Goal: Task Accomplishment & Management: Manage account settings

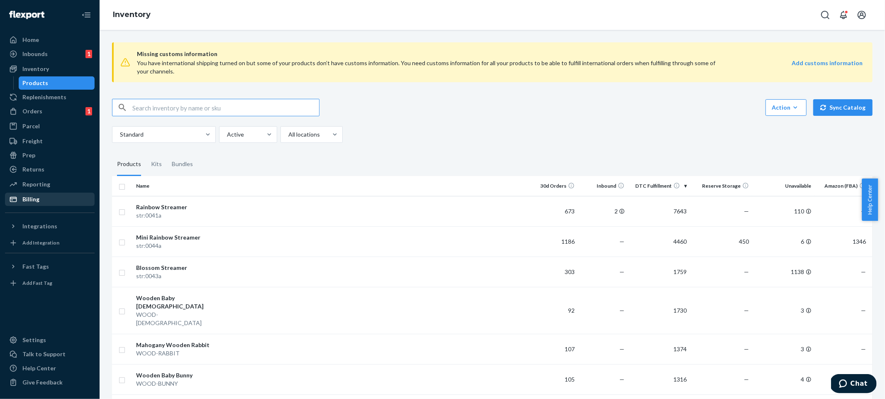
click at [61, 198] on div "Billing" at bounding box center [50, 199] width 88 height 12
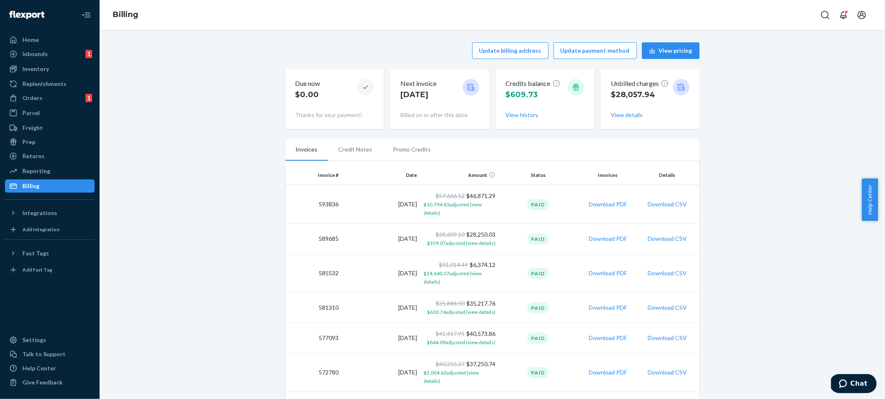
click at [631, 117] on button "View details" at bounding box center [627, 115] width 32 height 8
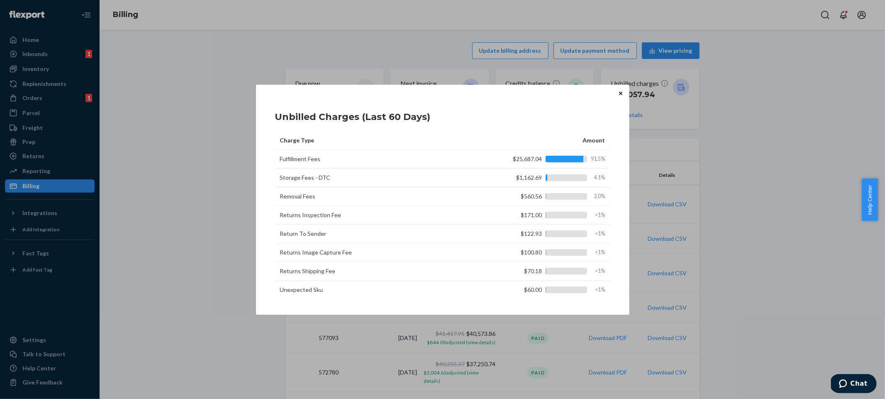
click at [621, 96] on button "Close" at bounding box center [621, 93] width 8 height 9
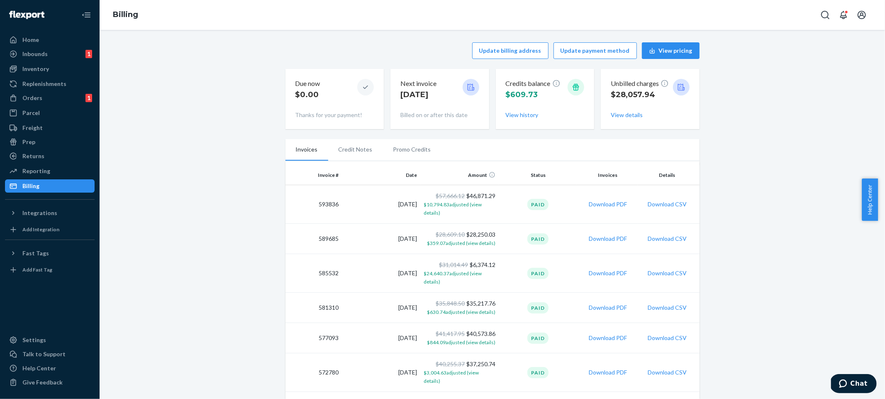
click at [603, 56] on button "Update payment method" at bounding box center [595, 50] width 83 height 17
click at [601, 50] on button "Update payment method" at bounding box center [595, 50] width 83 height 17
click at [459, 148] on ul "Invoices Credit Notes Promo Credits" at bounding box center [492, 150] width 414 height 22
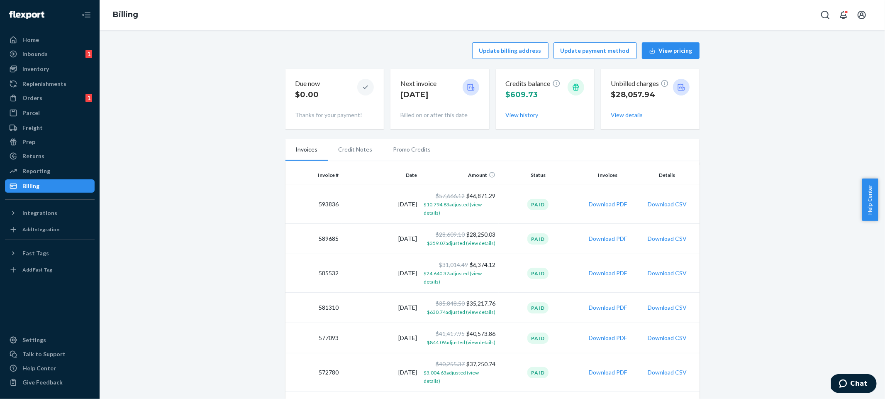
click at [359, 149] on li "Credit Notes" at bounding box center [355, 149] width 55 height 21
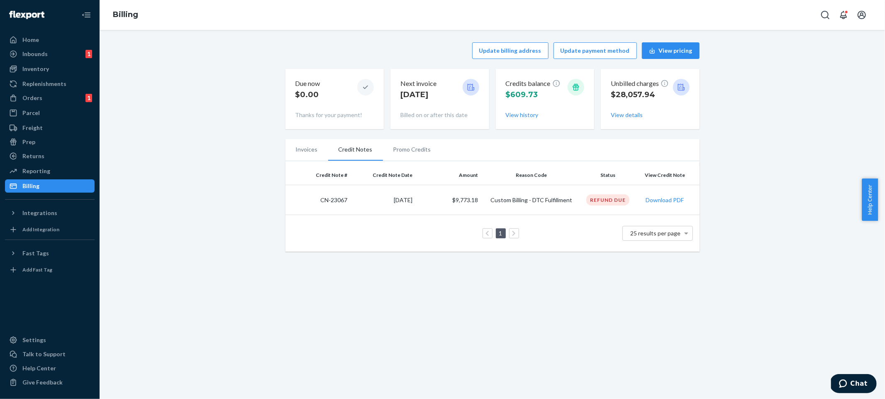
click at [740, 197] on div "Update billing address Update payment method View pricing Due now $0.00 Thanks …" at bounding box center [492, 146] width 773 height 219
drag, startPoint x: 492, startPoint y: 201, endPoint x: 542, endPoint y: 200, distance: 49.8
click at [542, 200] on td "Custom Billing - DTC Fulfillment" at bounding box center [531, 200] width 100 height 30
click at [793, 277] on div "Update billing address Update payment method View pricing Due now $0.00 Thanks …" at bounding box center [492, 214] width 785 height 369
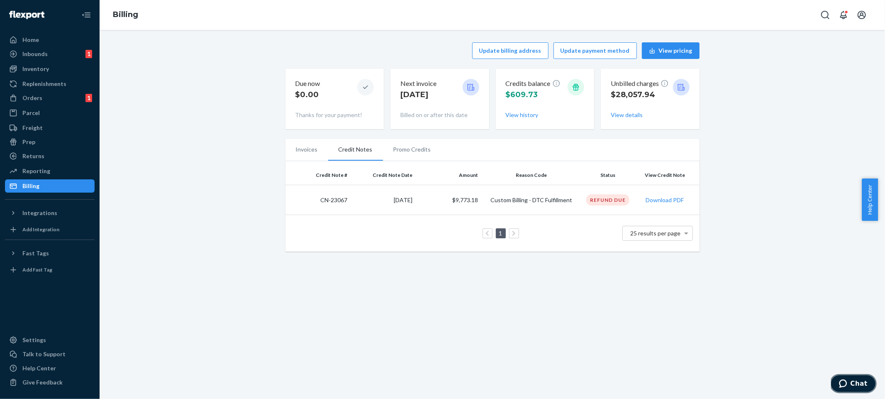
click at [853, 383] on span "Chat" at bounding box center [858, 382] width 17 height 7
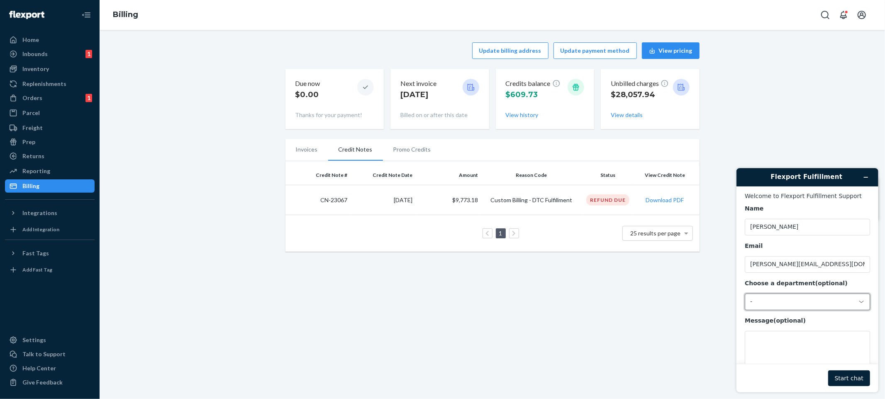
click at [780, 305] on div "-" at bounding box center [802, 301] width 105 height 7
click at [804, 339] on li "Messaging (Chat Team)" at bounding box center [806, 336] width 122 height 15
click at [794, 345] on textarea "Message (optional)" at bounding box center [806, 353] width 125 height 46
drag, startPoint x: 346, startPoint y: 199, endPoint x: 317, endPoint y: 200, distance: 28.2
click at [317, 200] on td "CN-23067" at bounding box center [318, 200] width 66 height 30
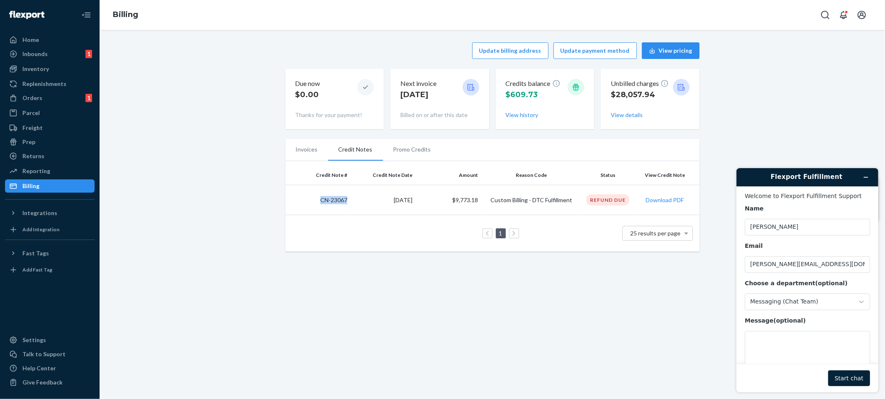
copy td "CN-23067"
click at [764, 351] on textarea "Message (optional)" at bounding box center [806, 353] width 125 height 46
paste textarea "CN-23067"
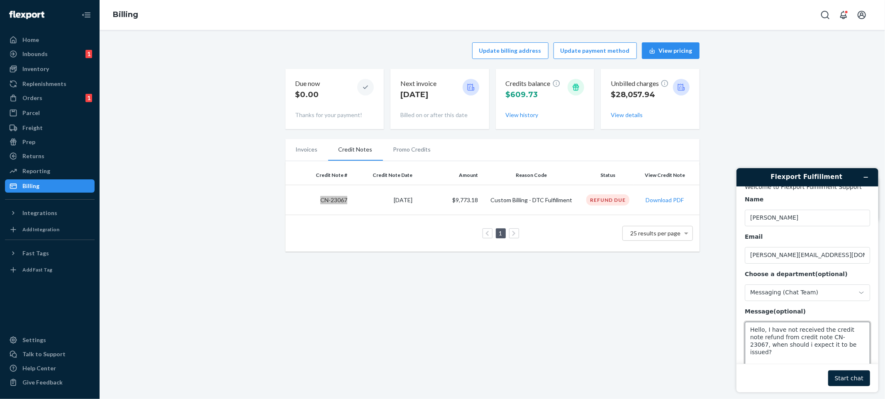
type textarea "Hello, I have not received the credit note refund from credit note CN-23067, wh…"
click at [852, 372] on button "Start chat" at bounding box center [849, 378] width 42 height 16
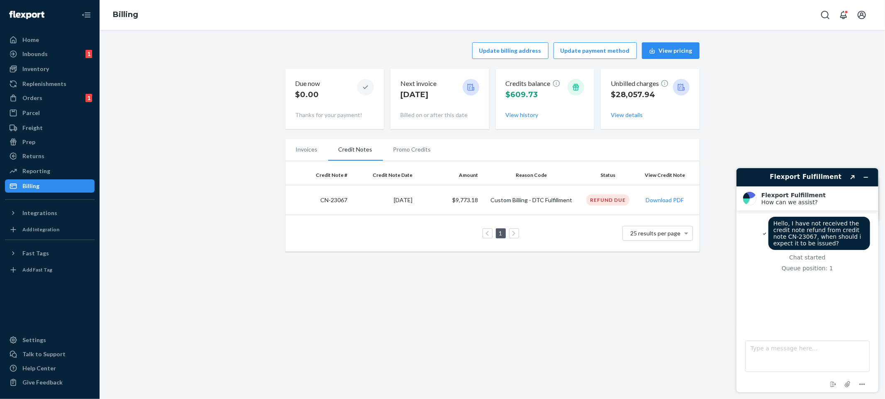
click at [180, 144] on div "Update billing address Update payment method View pricing Due now $0.00 Thanks …" at bounding box center [492, 146] width 773 height 219
click at [52, 71] on div "Inventory" at bounding box center [50, 69] width 88 height 12
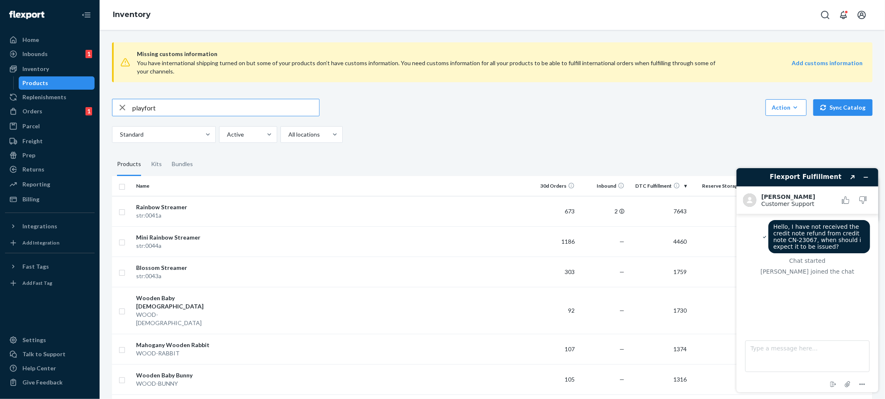
type input "playfort"
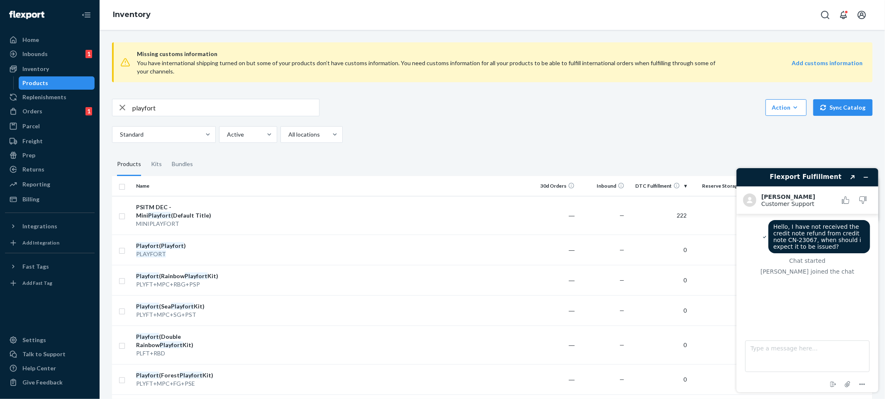
click at [532, 118] on div "playfort Action Create product Create kit or bundle Bulk create products Bulk u…" at bounding box center [492, 121] width 761 height 44
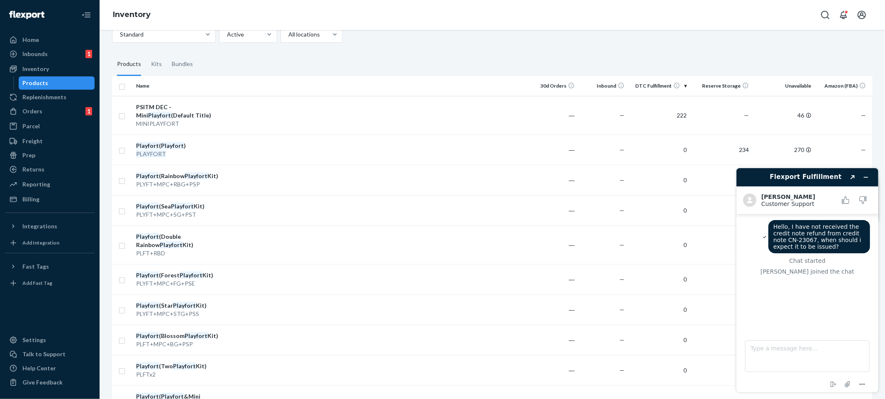
scroll to position [147, 0]
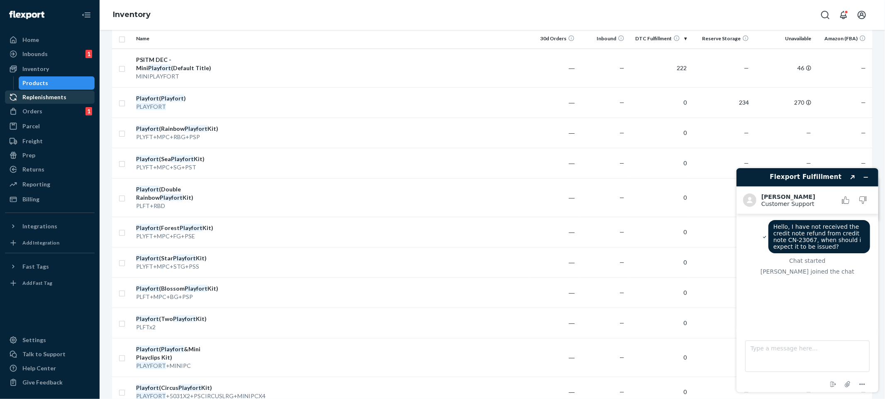
click at [61, 91] on div "Replenishments" at bounding box center [50, 97] width 88 height 12
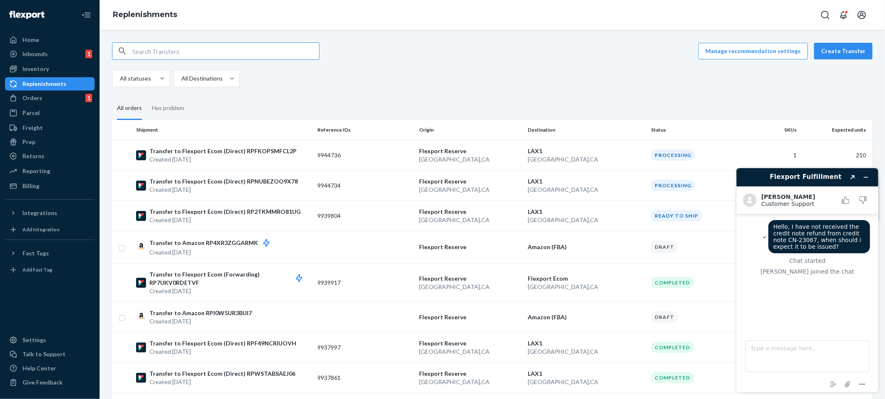
click at [491, 111] on fieldset "All orders Has problem" at bounding box center [492, 108] width 761 height 23
click at [449, 78] on div "All statuses All Destinations" at bounding box center [489, 78] width 754 height 17
click at [54, 41] on div "Home" at bounding box center [50, 40] width 88 height 12
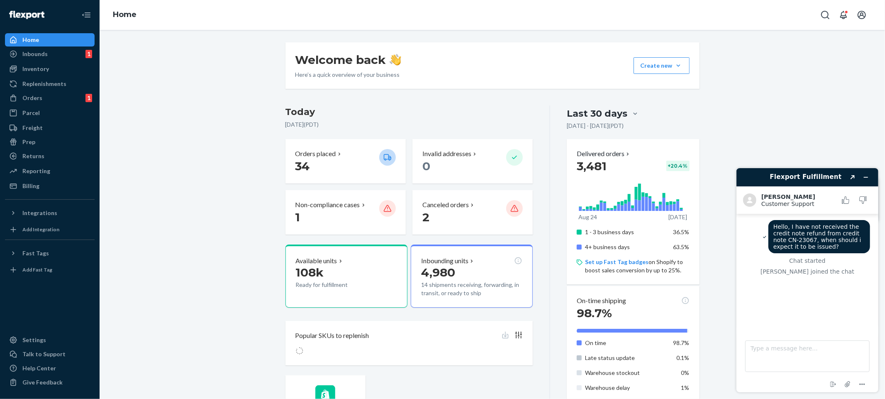
click at [218, 130] on div "Welcome back Here’s a quick overview of your business Create new Create new inb…" at bounding box center [492, 393] width 773 height 702
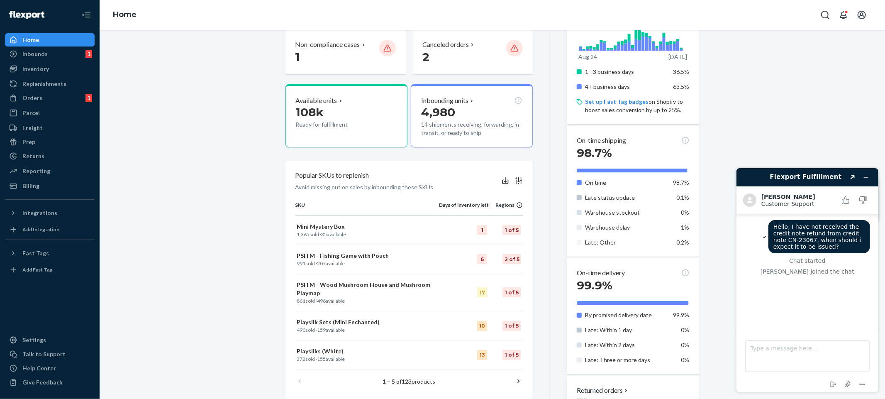
scroll to position [208, 0]
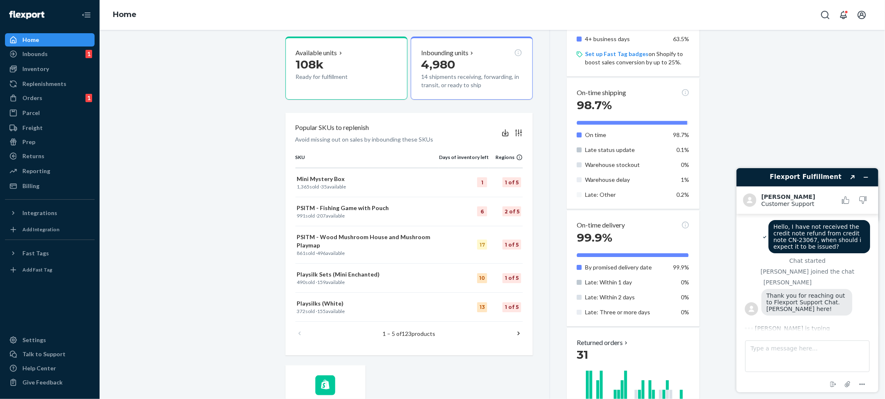
click at [815, 315] on div "Thank you for reaching out to Flexport Support Chat. [PERSON_NAME] here!" at bounding box center [806, 301] width 91 height 27
click at [264, 171] on div "Welcome back Here’s a quick overview of your business Create new Create new inb…" at bounding box center [492, 185] width 773 height 702
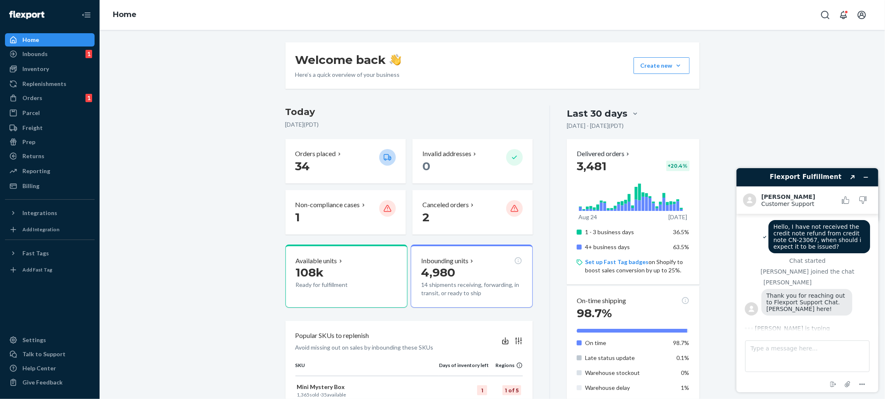
click at [264, 171] on div "Welcome back Here’s a quick overview of your business Create new Create new inb…" at bounding box center [492, 393] width 773 height 702
click at [60, 52] on div "Inbounds 1" at bounding box center [50, 54] width 88 height 12
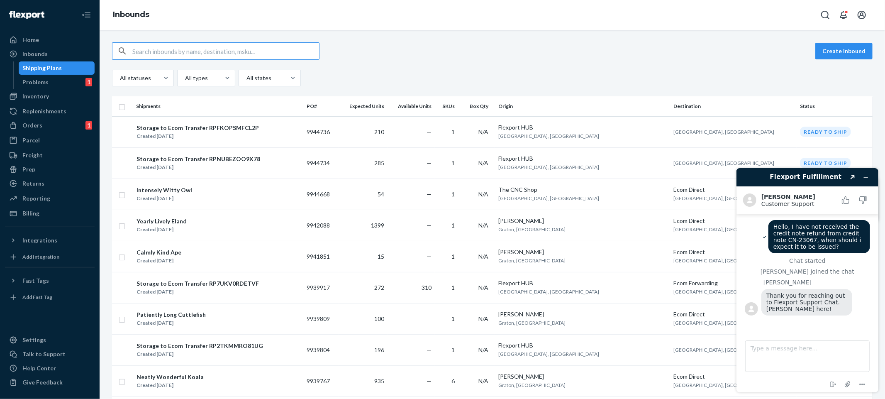
scroll to position [25, 0]
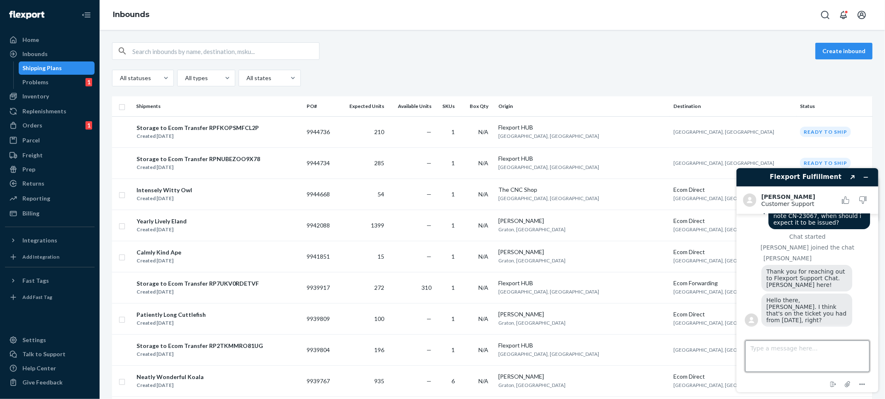
click at [803, 354] on textarea "Type a message here..." at bounding box center [807, 356] width 124 height 32
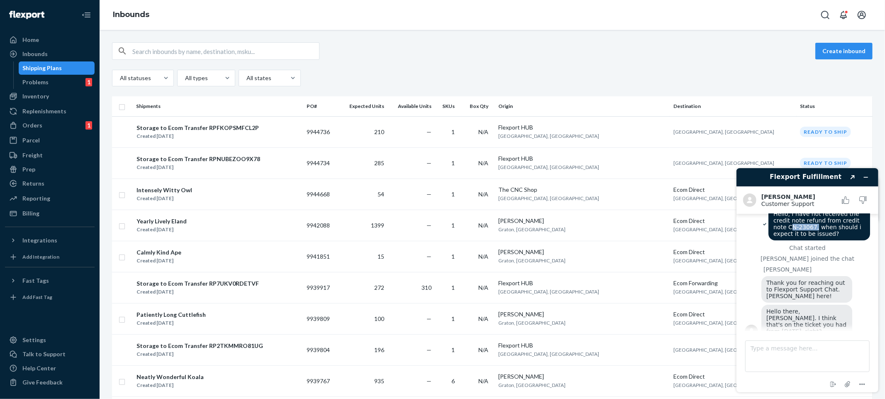
drag, startPoint x: 812, startPoint y: 233, endPoint x: 786, endPoint y: 235, distance: 26.2
click at [786, 235] on span "Hello, I have not received the credit note refund from credit note CN-23067, wh…" at bounding box center [818, 223] width 90 height 27
copy span "CN-23067"
click at [807, 349] on textarea "Type a message here..." at bounding box center [807, 356] width 124 height 32
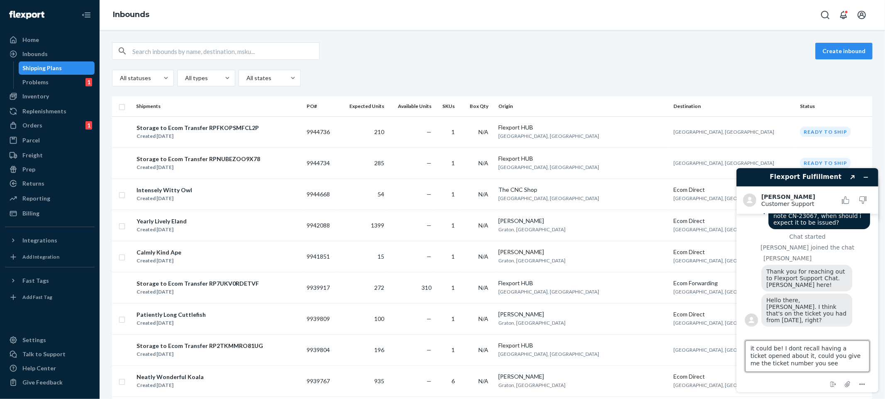
type textarea "it could be! I dont recall having a ticket opened about it, could you give me t…"
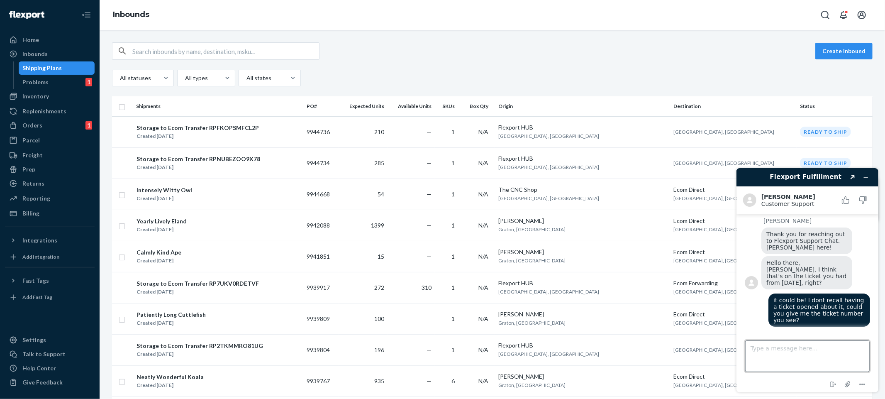
scroll to position [62, 0]
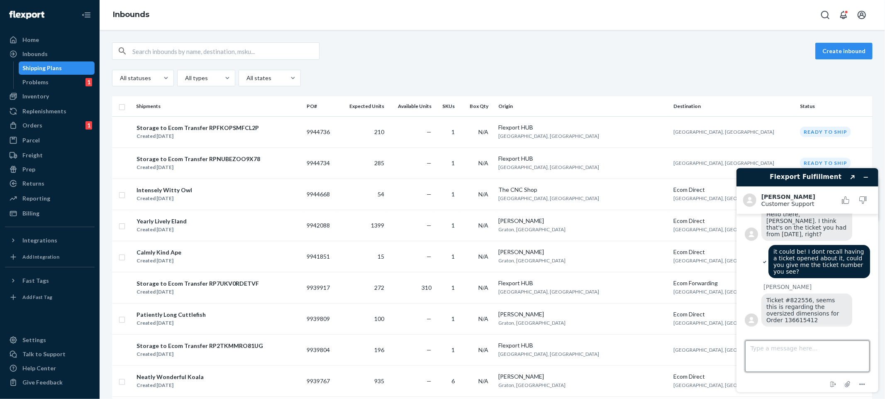
click at [798, 349] on textarea "Type a message here..." at bounding box center [807, 356] width 124 height 32
type textarea "I believe this one is unrelated to that"
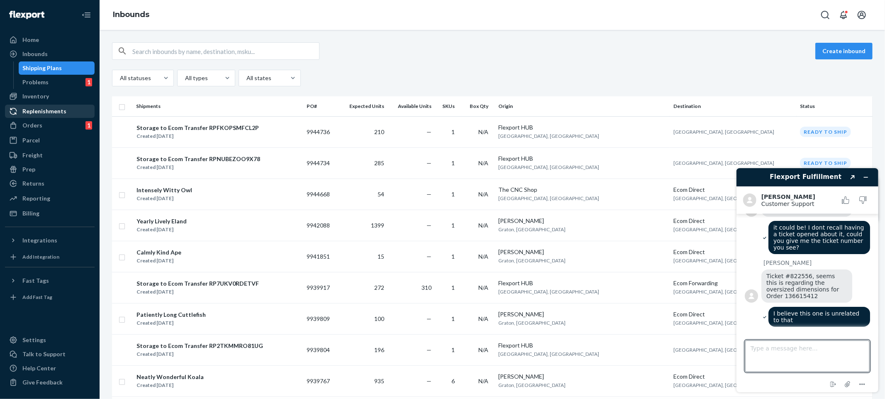
click at [42, 113] on div "Replenishments" at bounding box center [44, 111] width 44 height 8
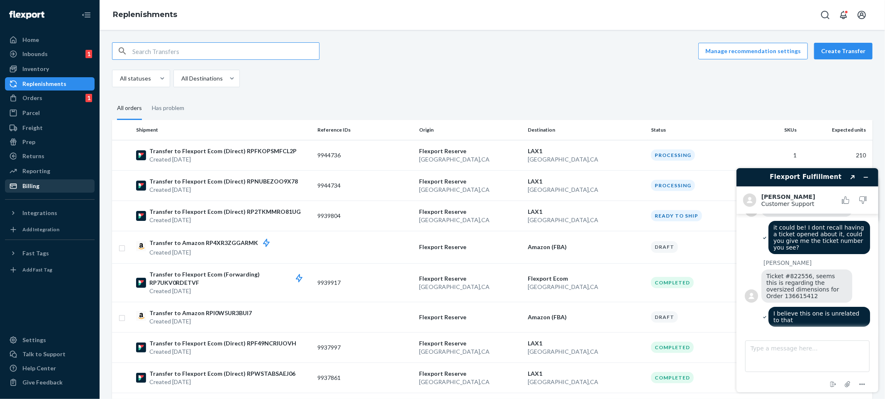
click at [54, 180] on div "Billing" at bounding box center [50, 186] width 88 height 12
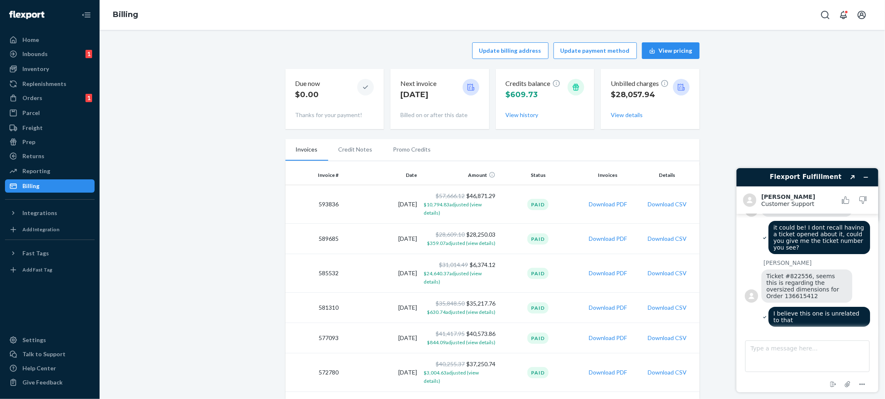
click at [349, 157] on li "Credit Notes" at bounding box center [355, 149] width 55 height 21
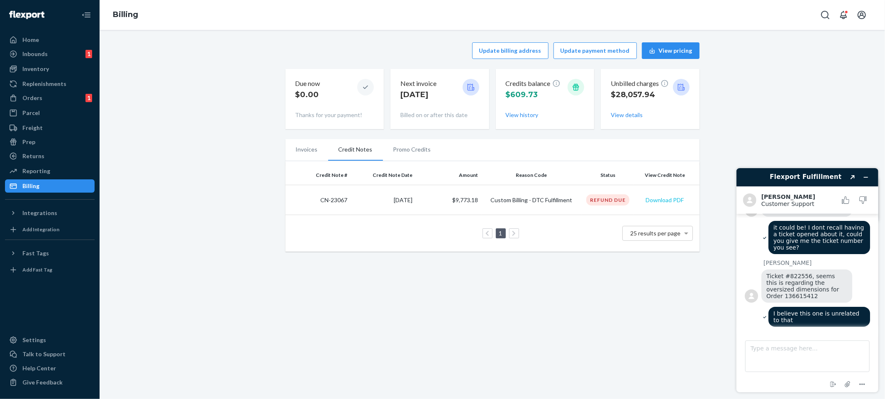
click at [661, 203] on button "Download PDF" at bounding box center [665, 200] width 38 height 8
click at [227, 90] on div "Update billing address Update payment method View pricing Due now $0.00 Thanks …" at bounding box center [492, 146] width 773 height 219
click at [540, 204] on td "Custom Billing - DTC Fulfillment" at bounding box center [531, 200] width 100 height 30
click at [534, 194] on td "Custom Billing - DTC Fulfillment" at bounding box center [531, 200] width 100 height 30
click at [415, 150] on li "Promo Credits" at bounding box center [412, 149] width 59 height 21
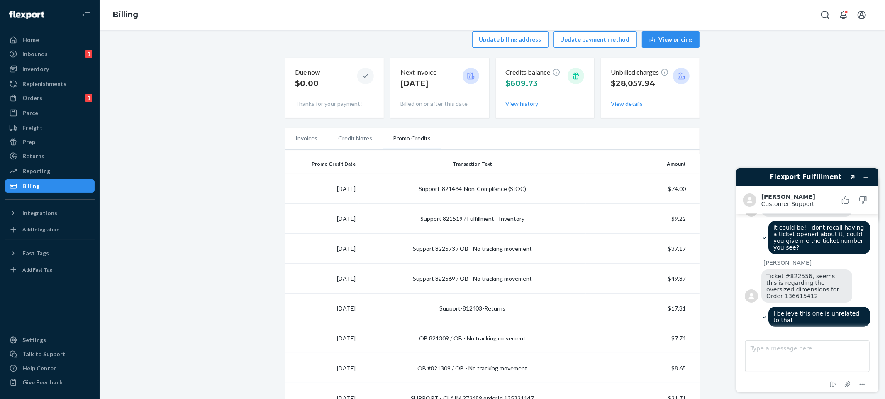
scroll to position [17, 0]
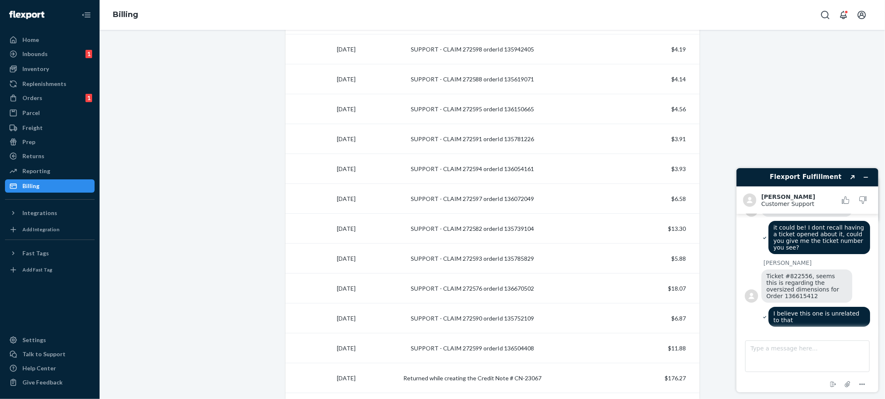
scroll to position [461, 0]
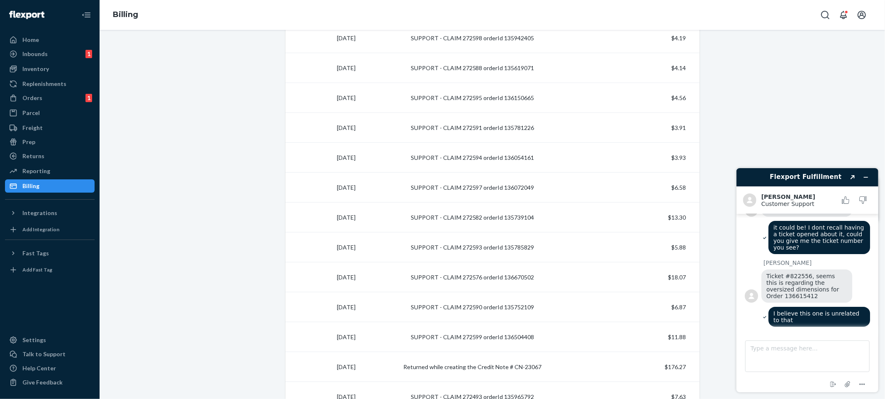
click at [530, 368] on td "Returned while creating the Credit Note # CN-23067" at bounding box center [472, 367] width 227 height 30
click at [649, 357] on td "$176.27" at bounding box center [642, 367] width 113 height 30
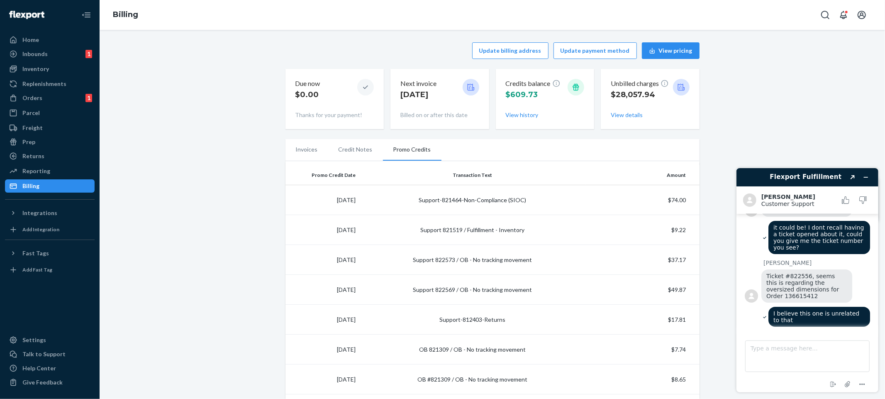
click at [692, 289] on td "$49.87" at bounding box center [642, 290] width 113 height 30
click at [429, 108] on div "Next invoice [DATE] Billed on or after this date" at bounding box center [439, 99] width 79 height 47
click at [420, 97] on p "[DATE]" at bounding box center [418, 94] width 36 height 11
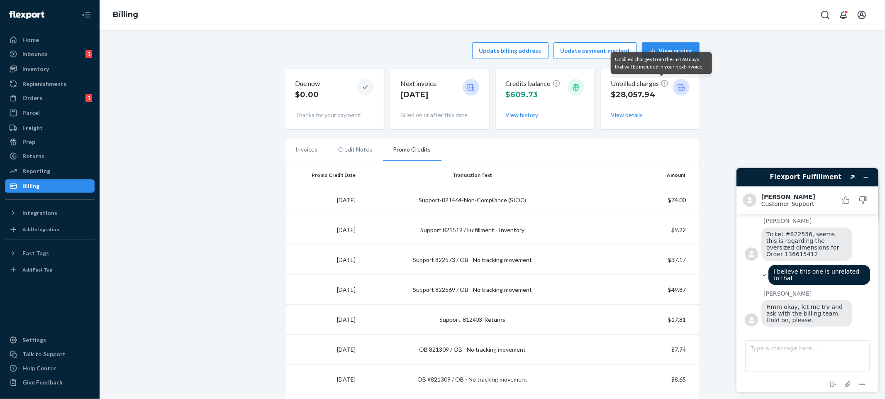
click at [662, 83] on icon at bounding box center [665, 83] width 8 height 8
click at [363, 48] on div "Update billing address Update payment method View pricing" at bounding box center [492, 50] width 414 height 17
click at [422, 42] on div "Update billing address Update payment method View pricing" at bounding box center [492, 50] width 414 height 17
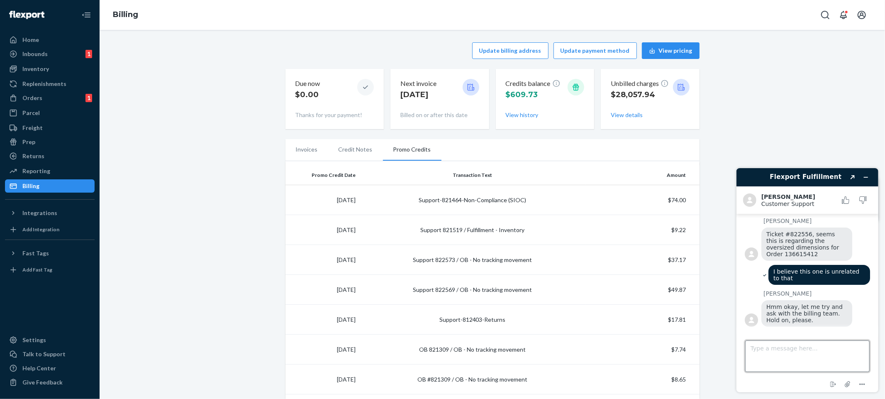
click at [812, 352] on textarea "Type a message here..." at bounding box center [807, 356] width 124 height 32
type textarea "Thanks"
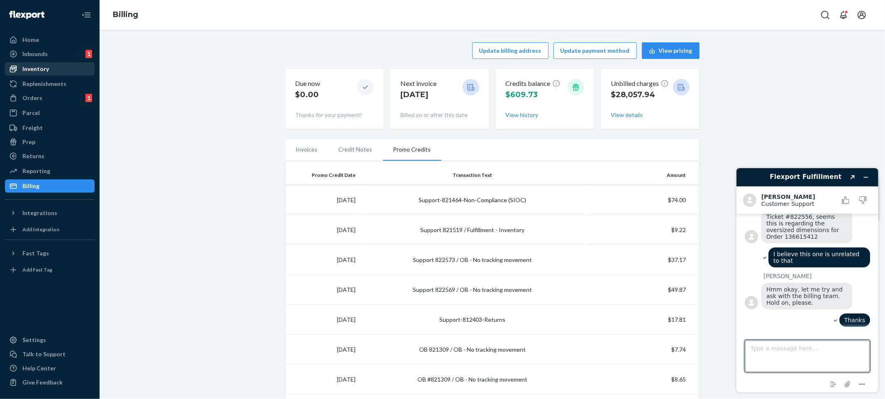
click at [43, 65] on div "Inventory" at bounding box center [35, 69] width 27 height 8
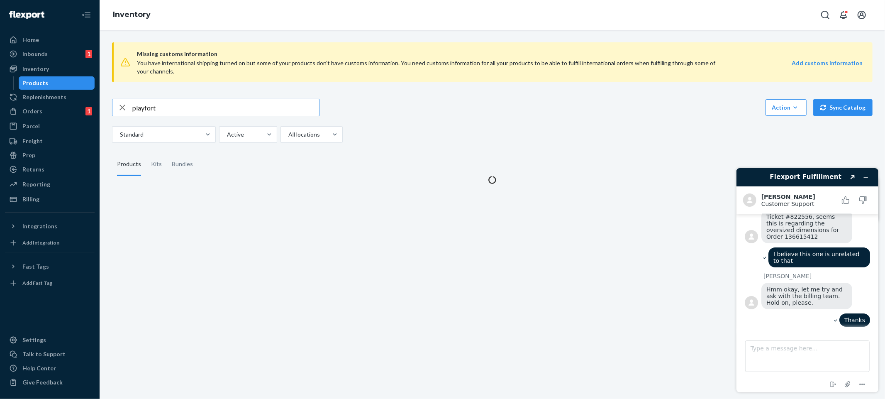
click at [193, 115] on input "playfort" at bounding box center [225, 107] width 187 height 17
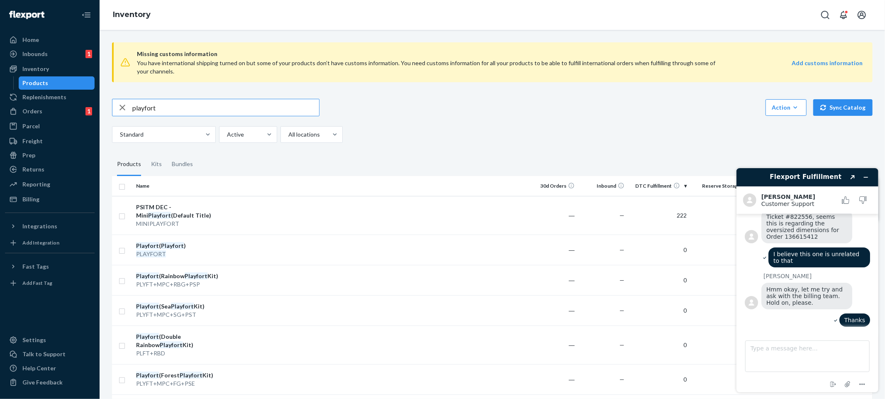
click at [608, 167] on fieldset "Products Kits Bundles" at bounding box center [492, 164] width 761 height 23
click at [420, 139] on div "Standard Active All locations" at bounding box center [489, 134] width 754 height 17
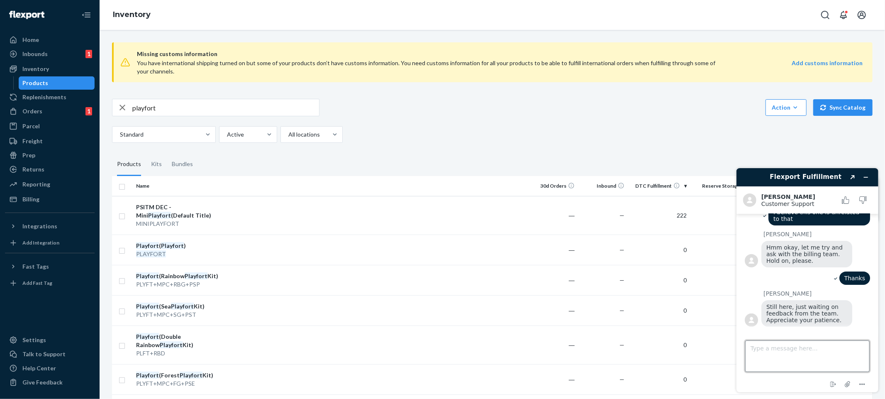
click at [779, 349] on textarea "Type a message here..." at bounding box center [807, 356] width 124 height 32
type textarea "no prob"
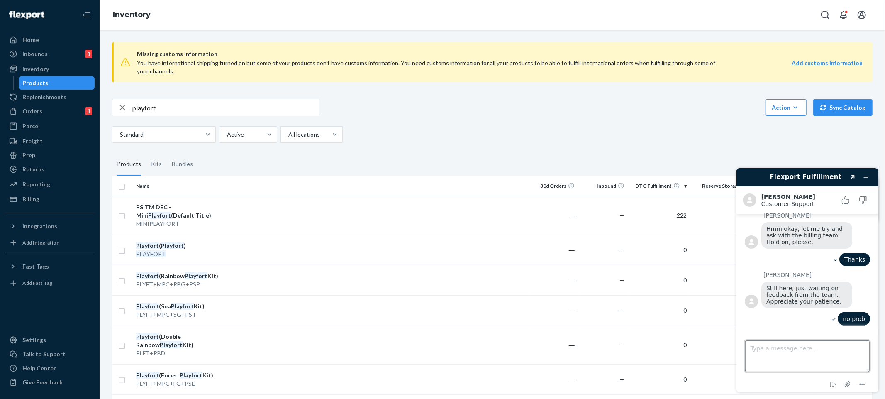
scroll to position [292, 0]
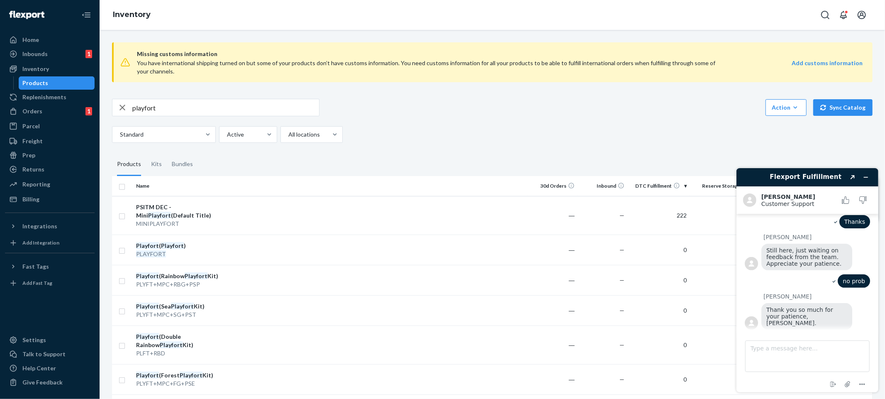
click at [179, 104] on input "playfort" at bounding box center [225, 107] width 187 height 17
type input "k"
type input "playstand"
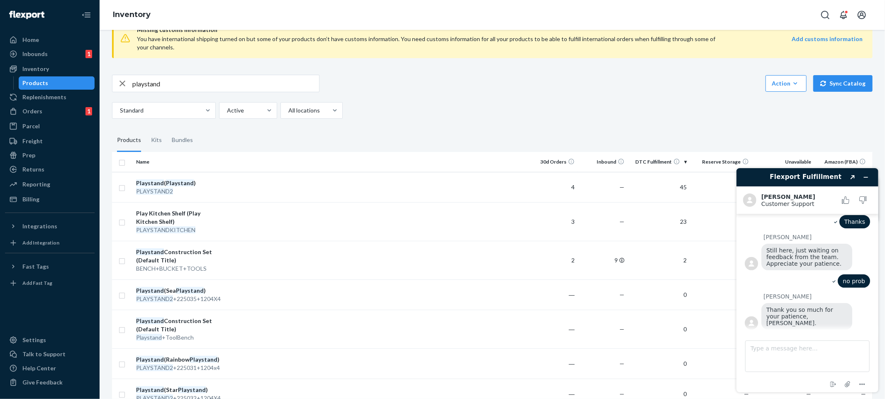
scroll to position [18, 0]
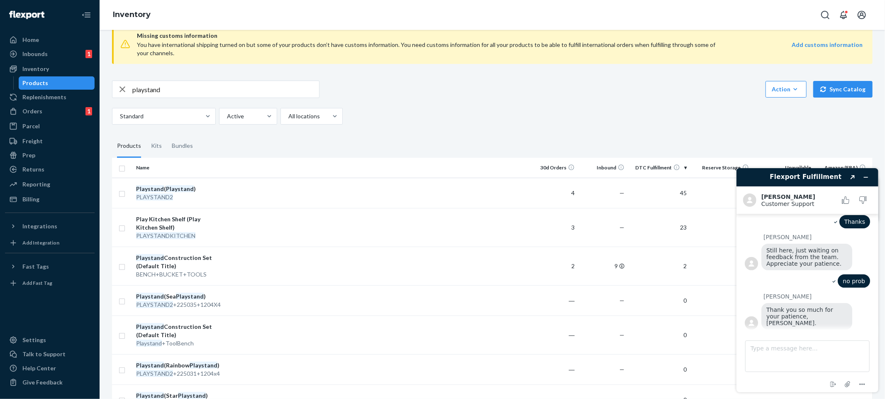
click at [491, 115] on div "Standard Active All locations" at bounding box center [489, 116] width 754 height 17
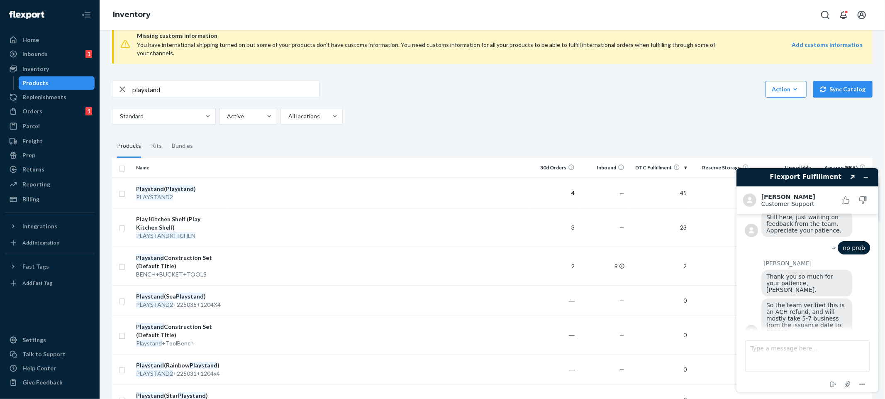
scroll to position [327, 0]
click at [24, 201] on div "Billing" at bounding box center [30, 199] width 17 height 8
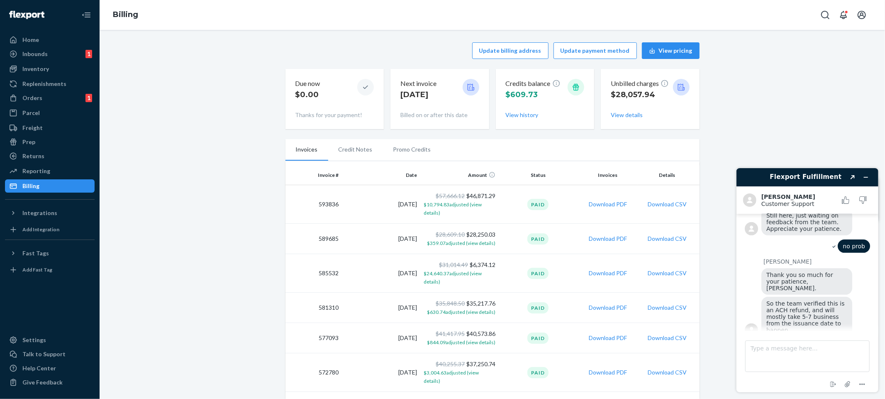
click at [328, 156] on li "Credit Notes" at bounding box center [355, 149] width 55 height 21
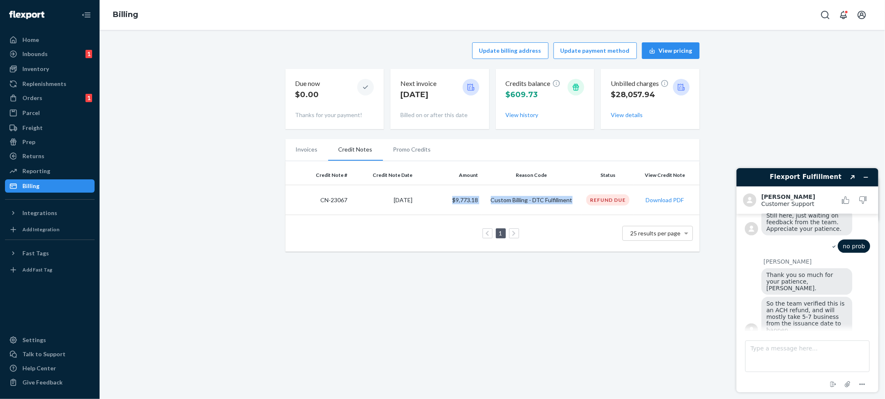
drag, startPoint x: 437, startPoint y: 200, endPoint x: 480, endPoint y: 204, distance: 42.9
click at [480, 204] on tr "CN-23067 [DATE] $9,773.18 Custom Billing - DTC Fulfillment Refund Due Download …" at bounding box center [492, 200] width 414 height 30
click at [807, 340] on textarea "Type a message here..." at bounding box center [807, 356] width 124 height 32
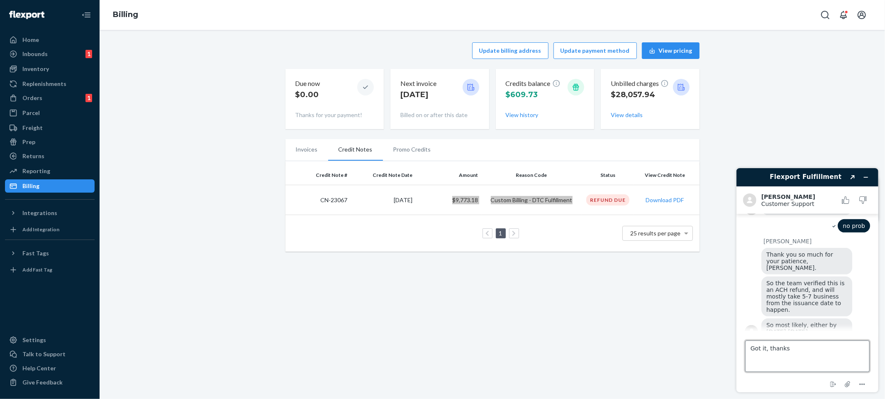
type textarea "Got it, thanks!"
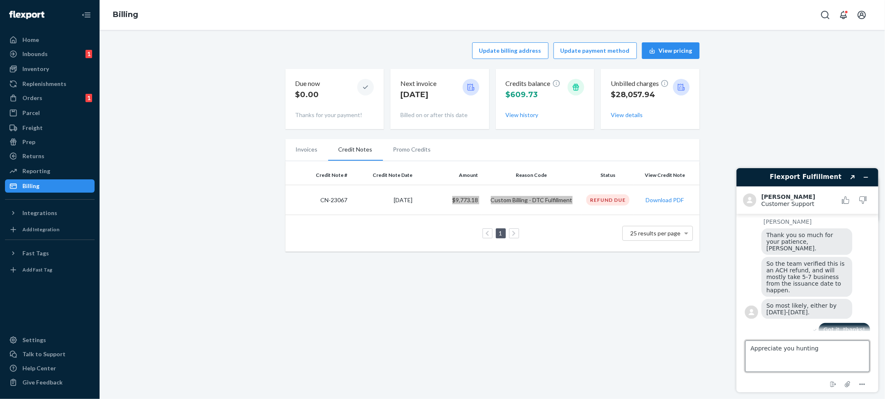
scroll to position [364, 0]
type textarea "Appreciate you hunting this info down for me [PERSON_NAME]!"
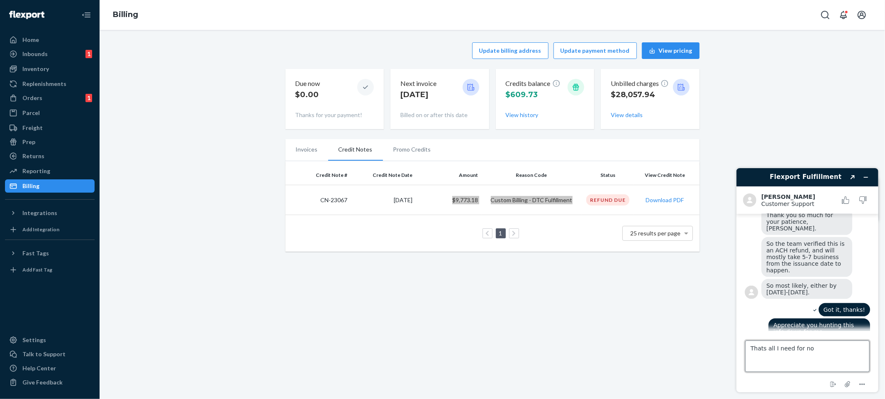
type textarea "Thats all I need for now"
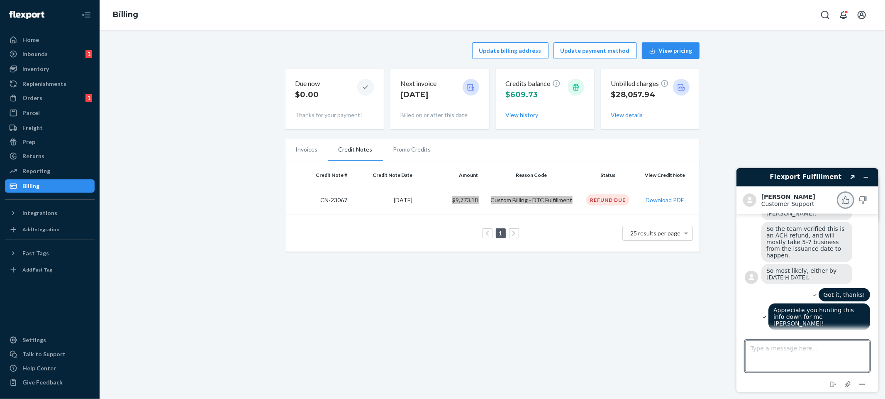
click at [844, 200] on icon "Rate this chat as good" at bounding box center [845, 199] width 7 height 7
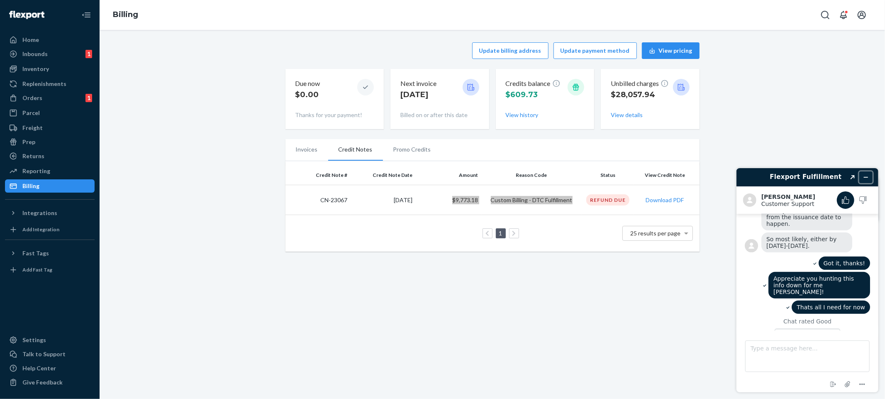
click at [868, 176] on button "Minimize widget" at bounding box center [865, 177] width 13 height 12
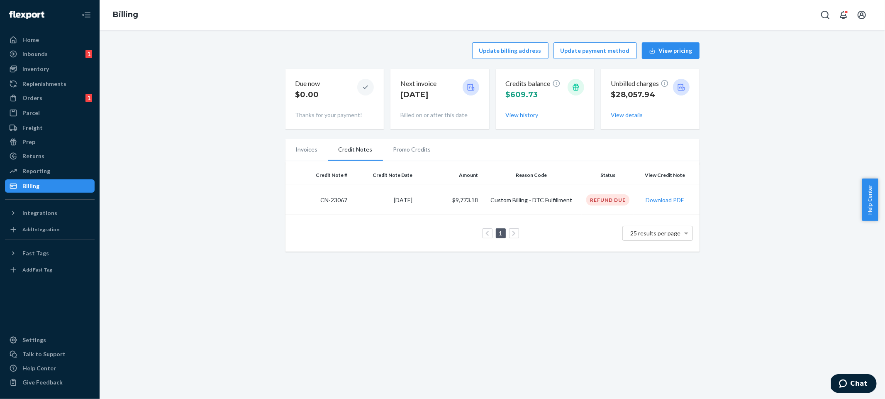
click at [172, 67] on div "Update billing address Update payment method View pricing Due now $0.00 Thanks …" at bounding box center [492, 146] width 773 height 219
click at [39, 61] on ul "Home Inbounds 1 Shipping Plans Problems 1 Inventory Products Replenishments Ord…" at bounding box center [50, 112] width 90 height 159
click at [54, 71] on div "Inventory" at bounding box center [50, 69] width 88 height 12
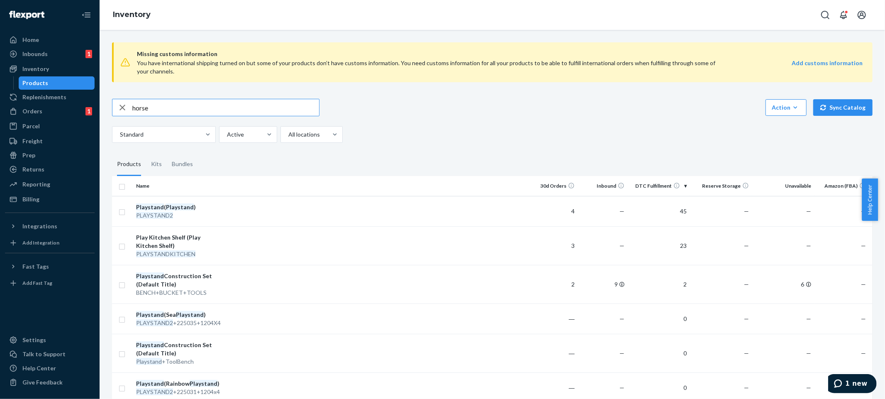
type input "horse"
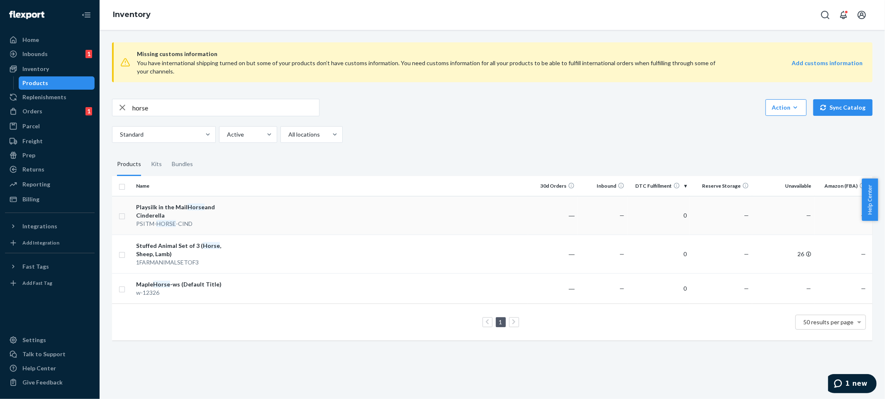
click at [489, 223] on td at bounding box center [377, 215] width 302 height 39
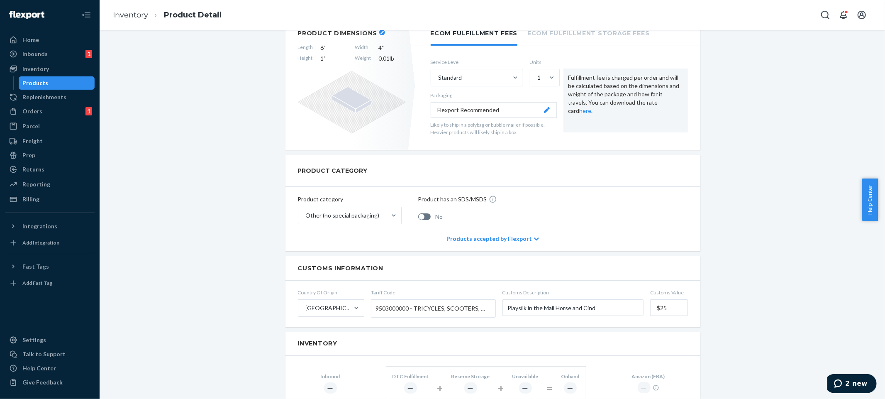
scroll to position [468, 0]
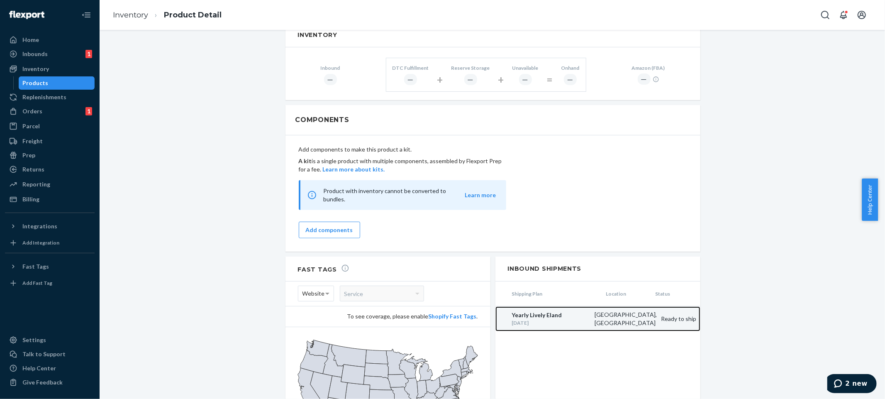
click at [617, 310] on div "[GEOGRAPHIC_DATA], [GEOGRAPHIC_DATA]" at bounding box center [623, 318] width 66 height 17
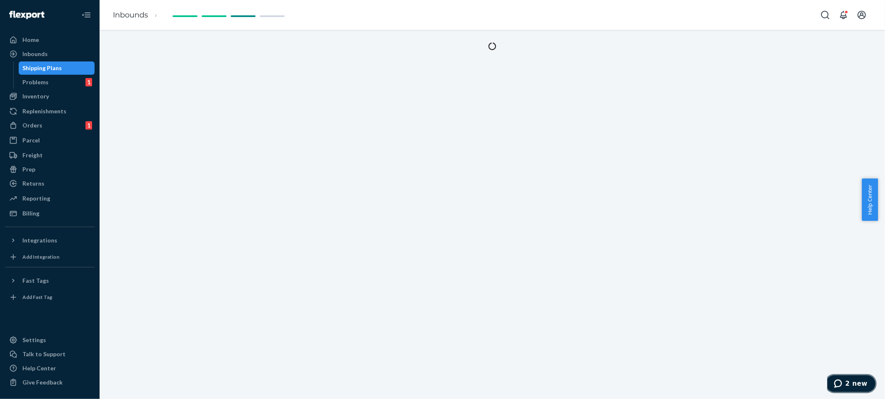
click at [845, 385] on span "2 new" at bounding box center [840, 383] width 12 height 8
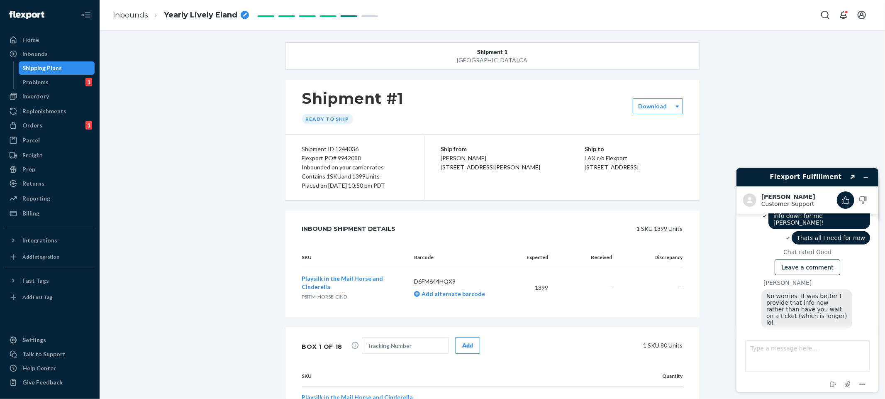
click at [790, 292] on span "No worries. It was better I provide that info now rather than have you wait on …" at bounding box center [807, 308] width 83 height 33
click at [789, 334] on span "You're welcome. Have a great rest of the day!" at bounding box center [801, 340] width 71 height 13
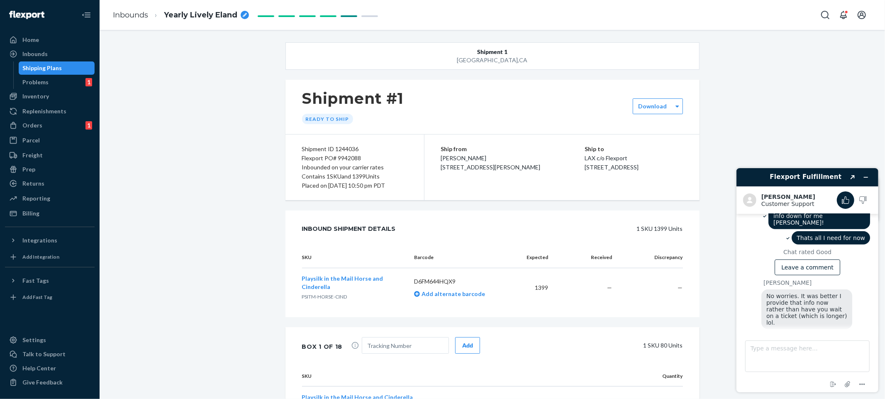
click at [789, 334] on span "You're welcome. Have a great rest of the day!" at bounding box center [801, 340] width 71 height 13
click at [758, 281] on div "[PERSON_NAME] No worries. It was better I provide that info now rather than hav…" at bounding box center [806, 316] width 125 height 74
click at [863, 176] on icon "Minimize widget" at bounding box center [866, 177] width 6 height 6
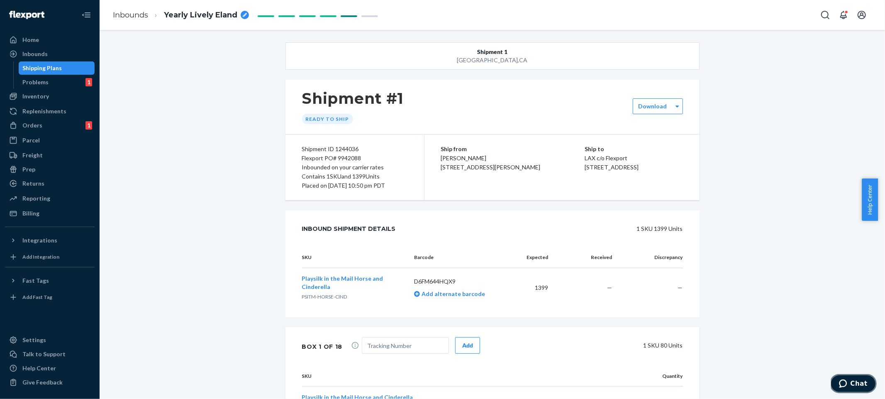
scroll to position [180, 0]
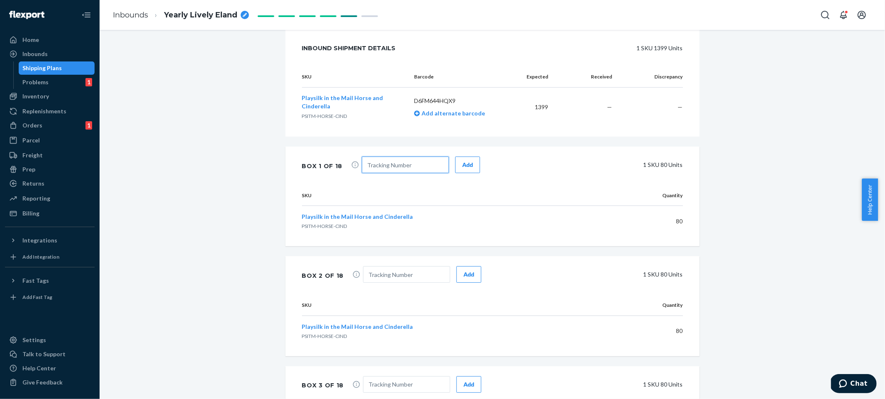
click at [412, 165] on input "text" at bounding box center [405, 164] width 87 height 17
type input "[URL][DOMAIN_NAME]"
click at [470, 164] on button "Add" at bounding box center [467, 164] width 25 height 17
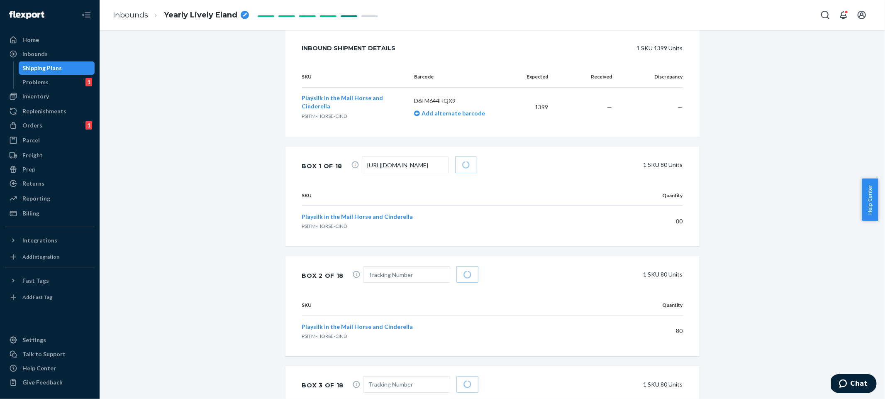
click at [562, 174] on div "[URL][DOMAIN_NAME] 1 SKU 80 Units" at bounding box center [516, 165] width 334 height 19
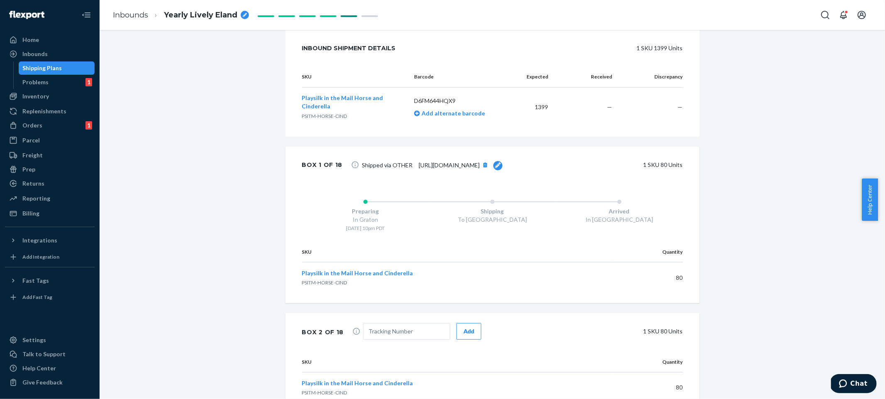
click at [655, 173] on div "Shipped via OTHER [URL][DOMAIN_NAME] 1 SKU 80 Units" at bounding box center [516, 164] width 334 height 17
click at [501, 168] on icon at bounding box center [498, 165] width 6 height 6
click at [402, 164] on input "[URL][DOMAIN_NAME]" at bounding box center [405, 164] width 87 height 17
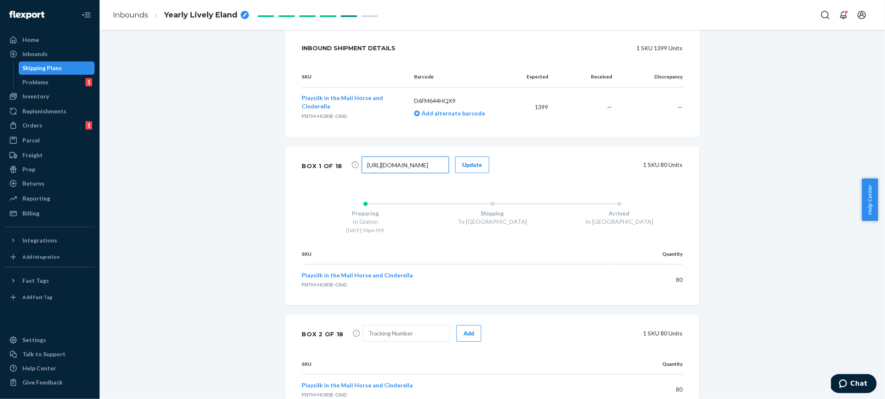
paste input "884592910120"
type input "884592910120"
drag, startPoint x: 476, startPoint y: 162, endPoint x: 503, endPoint y: 163, distance: 27.0
click at [476, 162] on button "Update" at bounding box center [472, 164] width 34 height 17
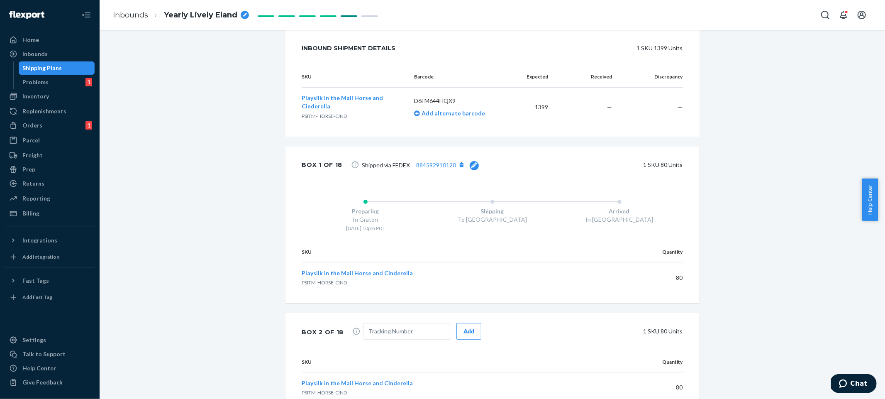
scroll to position [180, 0]
drag, startPoint x: 773, startPoint y: 161, endPoint x: 661, endPoint y: 134, distance: 115.2
click at [456, 167] on button "[object Object]" at bounding box center [461, 164] width 11 height 11
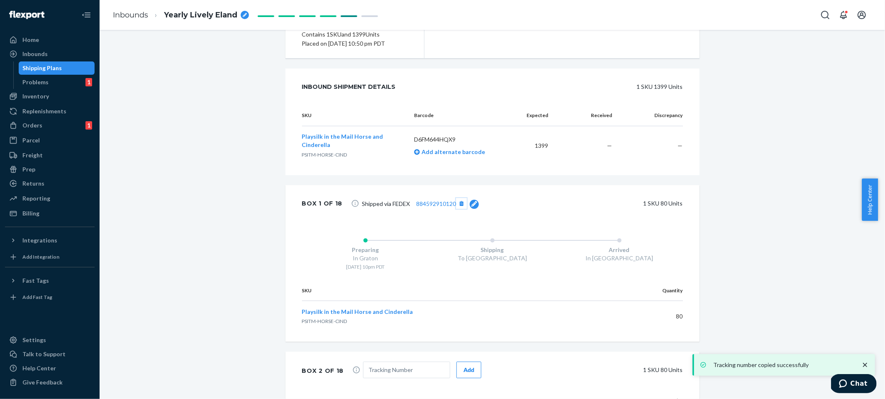
scroll to position [302, 0]
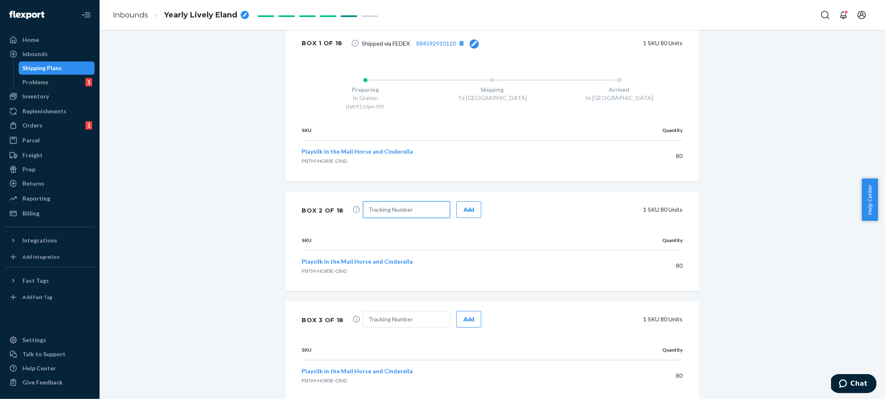
click at [422, 214] on input "text" at bounding box center [406, 209] width 87 height 17
paste input "884592910120"
type input "884592910120"
click at [463, 210] on div "Add" at bounding box center [468, 209] width 11 height 8
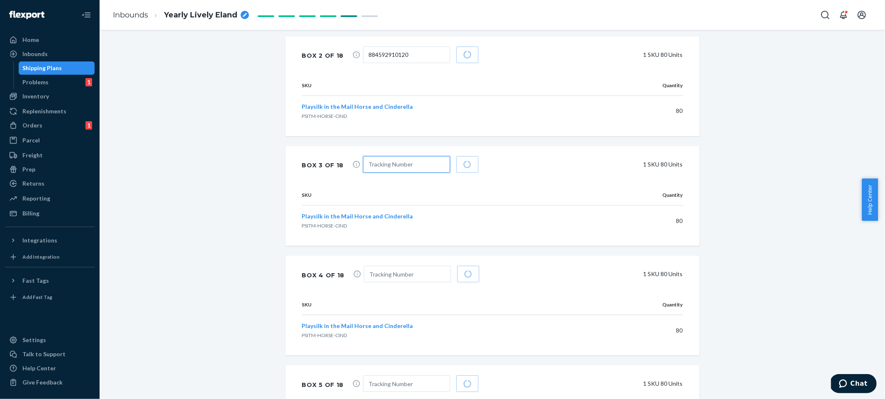
click at [393, 171] on input "text" at bounding box center [406, 164] width 87 height 17
paste input "884592910120"
type input "884592910120"
click at [383, 272] on input "text" at bounding box center [407, 274] width 87 height 17
paste input "884592910120"
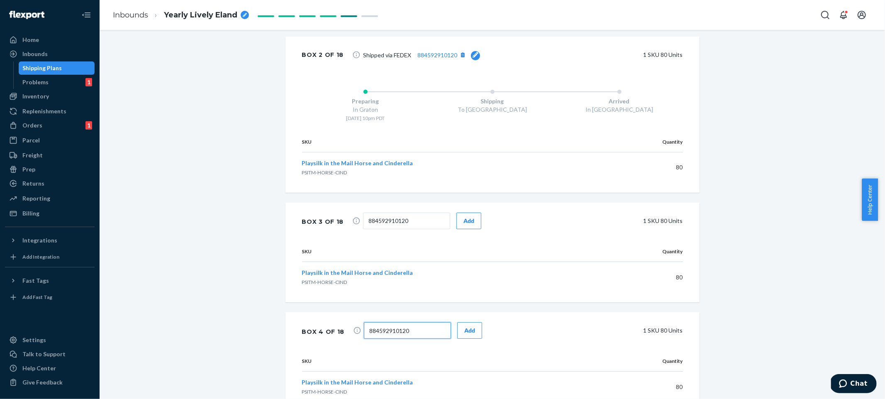
type input "884592910120"
click at [413, 385] on div "Playsilk in the Mail Horse and Cinderella PSITM-HORSE-CIND" at bounding box center [453, 386] width 303 height 17
click at [471, 239] on div "Box 3 of 18 884592910120 Add 1 SKU 80 Units" at bounding box center [492, 221] width 414 height 39
click at [458, 216] on button "Add" at bounding box center [468, 220] width 25 height 17
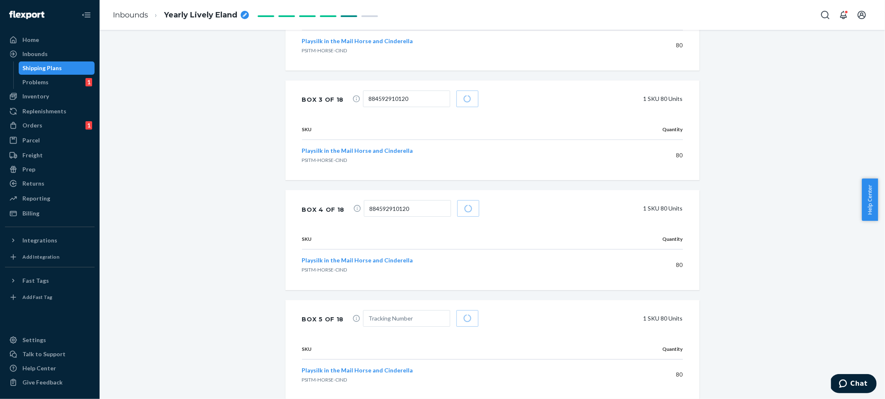
scroll to position [627, 0]
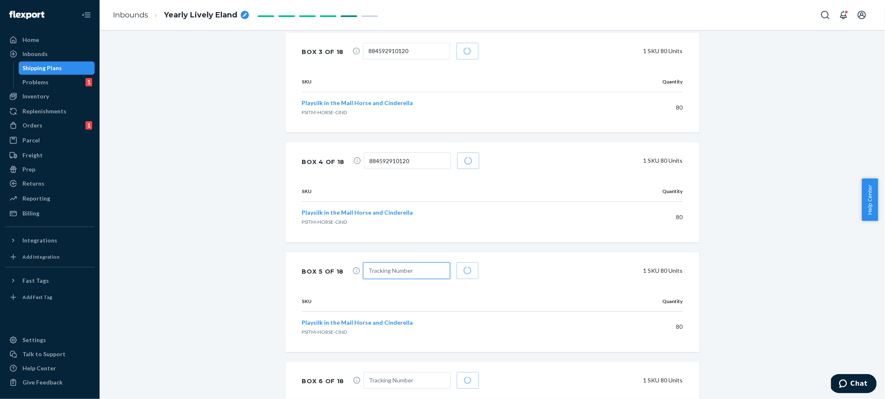
click at [411, 268] on input "text" at bounding box center [406, 270] width 87 height 17
paste input "884592910120"
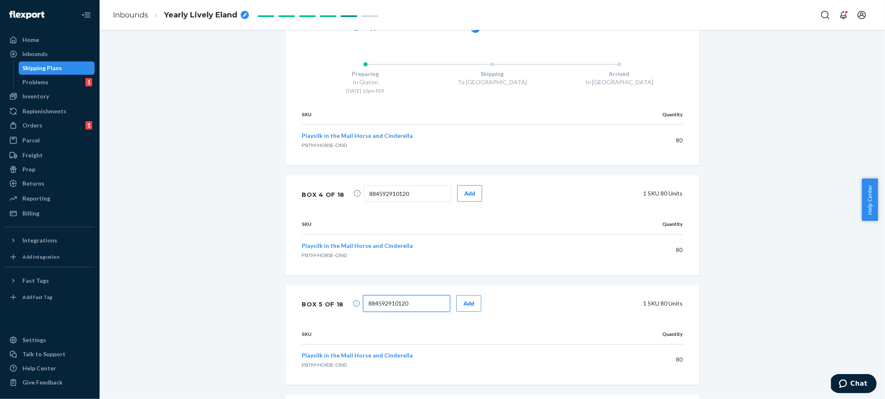
type input "884592910120"
click at [466, 201] on button "Add" at bounding box center [469, 193] width 25 height 17
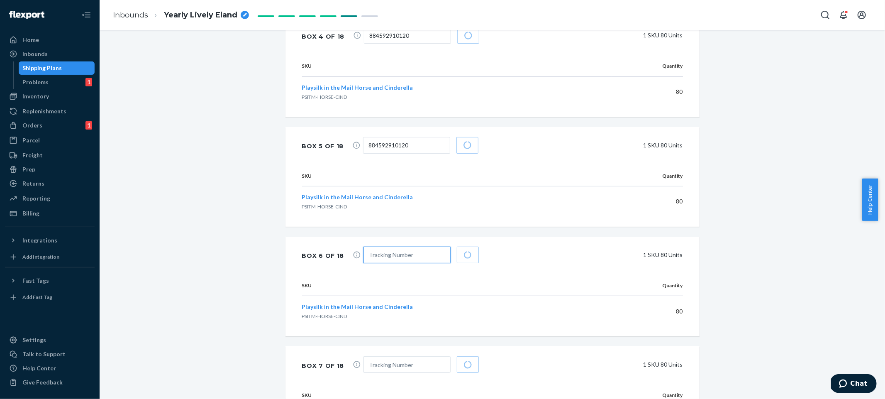
click at [403, 256] on input "text" at bounding box center [406, 254] width 87 height 17
paste input "884592910120"
type input "884592910120"
click at [407, 262] on input "text" at bounding box center [406, 257] width 87 height 17
paste input "884592910120"
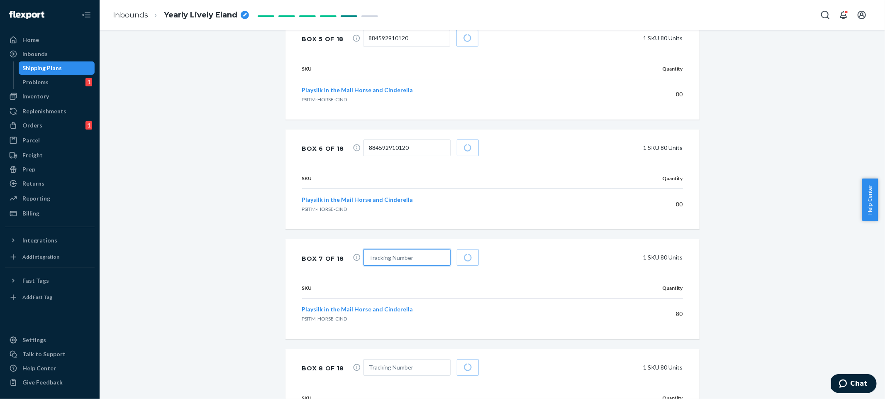
scroll to position [972, 0]
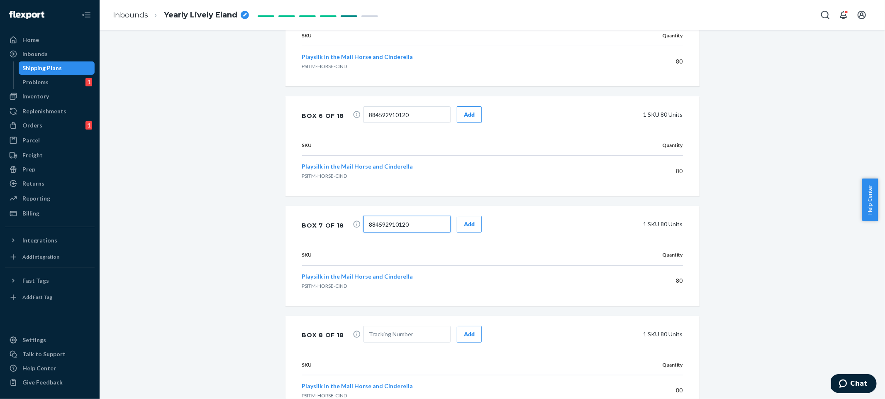
type input "884592910120"
click at [403, 330] on input "text" at bounding box center [406, 334] width 87 height 17
paste input "884592910120"
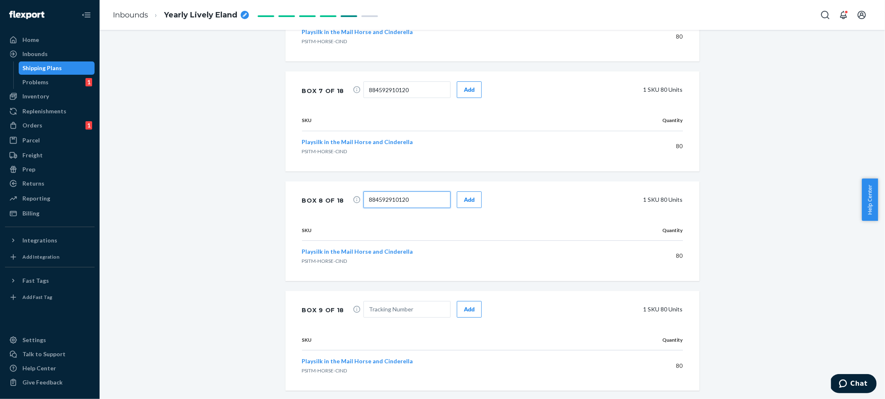
scroll to position [1187, 0]
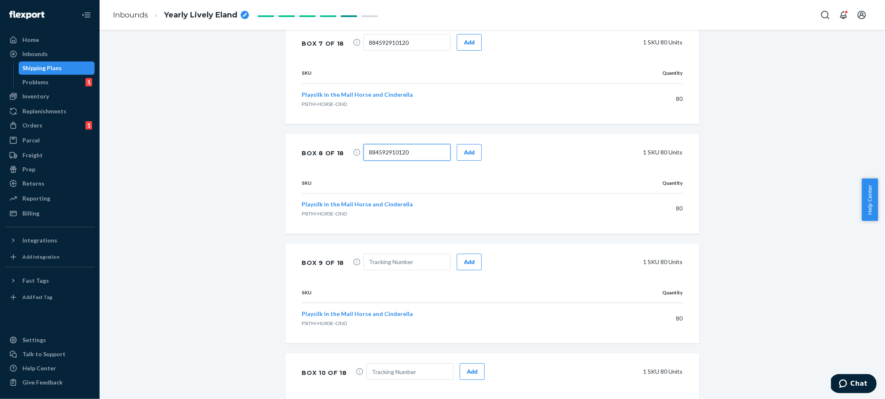
type input "884592910120"
click at [407, 262] on input "text" at bounding box center [406, 262] width 87 height 17
paste input "884592910120"
type input "884592910120"
click at [457, 266] on button "Add" at bounding box center [469, 262] width 25 height 17
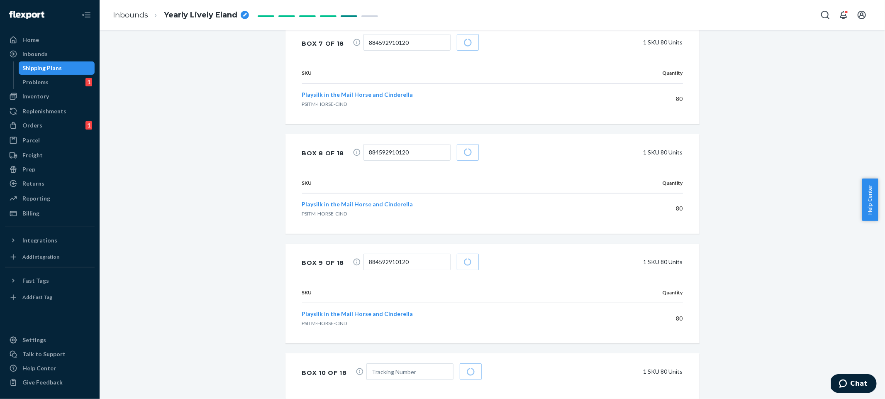
scroll to position [1322, 0]
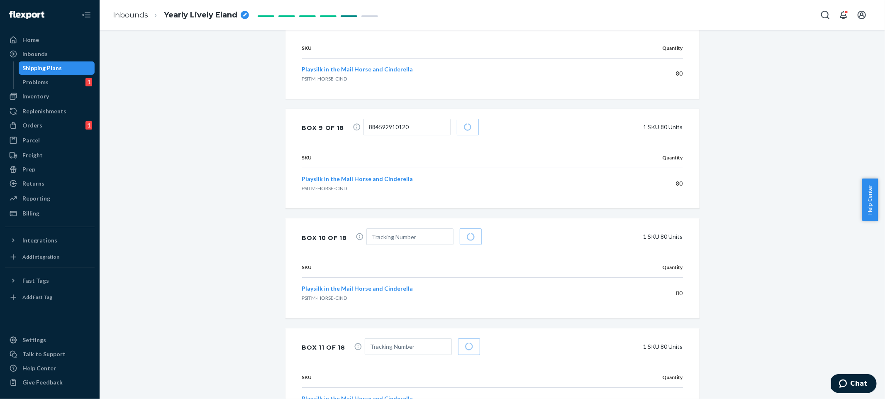
click at [397, 246] on span at bounding box center [423, 237] width 115 height 19
click at [400, 239] on input "text" at bounding box center [409, 236] width 87 height 17
paste input "884592910120"
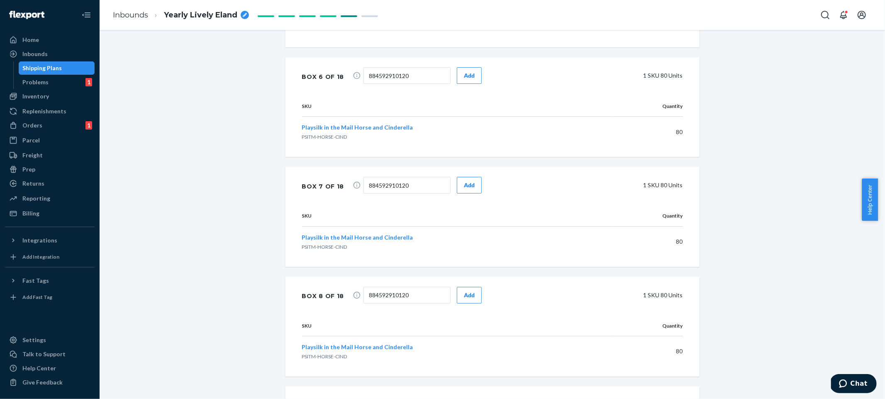
type input "884592910120"
click at [464, 184] on div "Add" at bounding box center [469, 185] width 11 height 8
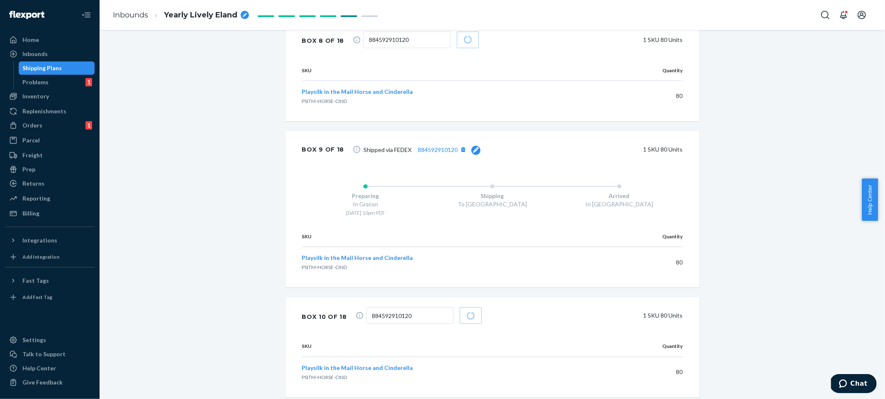
scroll to position [1495, 0]
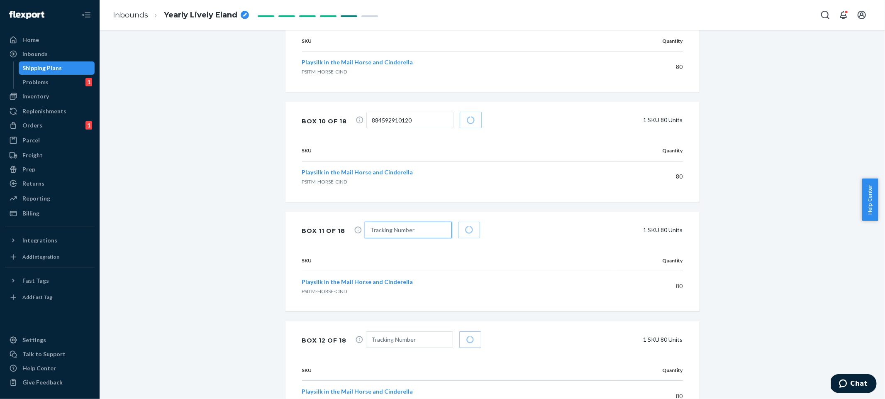
click at [406, 233] on input "text" at bounding box center [408, 230] width 87 height 17
paste input "884592910120"
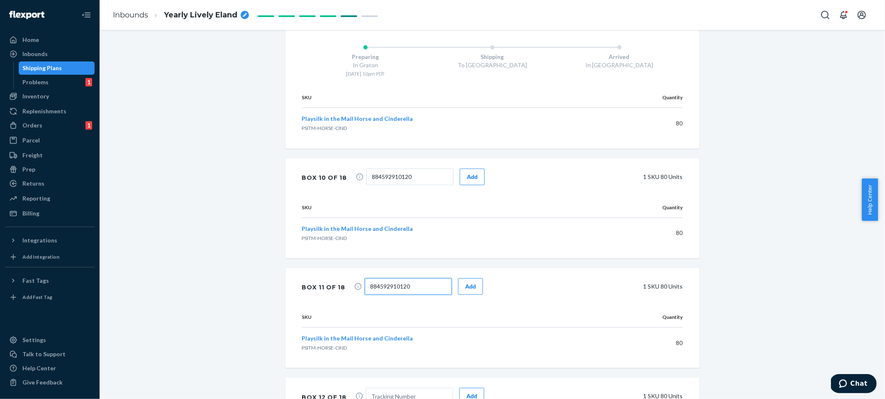
scroll to position [1551, 0]
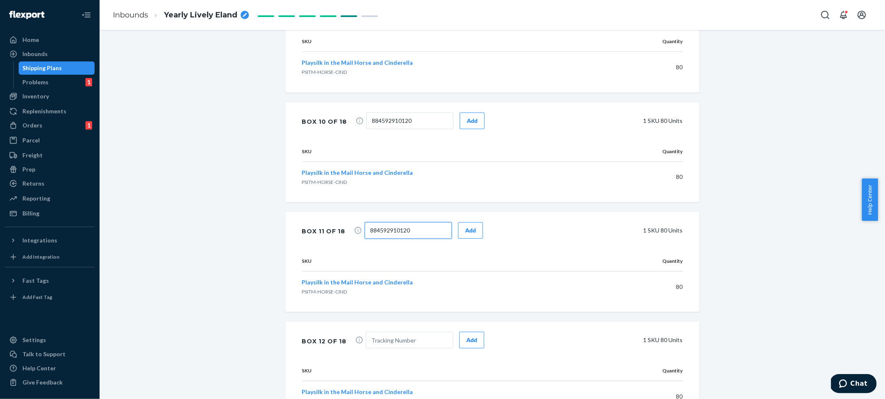
type input "884592910120"
click at [385, 332] on input "text" at bounding box center [409, 340] width 87 height 17
paste input "884592910120"
type input "884592910120"
click at [466, 345] on button "Add" at bounding box center [471, 340] width 25 height 17
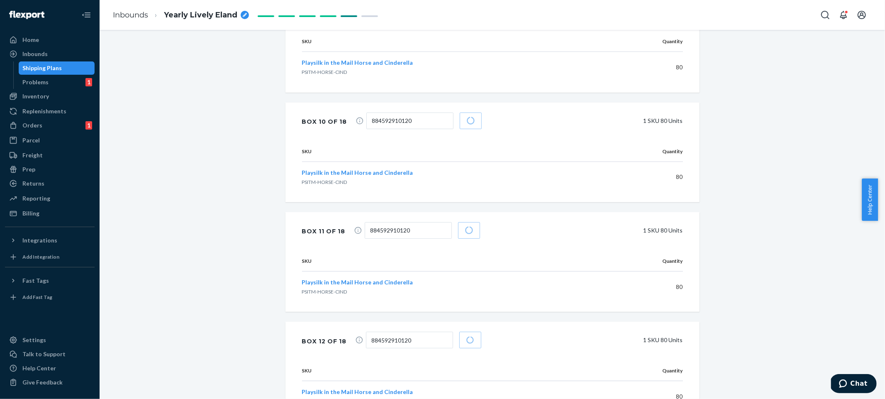
scroll to position [1733, 0]
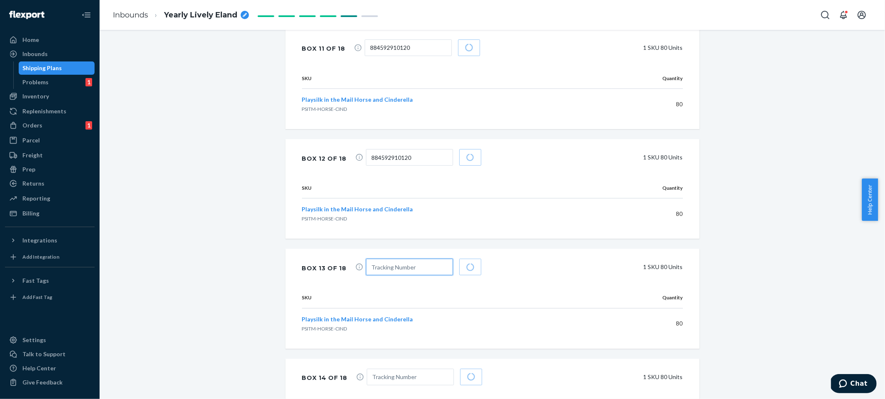
click at [410, 271] on input "text" at bounding box center [409, 267] width 87 height 17
paste input "884592910120"
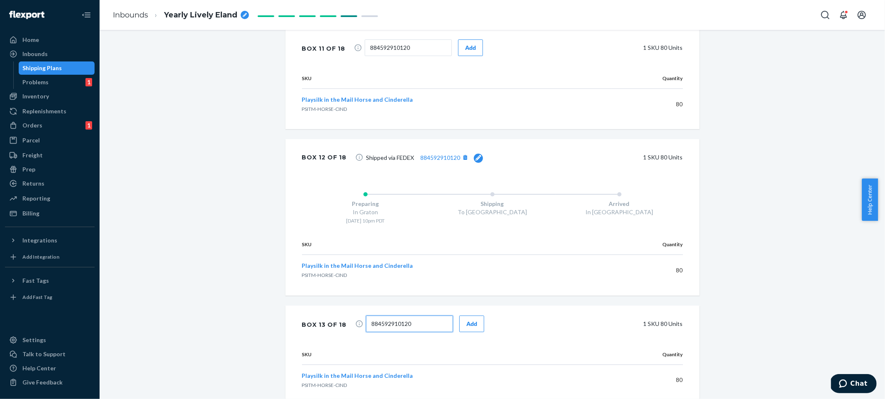
type input "884592910120"
click at [447, 326] on span "884592910120 Add" at bounding box center [425, 324] width 118 height 19
click at [459, 321] on button "Add" at bounding box center [471, 323] width 25 height 17
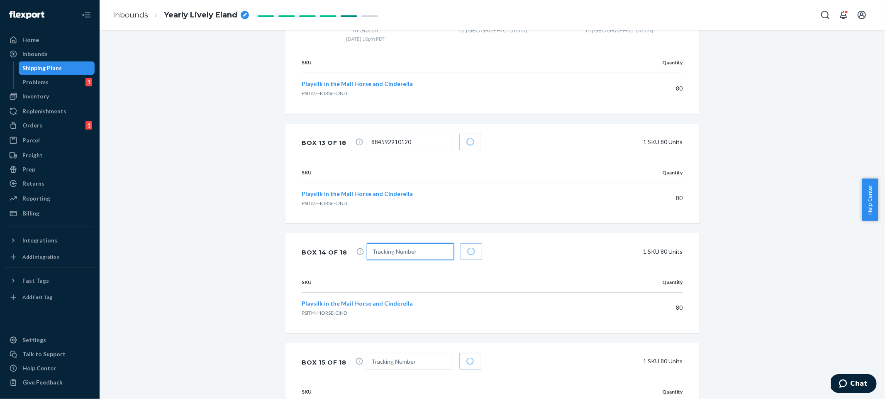
click at [395, 255] on input "text" at bounding box center [410, 251] width 87 height 17
paste input "884592910120"
type input "884592910120"
click at [412, 370] on span at bounding box center [423, 362] width 115 height 19
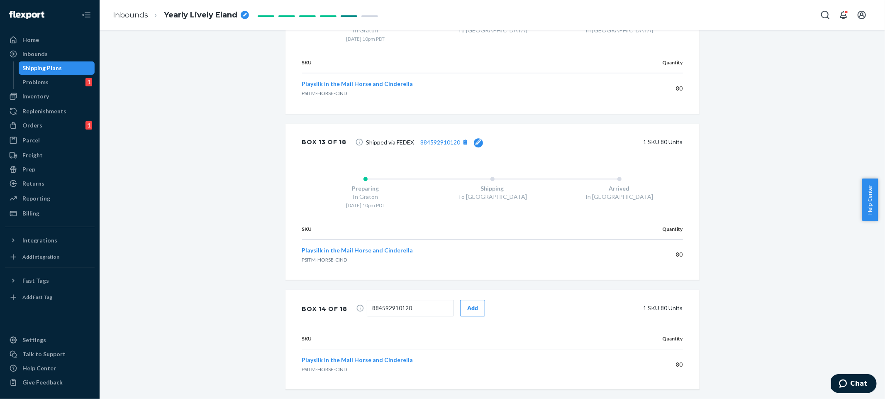
click at [422, 359] on div "Playsilk in the Mail Horse and Cinderella PSITM-HORSE-CIND" at bounding box center [453, 364] width 303 height 17
click at [461, 297] on div "Box 14 of 18 884592910120 Add 1 SKU 80 Units" at bounding box center [492, 309] width 414 height 39
click at [467, 304] on div "Add" at bounding box center [472, 308] width 11 height 8
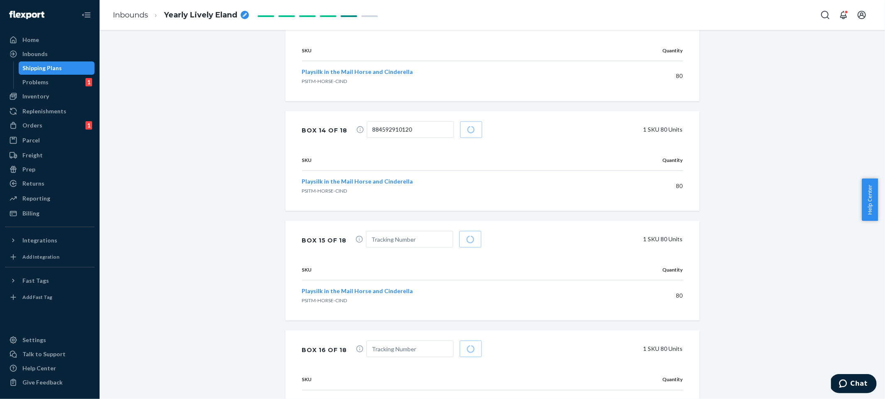
click at [393, 357] on span at bounding box center [423, 349] width 115 height 19
click at [396, 349] on input "text" at bounding box center [409, 348] width 87 height 17
paste input "884592910120"
type input "884592910120"
click at [407, 246] on input "text" at bounding box center [409, 239] width 87 height 17
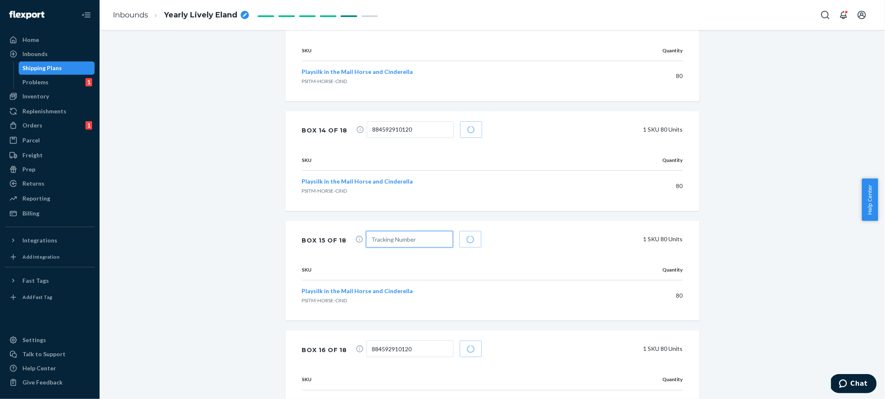
paste input "884592910120"
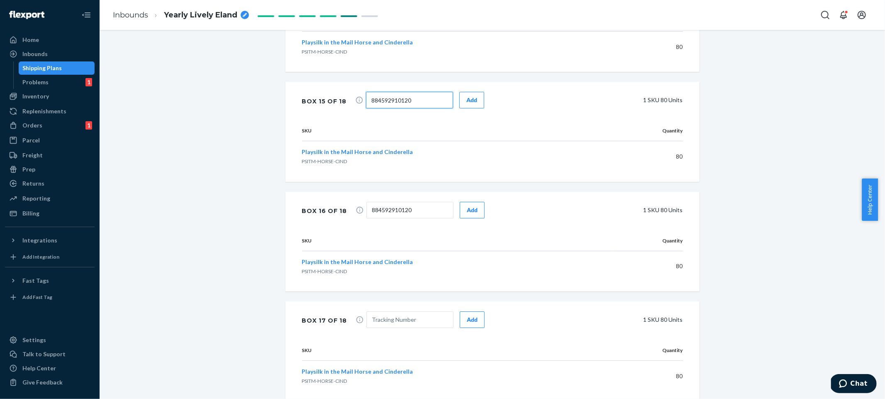
type input "884592910120"
click at [409, 319] on input "text" at bounding box center [409, 319] width 87 height 17
paste input "884592910120"
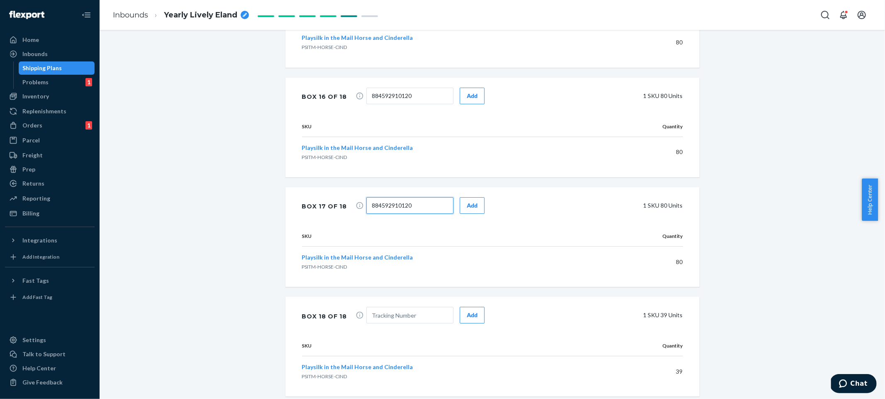
type input "884592910120"
click at [408, 320] on input "text" at bounding box center [409, 315] width 87 height 17
paste input "884592910120"
type input "884592910120"
click at [469, 320] on button "Add" at bounding box center [472, 315] width 25 height 17
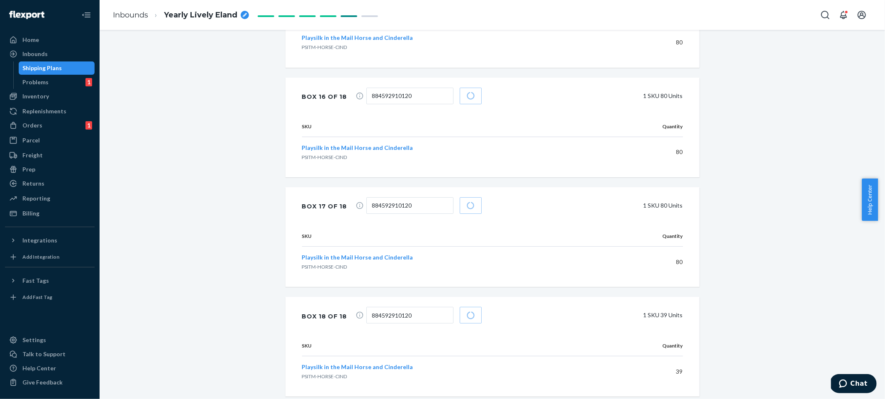
scroll to position [2427, 0]
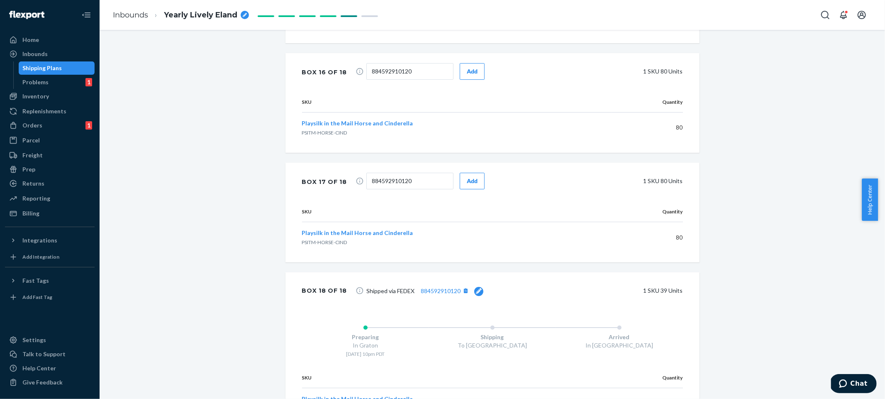
click at [467, 181] on div "Add" at bounding box center [472, 181] width 11 height 8
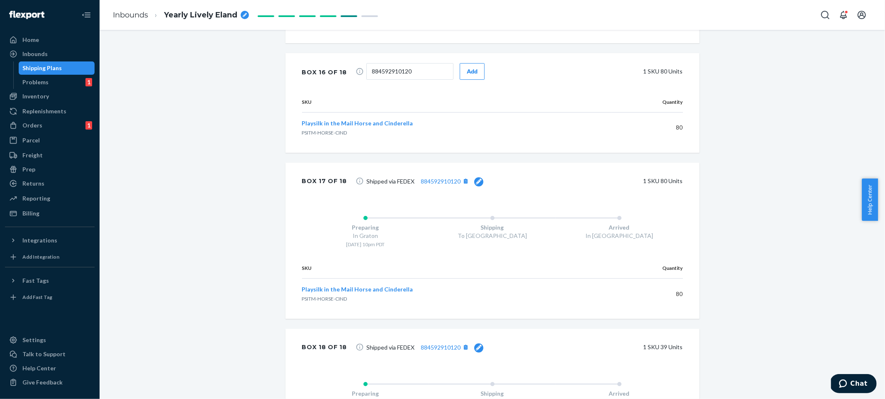
click at [467, 75] on div "Add" at bounding box center [472, 71] width 11 height 8
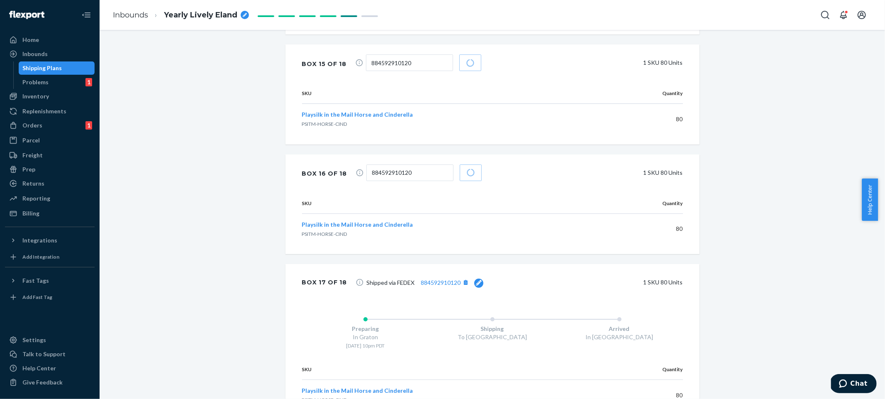
scroll to position [2231, 0]
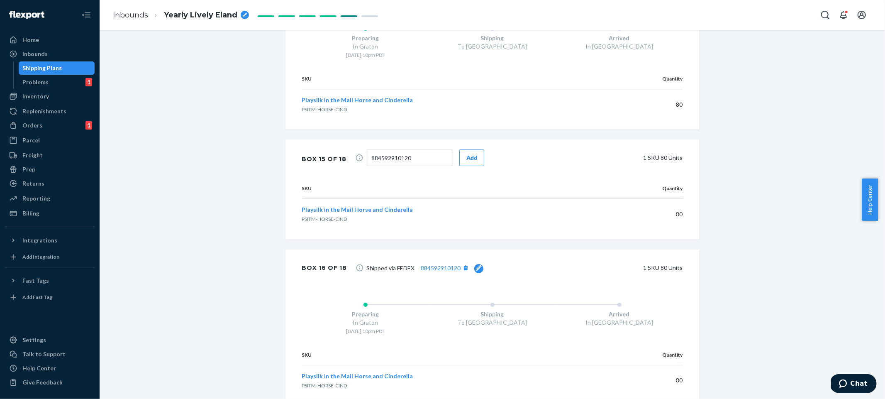
click at [466, 156] on div "Add" at bounding box center [471, 158] width 11 height 8
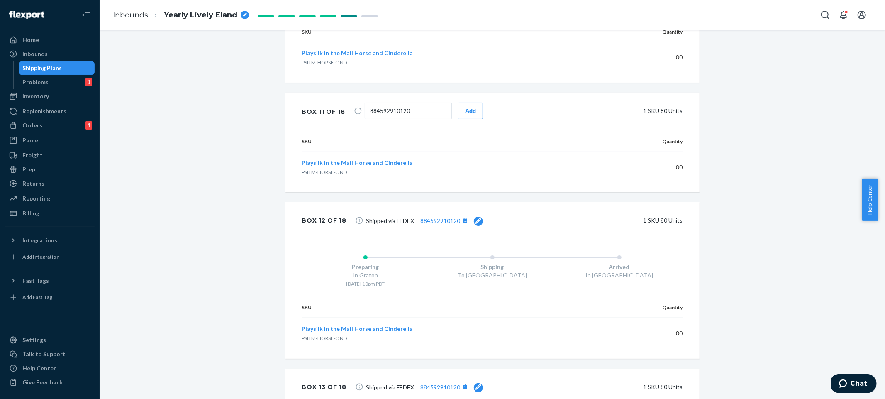
scroll to position [1634, 0]
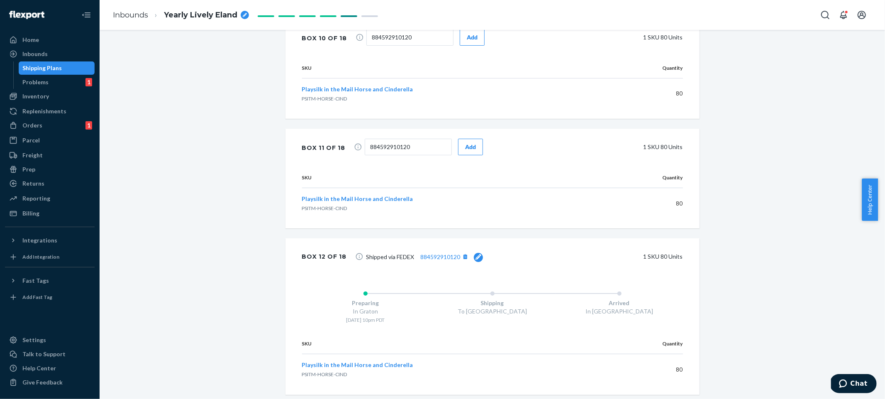
click at [461, 135] on div "Box 11 of 18 884592910120 Add 1 SKU 80 Units" at bounding box center [492, 148] width 414 height 39
click at [458, 152] on button "Add" at bounding box center [470, 147] width 25 height 17
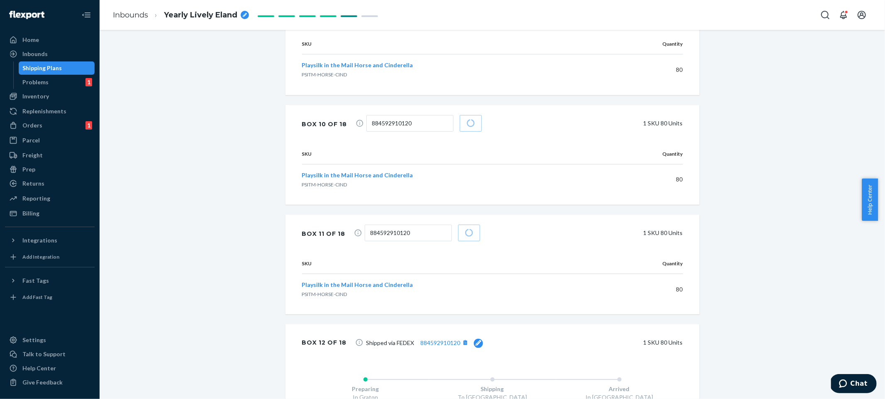
scroll to position [1454, 0]
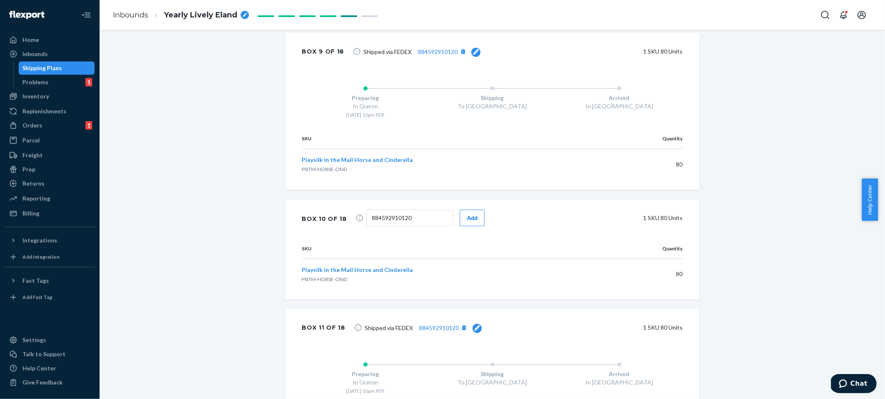
click at [467, 216] on div "Add" at bounding box center [472, 218] width 11 height 8
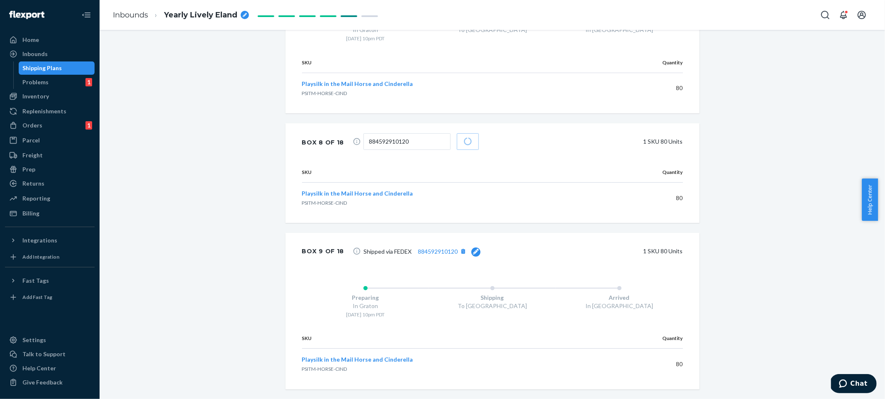
scroll to position [1233, 0]
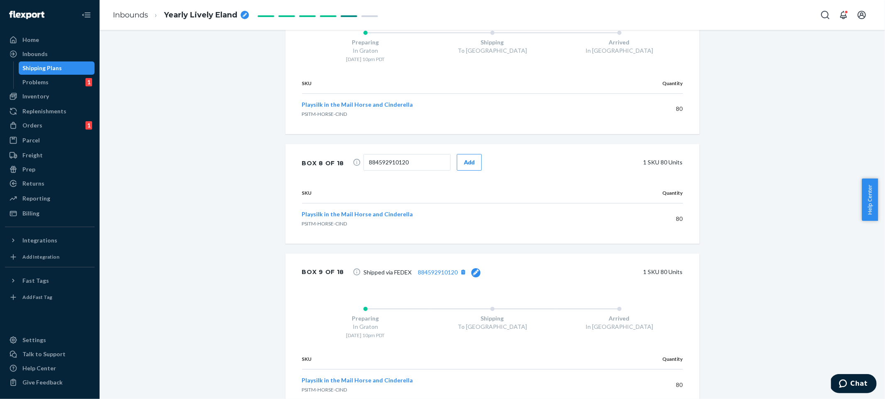
click at [457, 168] on button "Add" at bounding box center [469, 162] width 25 height 17
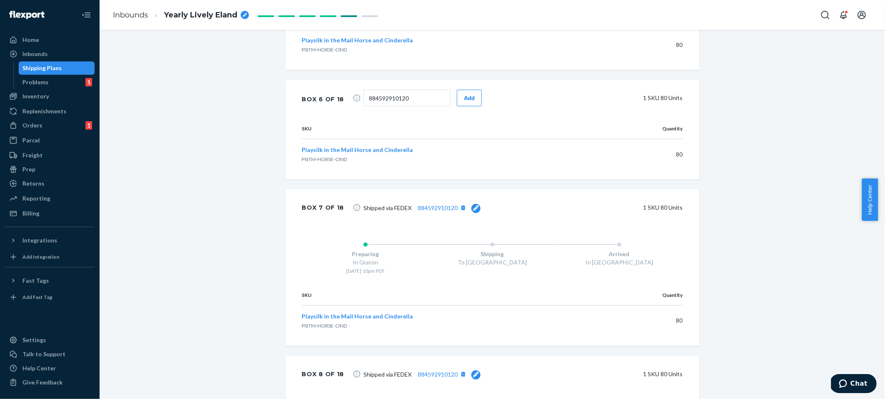
scroll to position [996, 0]
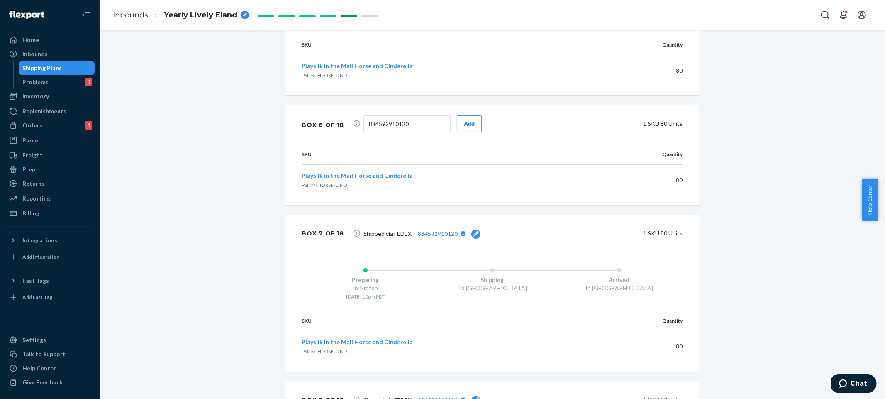
click at [464, 121] on div "Add" at bounding box center [469, 124] width 11 height 8
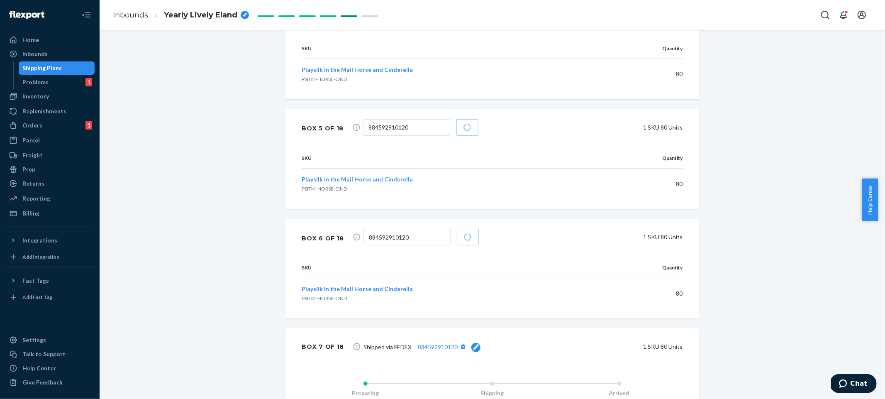
scroll to position [791, 0]
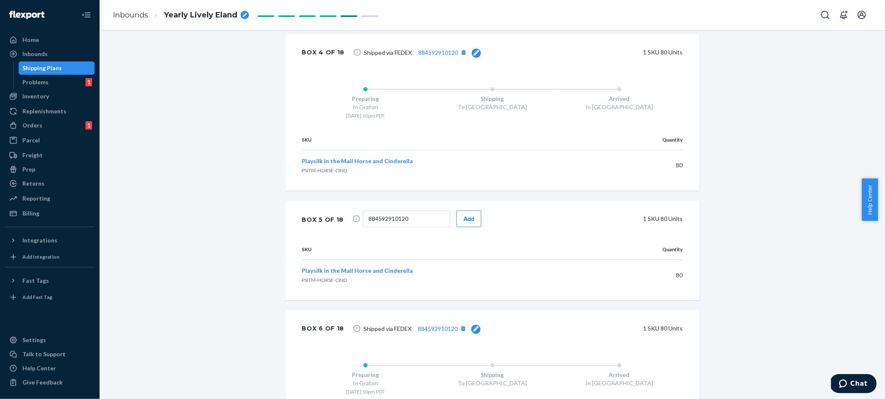
drag, startPoint x: 462, startPoint y: 204, endPoint x: 462, endPoint y: 210, distance: 6.2
click at [462, 204] on div "Box 5 of 18 884592910120 Add 1 SKU 80 Units" at bounding box center [492, 219] width 414 height 39
click at [463, 222] on div "Add" at bounding box center [468, 219] width 11 height 8
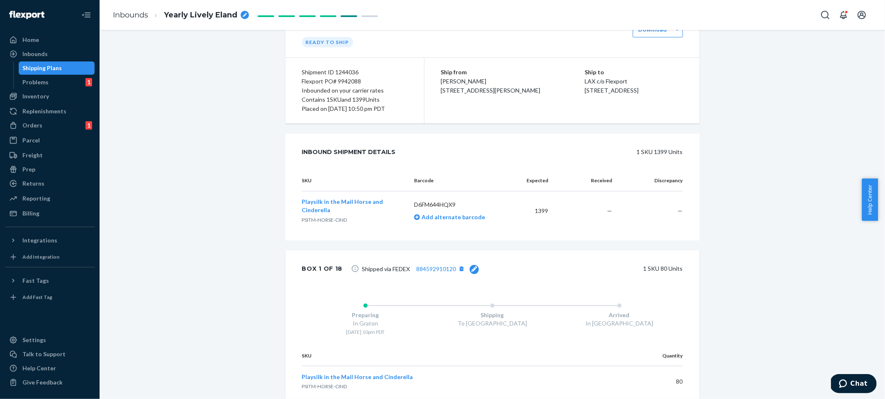
scroll to position [0, 0]
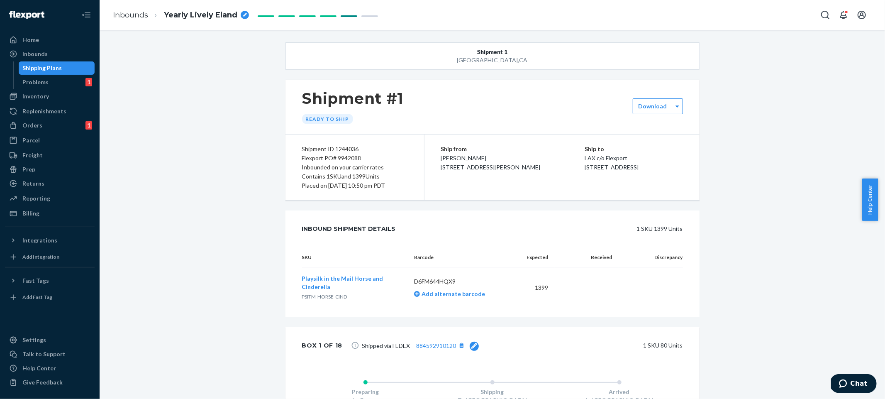
drag, startPoint x: 170, startPoint y: 112, endPoint x: 143, endPoint y: 109, distance: 26.7
click at [64, 43] on div "Home" at bounding box center [50, 40] width 88 height 12
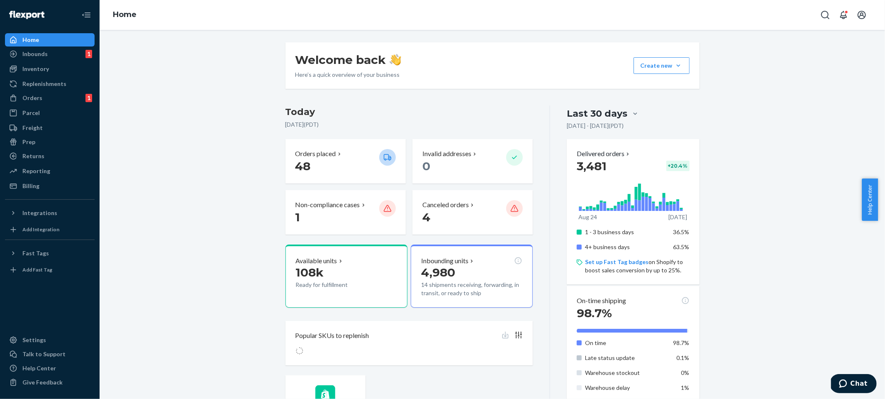
click at [788, 107] on div "Welcome back Here’s a quick overview of your business Create new Create new inb…" at bounding box center [492, 393] width 773 height 702
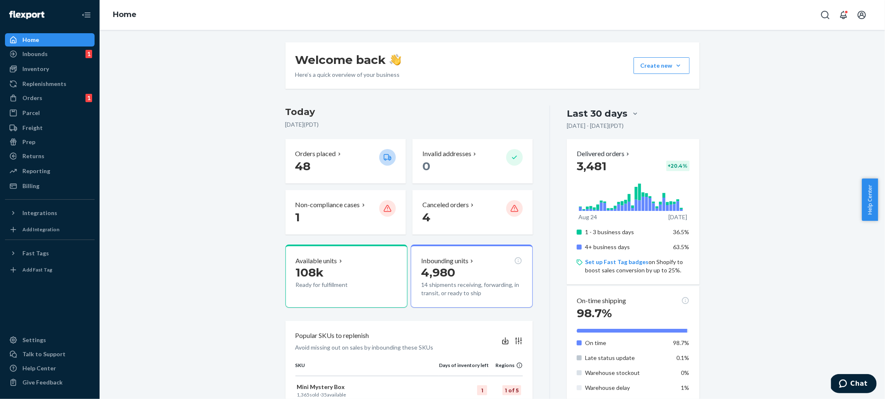
drag, startPoint x: 791, startPoint y: 156, endPoint x: 710, endPoint y: 166, distance: 81.6
click at [792, 156] on div "Welcome back Here’s a quick overview of your business Create new Create new inb…" at bounding box center [492, 393] width 773 height 702
click at [317, 210] on p "1" at bounding box center [333, 217] width 77 height 15
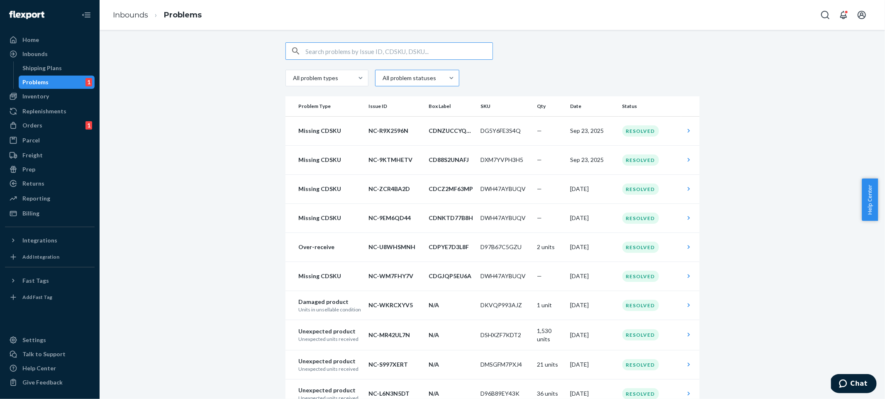
click at [427, 77] on div at bounding box center [416, 78] width 68 height 10
click at [383, 77] on input "All problem statuses" at bounding box center [382, 78] width 1 height 8
drag, startPoint x: 596, startPoint y: 61, endPoint x: 592, endPoint y: 61, distance: 4.2
click at [596, 61] on div "All problem types All problem statuses" at bounding box center [492, 64] width 414 height 44
click at [55, 122] on div "Orders 1" at bounding box center [50, 126] width 88 height 12
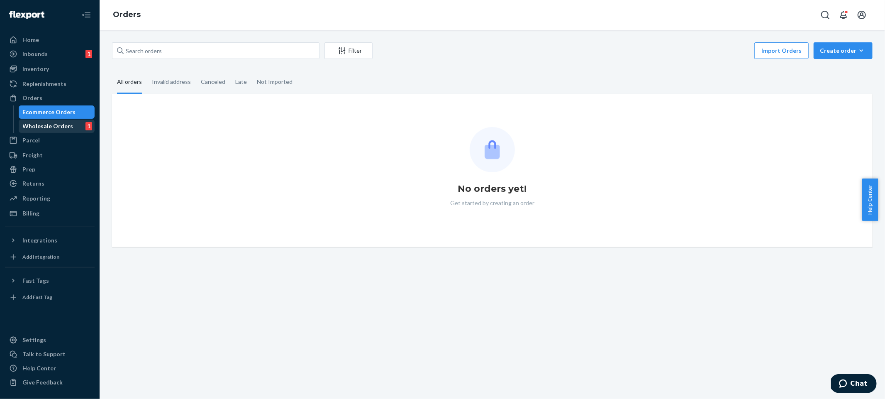
click at [70, 123] on div "Wholesale Orders 1" at bounding box center [57, 126] width 75 height 12
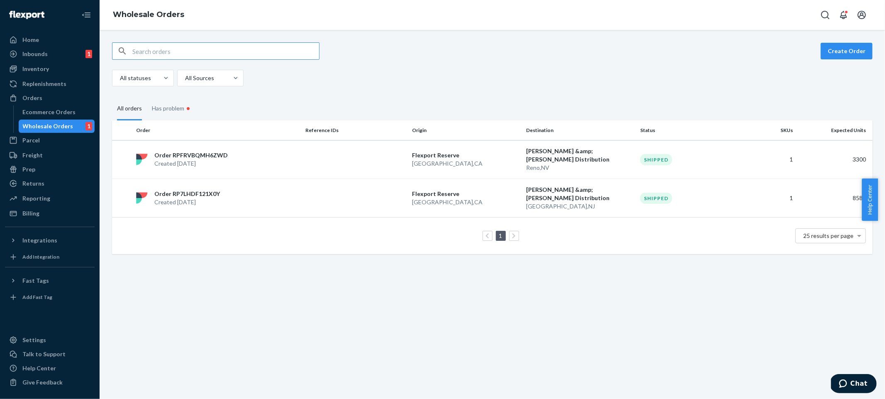
click at [652, 103] on fieldset "All orders Has problem •" at bounding box center [492, 108] width 761 height 24
click at [178, 110] on div "Has problem •" at bounding box center [172, 108] width 40 height 25
click at [147, 96] on input "Has problem •" at bounding box center [147, 96] width 0 height 0
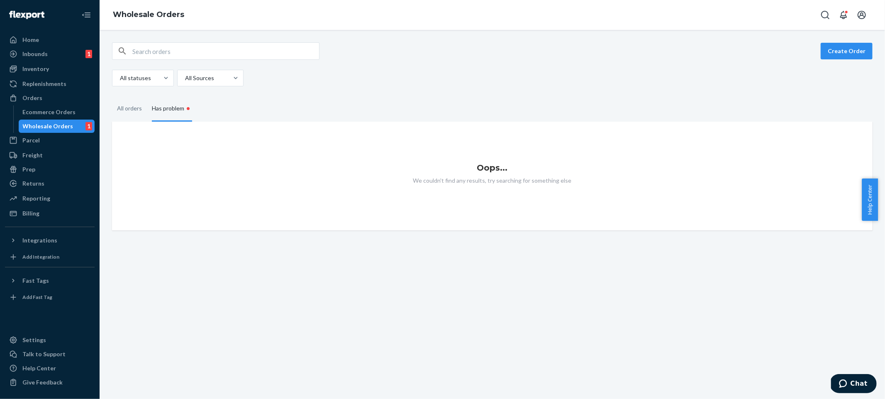
click at [327, 127] on div "Oops... We couldn't find any results, try searching for something else" at bounding box center [492, 176] width 761 height 109
click at [296, 150] on div "Oops... We couldn't find any results, try searching for something else" at bounding box center [492, 176] width 761 height 109
drag, startPoint x: 463, startPoint y: 166, endPoint x: 576, endPoint y: 187, distance: 114.7
click at [576, 187] on div "Oops... We couldn't find any results, try searching for something else" at bounding box center [492, 176] width 761 height 109
click at [484, 188] on div "Oops... We couldn't find any results, try searching for something else" at bounding box center [492, 176] width 761 height 109
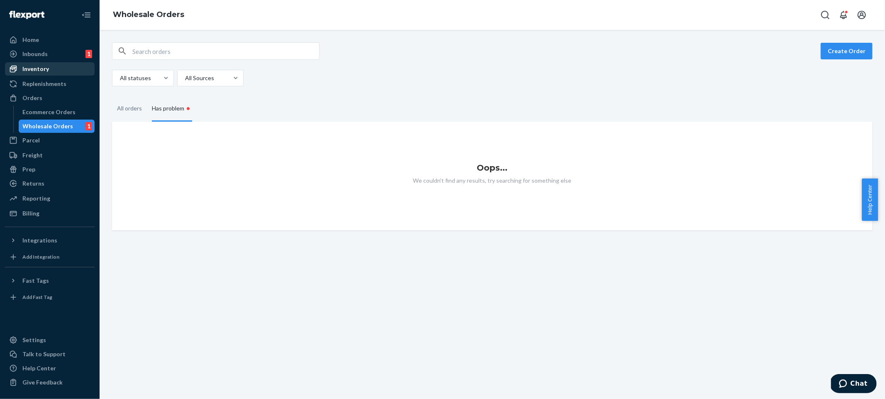
click at [42, 69] on div "Inventory" at bounding box center [35, 69] width 27 height 8
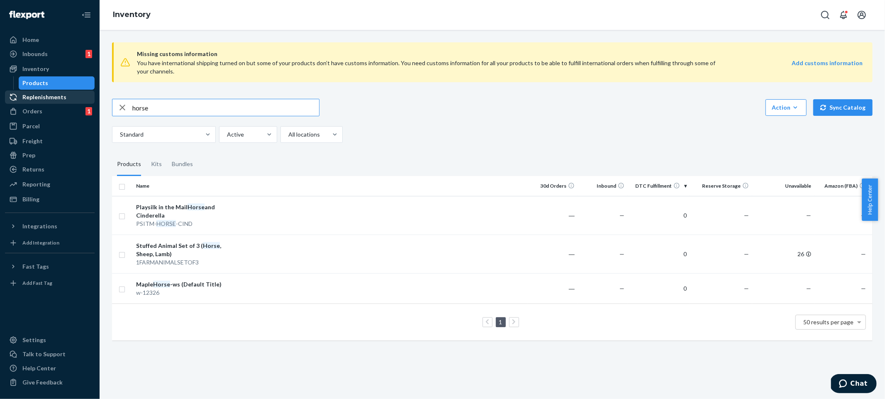
click at [64, 97] on div "Replenishments" at bounding box center [50, 97] width 88 height 12
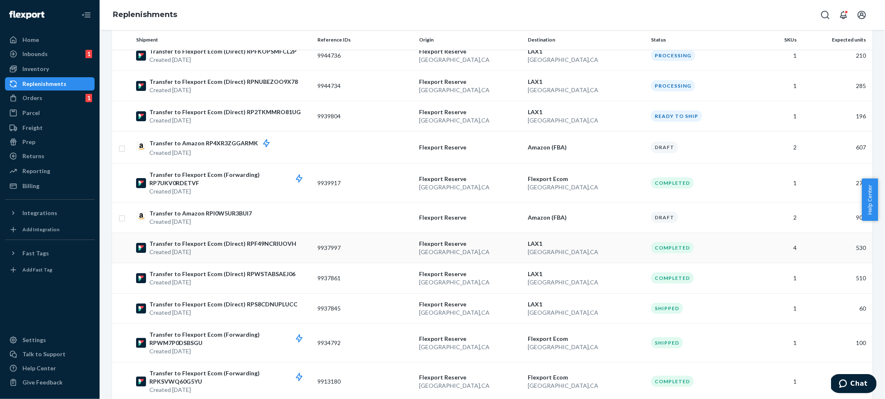
scroll to position [184, 0]
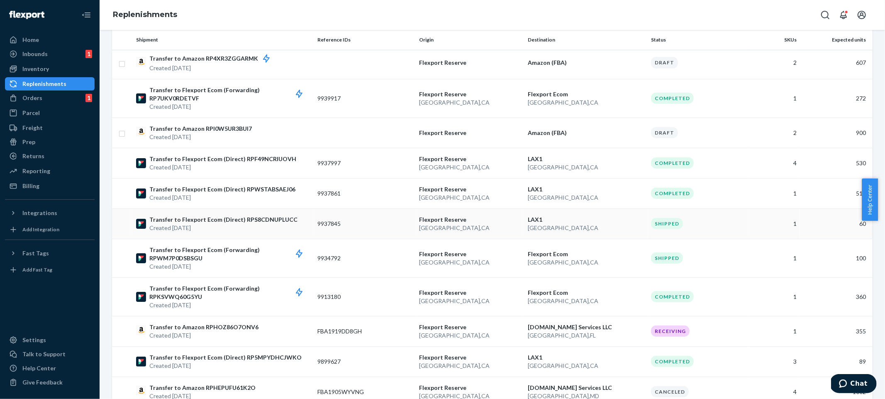
click at [653, 233] on td "Shipped" at bounding box center [699, 223] width 102 height 30
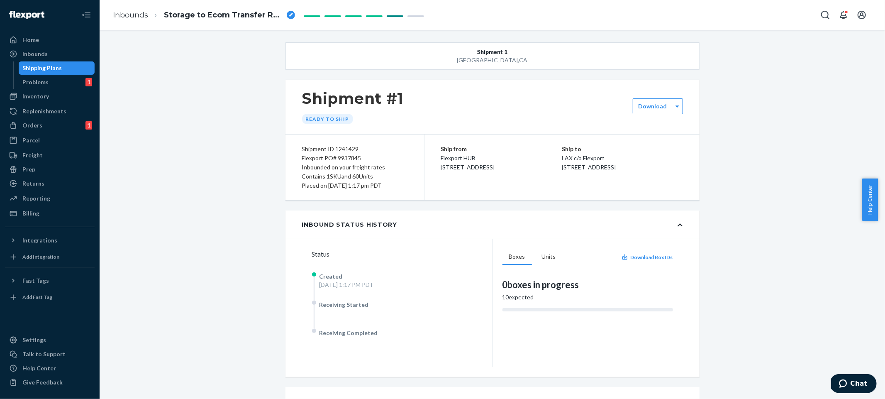
scroll to position [115, 0]
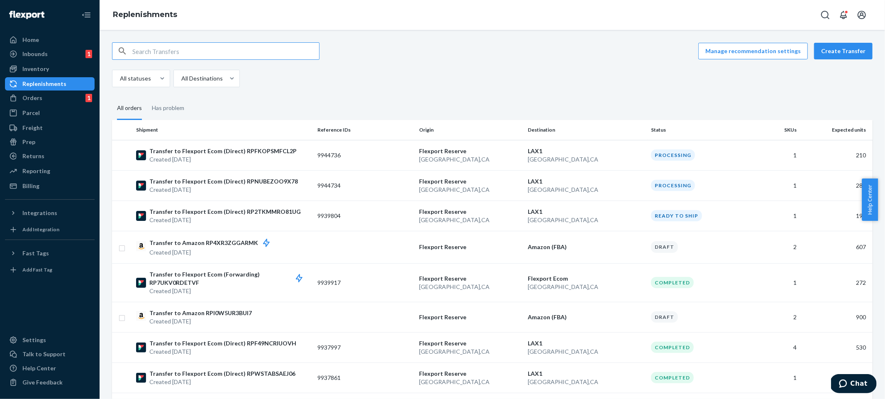
scroll to position [229, 0]
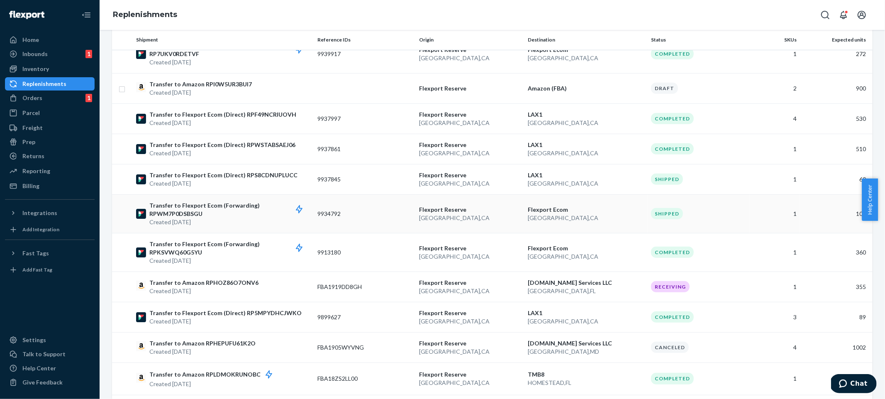
click at [692, 208] on div "Shipped" at bounding box center [698, 213] width 95 height 11
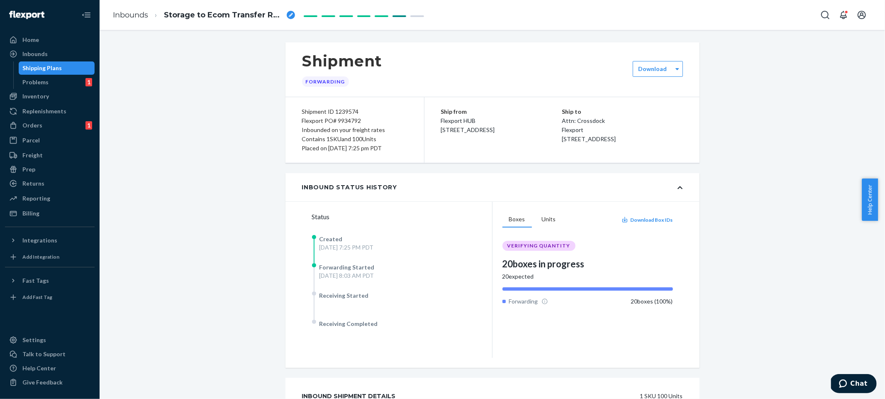
click at [748, 217] on div "Shipment Forwarding Download Shipment ID 1239574 Flexport PO# 9934792 Inbounded…" at bounding box center [492, 273] width 773 height 463
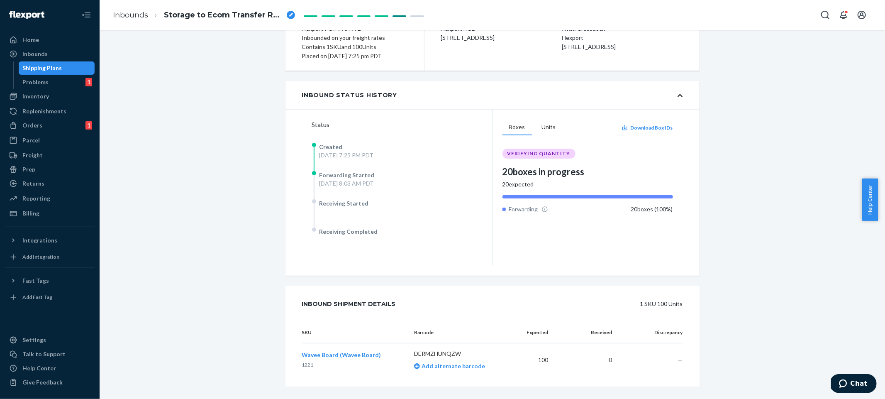
scroll to position [104, 0]
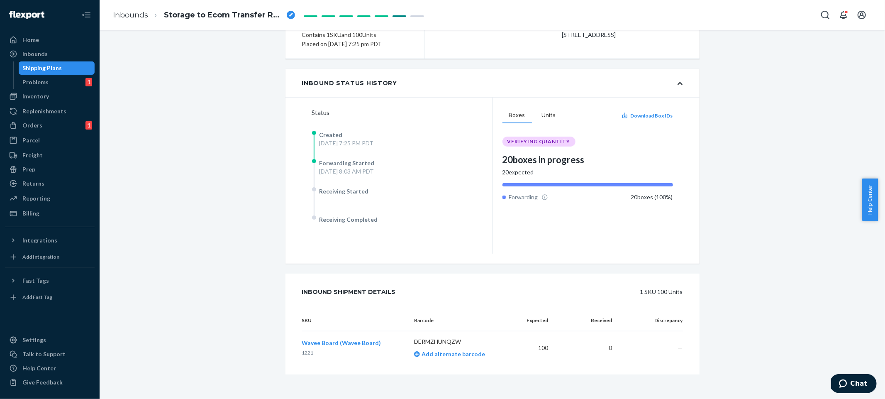
click at [747, 218] on div "Shipment Forwarding Download Shipment ID 1239574 Flexport PO# 9934792 Inbounded…" at bounding box center [492, 169] width 773 height 463
click at [546, 116] on button "Units" at bounding box center [548, 115] width 27 height 16
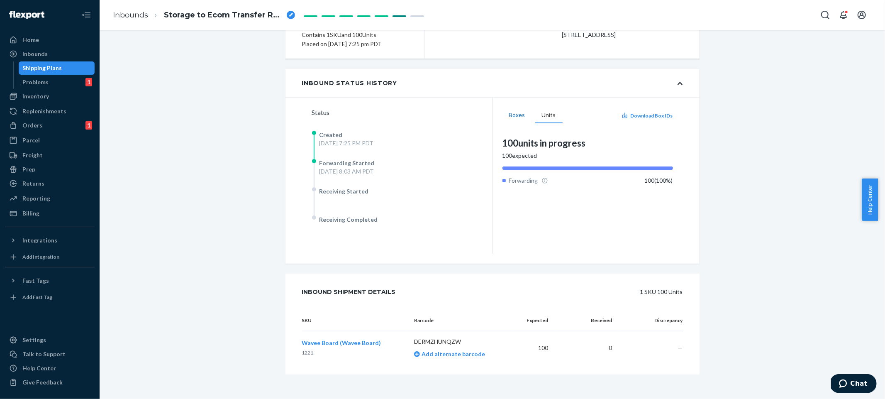
click at [513, 115] on button "Boxes" at bounding box center [516, 115] width 29 height 16
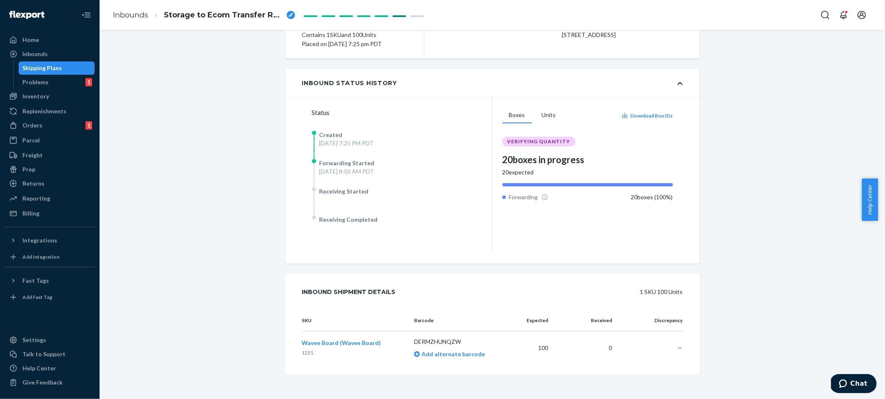
scroll to position [0, 0]
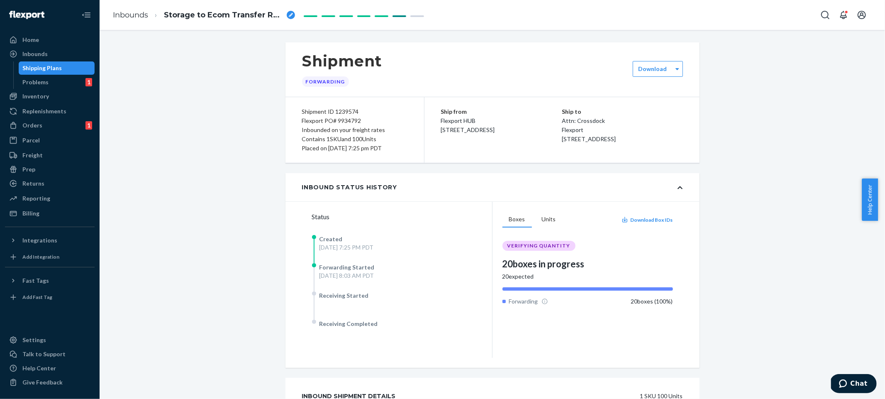
drag, startPoint x: 752, startPoint y: 225, endPoint x: 750, endPoint y: 220, distance: 5.4
click at [752, 225] on div "Shipment Forwarding Download Shipment ID 1239574 Flexport PO# 9934792 Inbounded…" at bounding box center [492, 273] width 773 height 463
click at [197, 129] on div "Shipment Forwarding Download Shipment ID 1239574 Flexport PO# 9934792 Inbounded…" at bounding box center [492, 273] width 773 height 463
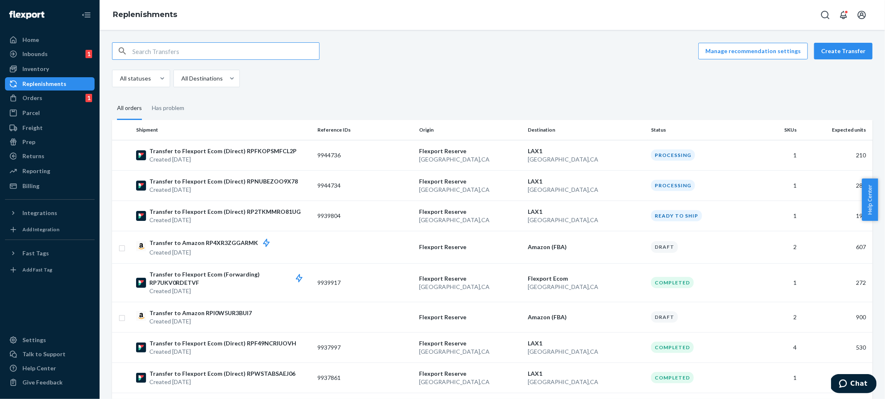
click at [588, 61] on div "Manage recommendation settings Create Transfer All statuses All Destinations" at bounding box center [492, 64] width 761 height 45
click at [453, 63] on div "Manage recommendation settings Create Transfer All statuses All Destinations" at bounding box center [492, 64] width 761 height 45
click at [488, 48] on div "Manage recommendation settings Create Transfer" at bounding box center [492, 50] width 761 height 17
click at [34, 64] on div "Inventory" at bounding box center [50, 69] width 88 height 12
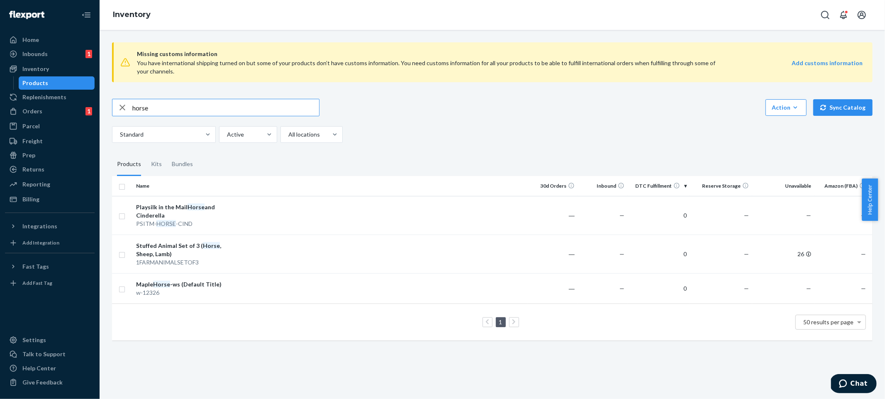
click at [514, 120] on div "horse Action Create product Create kit or bundle Bulk create products Bulk upda…" at bounding box center [492, 121] width 761 height 44
click at [178, 110] on input "horse" at bounding box center [225, 107] width 187 height 17
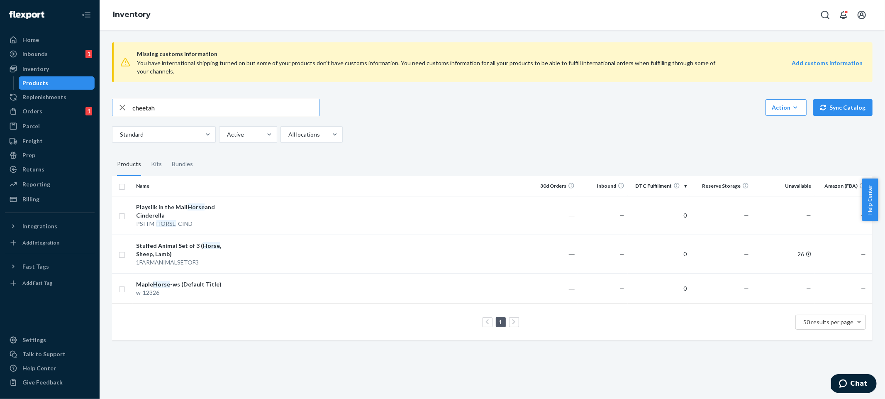
type input "cheetah"
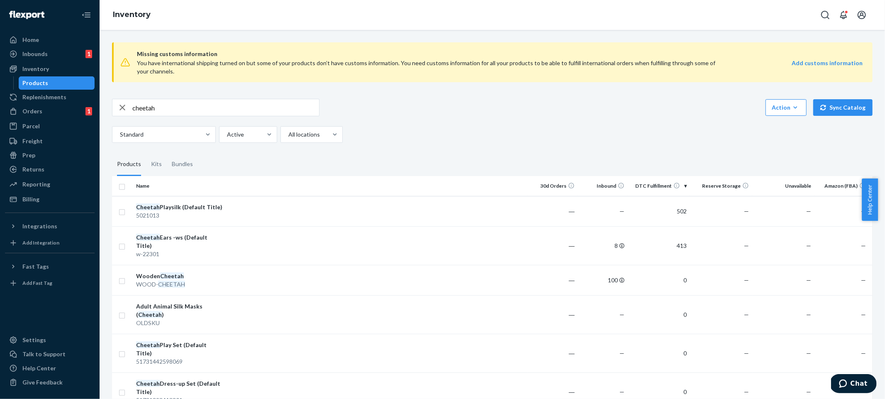
click at [575, 145] on div "Missing customs information You have international shipping turned on but some …" at bounding box center [492, 246] width 773 height 420
click at [683, 273] on td "0" at bounding box center [659, 280] width 62 height 30
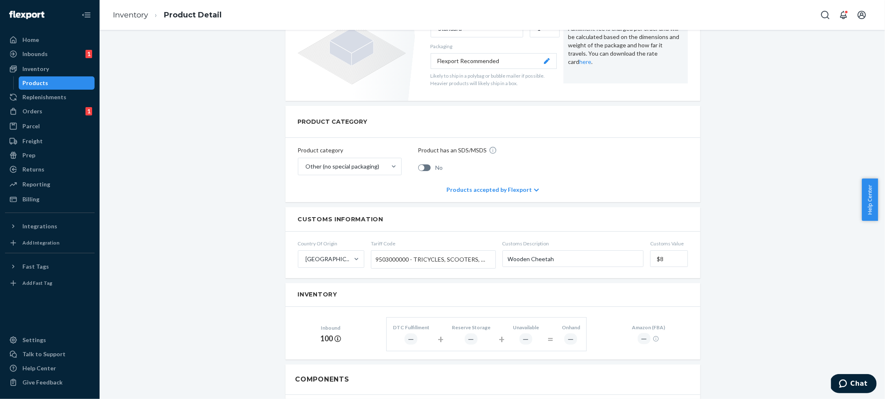
scroll to position [550, 0]
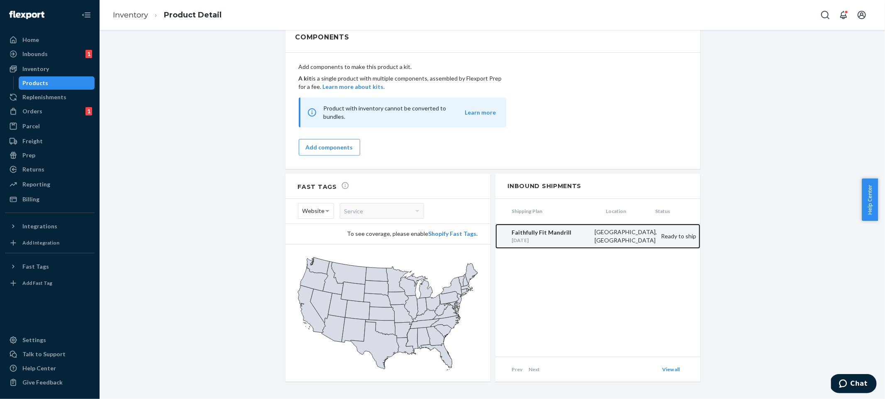
click at [620, 241] on link "Faithfully Fit Mandrill [DATE] [GEOGRAPHIC_DATA], [GEOGRAPHIC_DATA] Ready to sh…" at bounding box center [597, 236] width 205 height 25
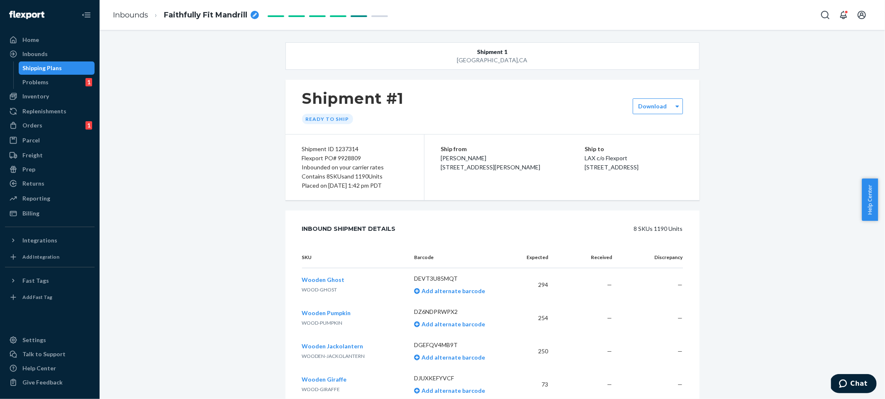
click at [80, 55] on div "Inbounds" at bounding box center [50, 54] width 88 height 12
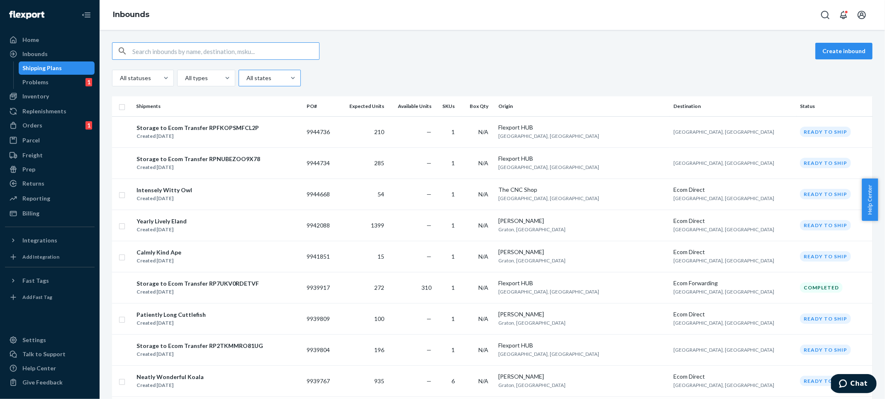
click at [272, 80] on div at bounding box center [269, 78] width 46 height 10
click at [246, 80] on input "All states" at bounding box center [246, 78] width 1 height 8
click at [213, 72] on div "All types" at bounding box center [199, 78] width 42 height 15
click at [185, 74] on input "All types" at bounding box center [184, 78] width 1 height 8
click at [216, 150] on div "Reserve Storage" at bounding box center [206, 147] width 55 height 17
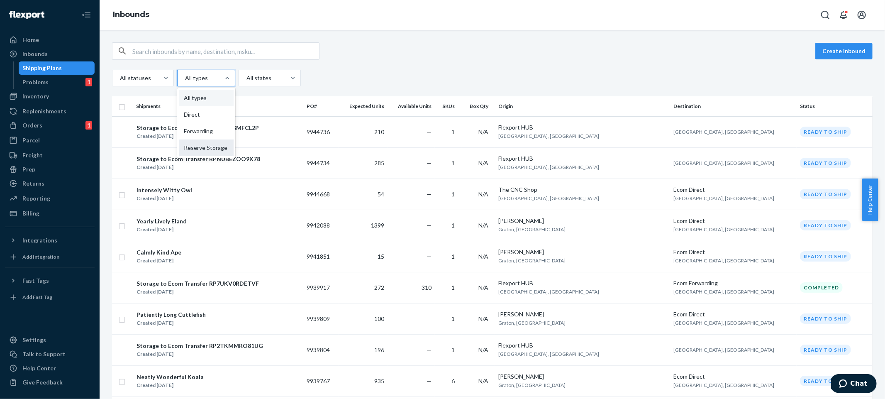
click at [185, 82] on input "option Reserve Storage focused, 0 of 4. 4 results available. Use Up and Down to…" at bounding box center [184, 78] width 1 height 8
click at [416, 82] on div "All statuses option Reserve Storage, selected. 0 results available. Select is f…" at bounding box center [492, 78] width 761 height 17
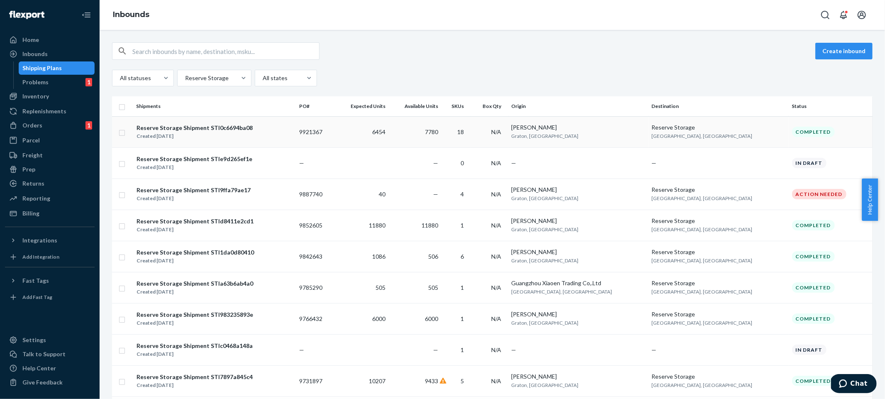
click at [642, 133] on td "[PERSON_NAME] [PERSON_NAME], [GEOGRAPHIC_DATA]" at bounding box center [578, 131] width 140 height 31
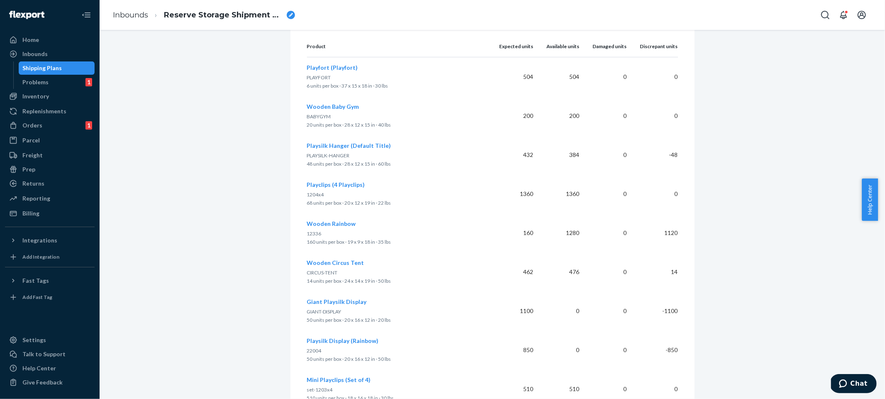
scroll to position [657, 0]
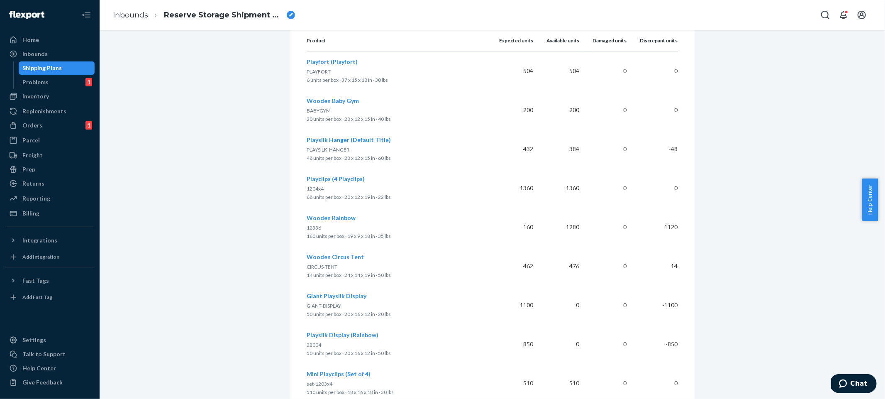
click at [746, 204] on div "Reserve Storage shipment Completed Shipment ID 1234235 Flexport PO# 9921367 Inb…" at bounding box center [492, 76] width 773 height 1374
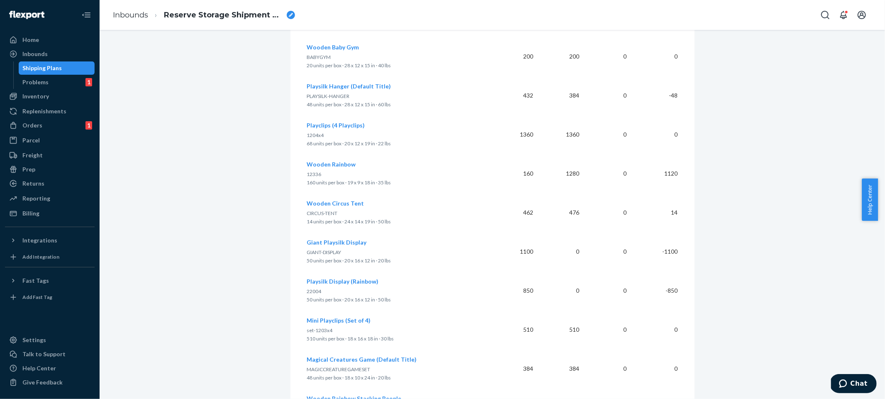
scroll to position [770, 0]
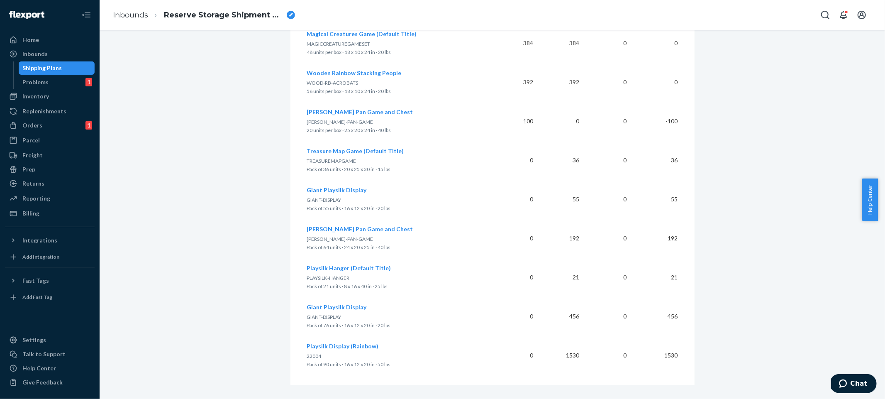
scroll to position [1042, 0]
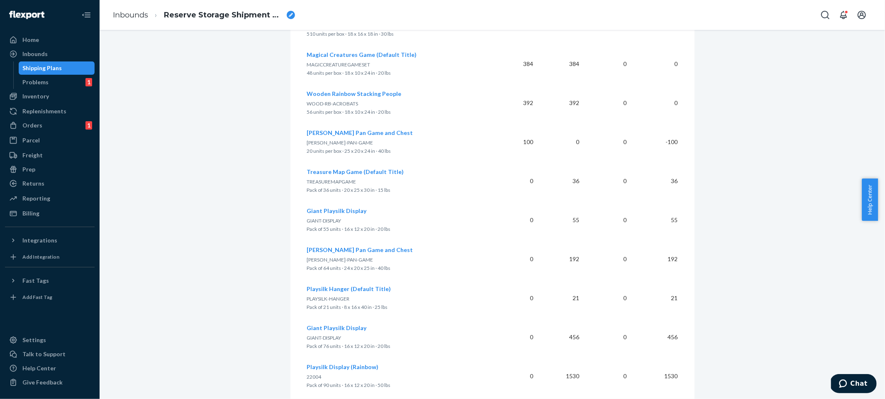
scroll to position [1049, 0]
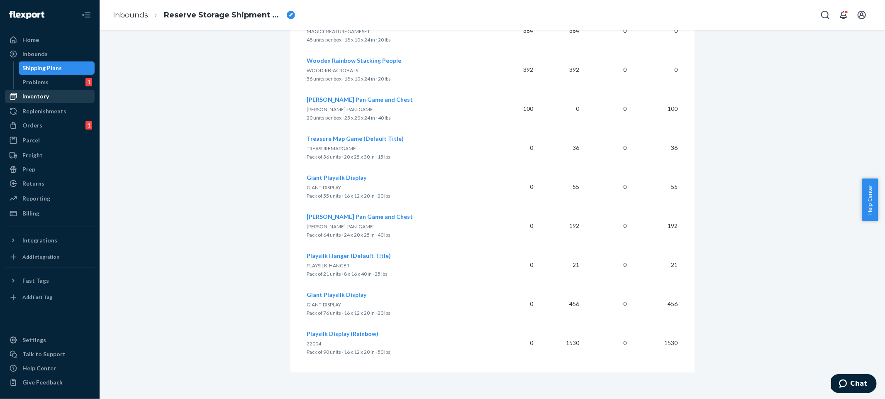
click at [54, 98] on div "Inventory" at bounding box center [50, 96] width 88 height 12
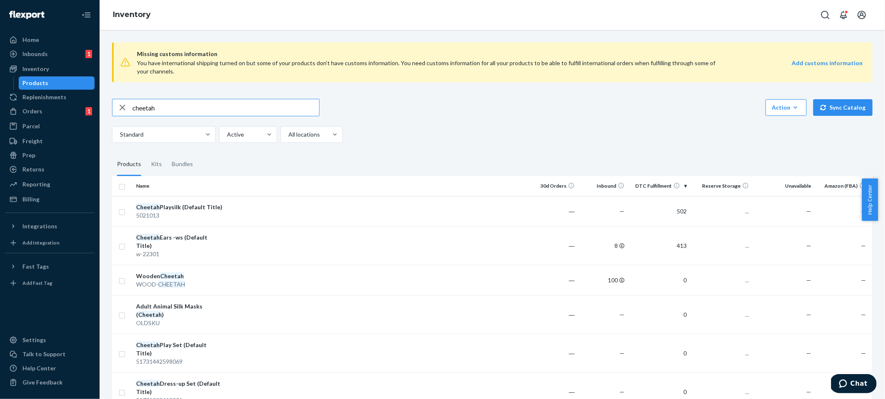
click at [257, 109] on input "cheetah" at bounding box center [225, 107] width 187 height 17
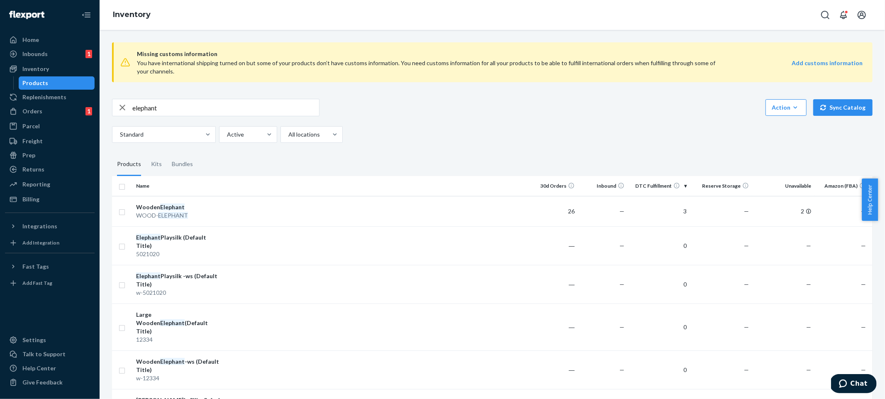
click at [629, 137] on div "Standard Active All locations" at bounding box center [489, 134] width 754 height 17
click at [589, 136] on div "Standard Active All locations" at bounding box center [489, 134] width 754 height 17
click at [259, 66] on div "You have international shipping turned on but some of your products don’t have …" at bounding box center [427, 67] width 581 height 17
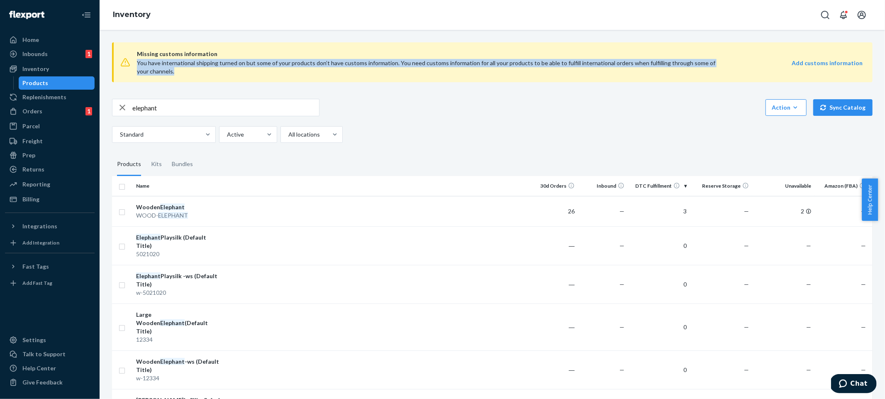
click at [259, 66] on div "You have international shipping turned on but some of your products don’t have …" at bounding box center [427, 67] width 581 height 17
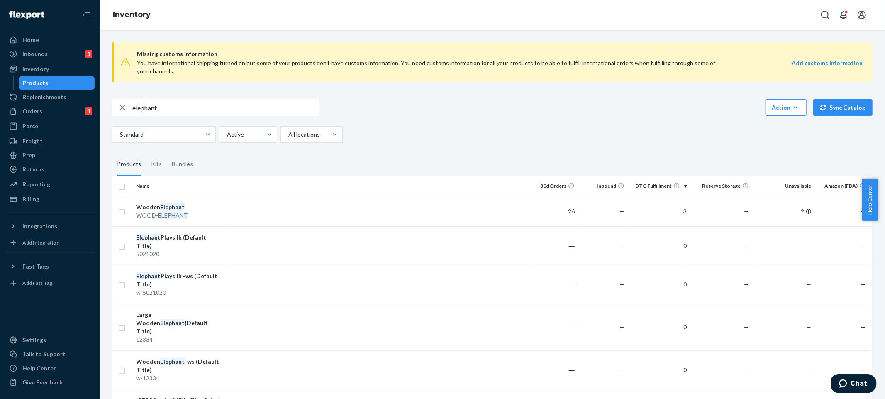
click at [209, 50] on span "Missing customs information" at bounding box center [500, 54] width 726 height 10
click at [419, 48] on div "Missing customs information You have international shipping turned on but some …" at bounding box center [492, 62] width 761 height 40
click at [200, 105] on input "elephant" at bounding box center [225, 107] width 187 height 17
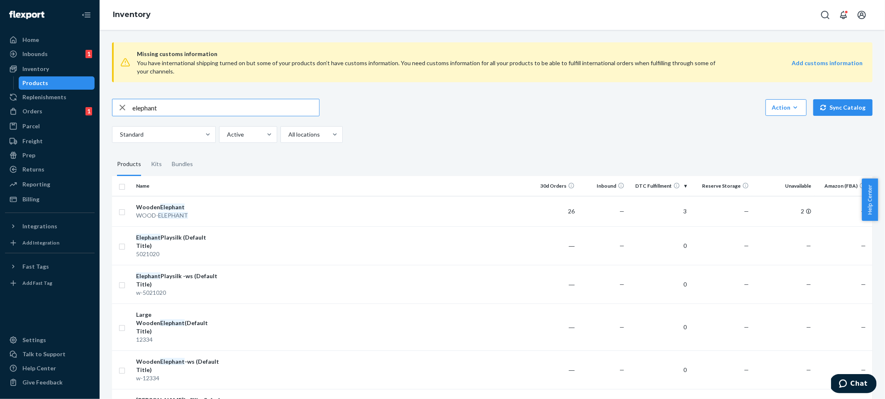
click at [200, 105] on input "elephant" at bounding box center [225, 107] width 187 height 17
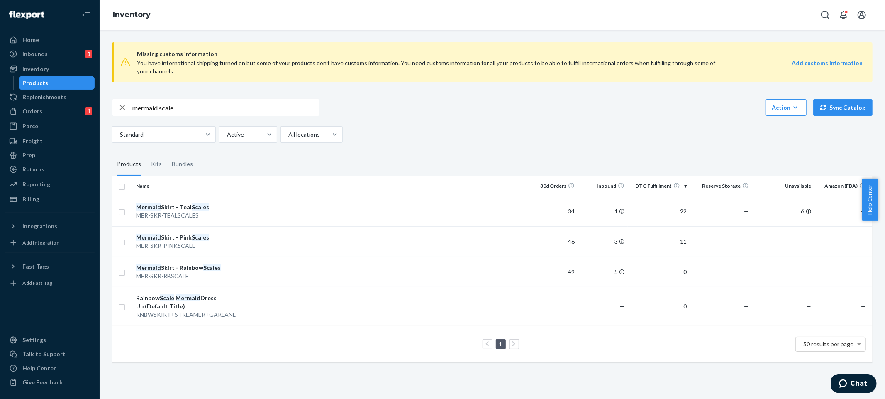
click at [210, 114] on input "mermaid scale" at bounding box center [225, 107] width 187 height 17
type input "monarch"
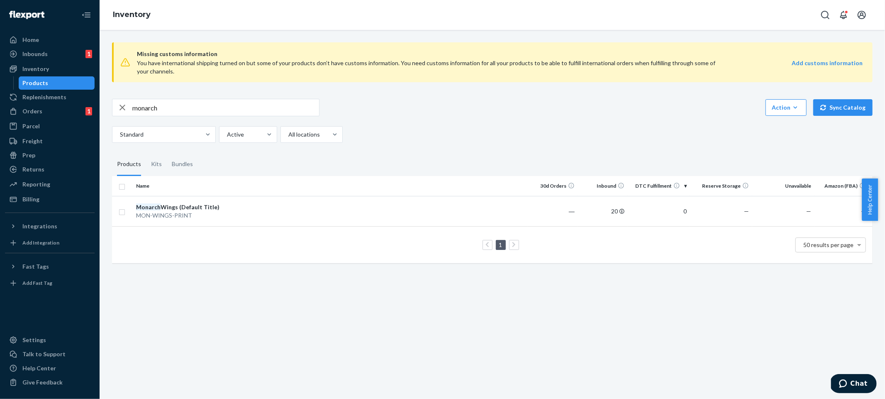
click at [537, 122] on div "monarch Action Create product Create kit or bundle Bulk create products Bulk up…" at bounding box center [492, 121] width 761 height 44
click at [671, 210] on td "0" at bounding box center [659, 211] width 62 height 30
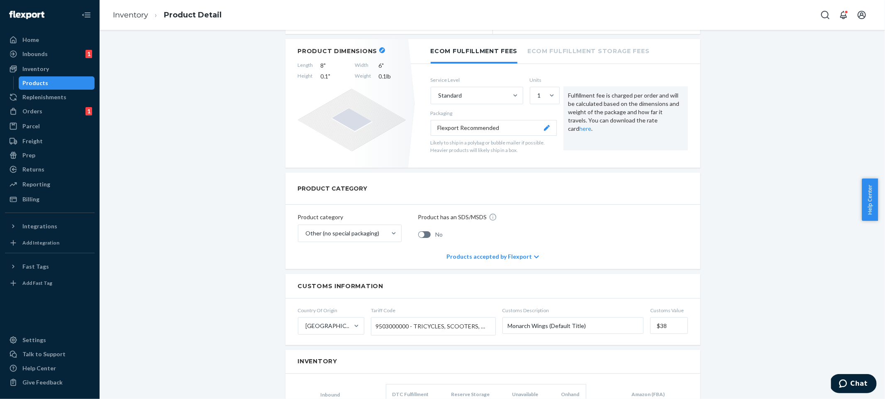
scroll to position [550, 0]
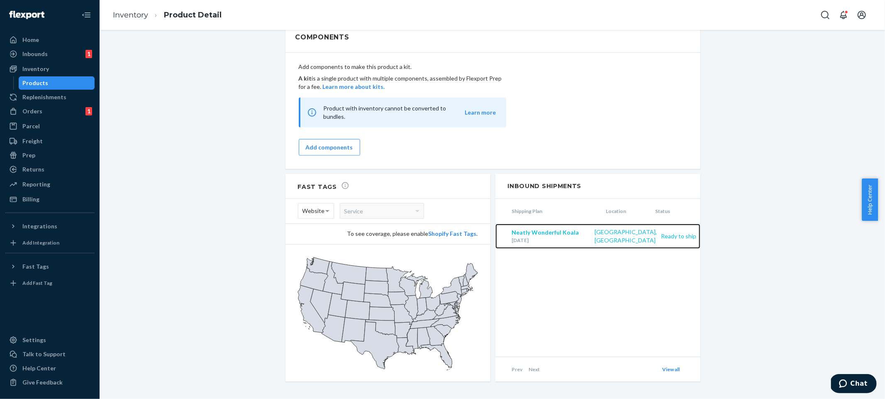
click at [657, 232] on div "Ready to ship" at bounding box center [679, 236] width 44 height 8
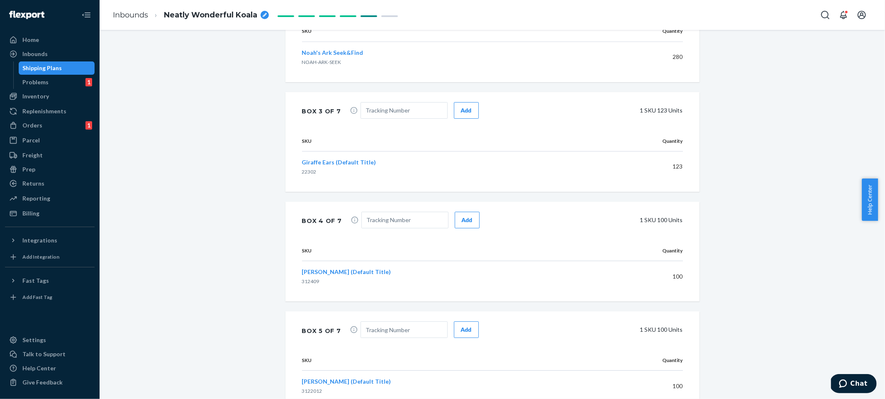
scroll to position [427, 0]
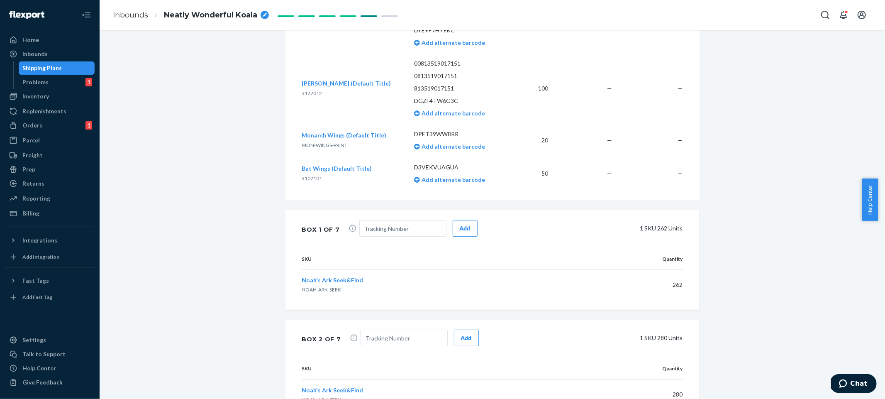
click at [388, 219] on div "Box 1 of 7 Add 1 SKU 262 Units" at bounding box center [492, 229] width 414 height 39
click at [393, 231] on input "text" at bounding box center [402, 228] width 87 height 17
paste input "393381492135"
type input "393381492135"
click at [459, 222] on button "Add" at bounding box center [465, 228] width 25 height 17
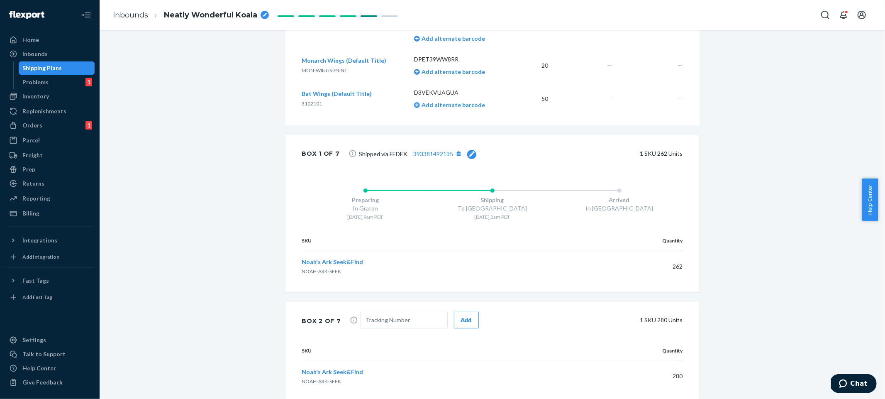
scroll to position [541, 0]
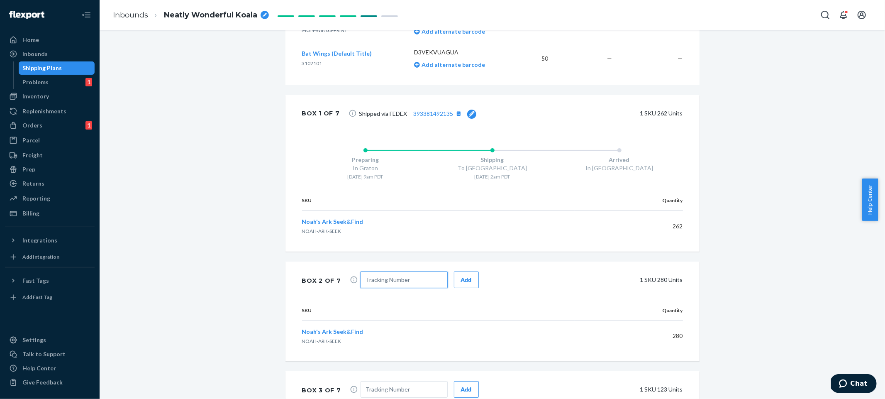
click at [387, 276] on input "text" at bounding box center [404, 279] width 87 height 17
paste input "393381492135"
type input "393381492135"
click at [461, 281] on div "Add" at bounding box center [466, 280] width 11 height 8
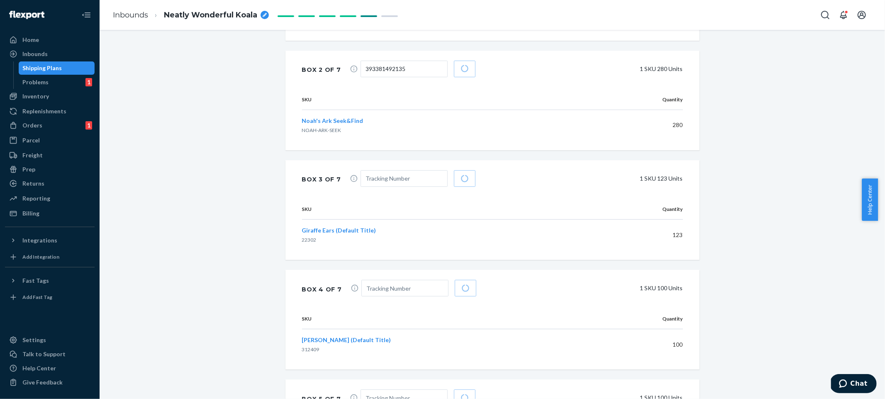
click at [401, 190] on div "Box 3 of 7 1 SKU 123 Units" at bounding box center [492, 179] width 414 height 39
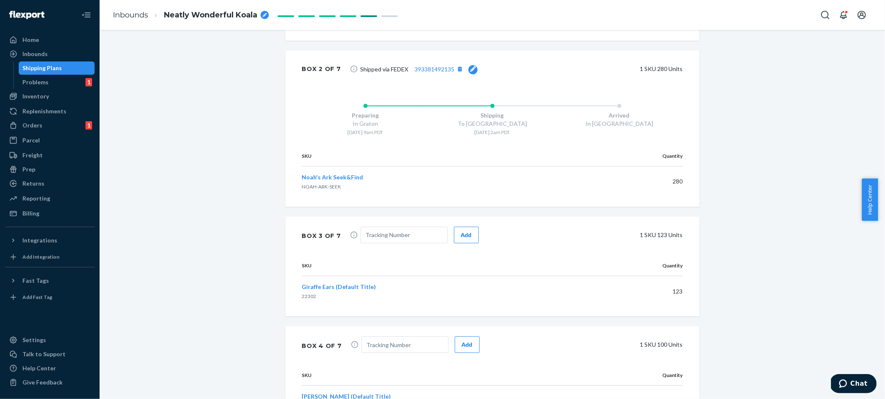
click at [402, 188] on p "NOAH-ARK-SEEK" at bounding box center [435, 186] width 266 height 7
click at [408, 240] on input "text" at bounding box center [404, 235] width 87 height 17
paste input "393381492135"
type input "393381492135"
click at [455, 239] on button "Add" at bounding box center [466, 235] width 25 height 17
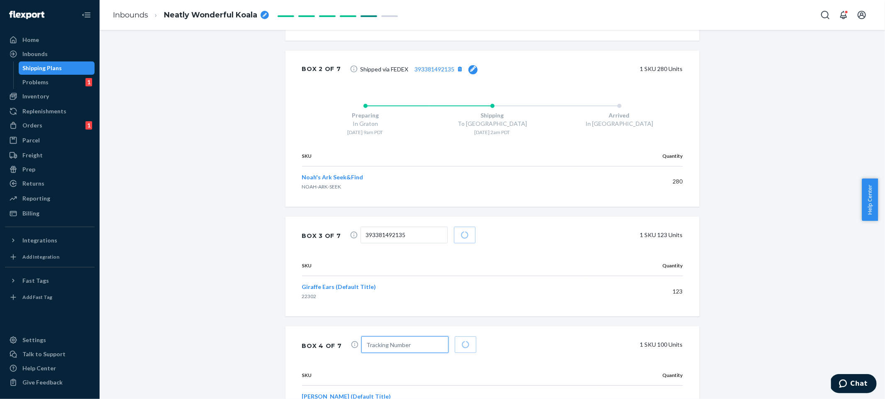
click at [382, 352] on input "text" at bounding box center [404, 344] width 87 height 17
paste input "393381492135"
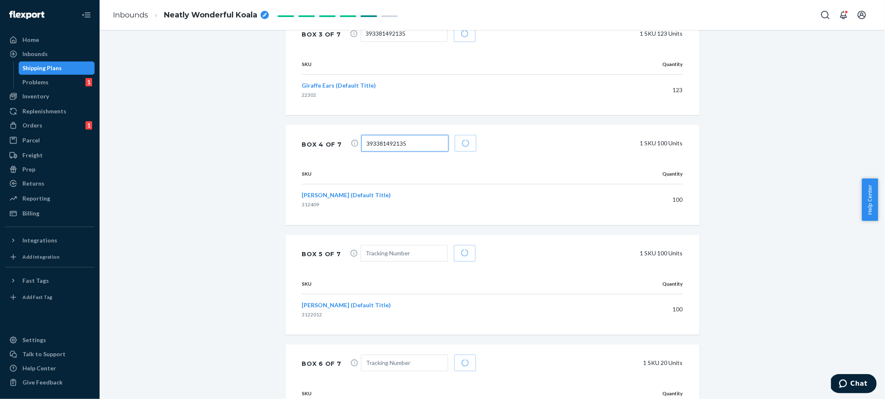
type input "393381492135"
click at [400, 253] on input "text" at bounding box center [404, 253] width 87 height 17
paste input "393381492135"
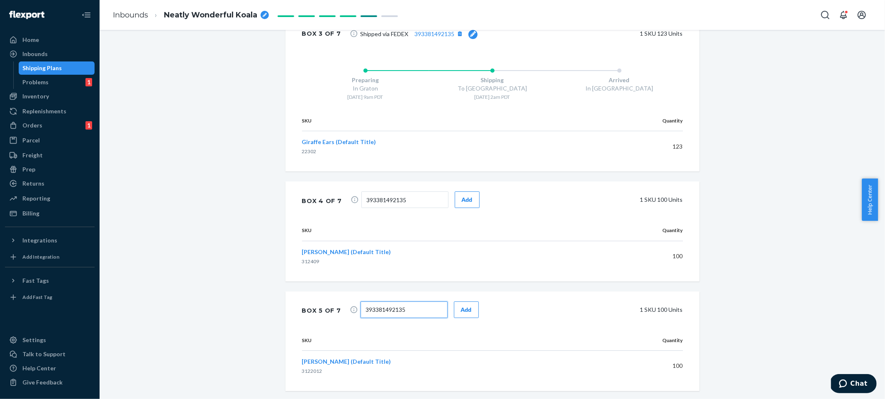
scroll to position [953, 0]
type input "393381492135"
click at [402, 370] on p "3122012" at bounding box center [447, 371] width 290 height 7
click at [456, 206] on button "Add" at bounding box center [467, 200] width 25 height 17
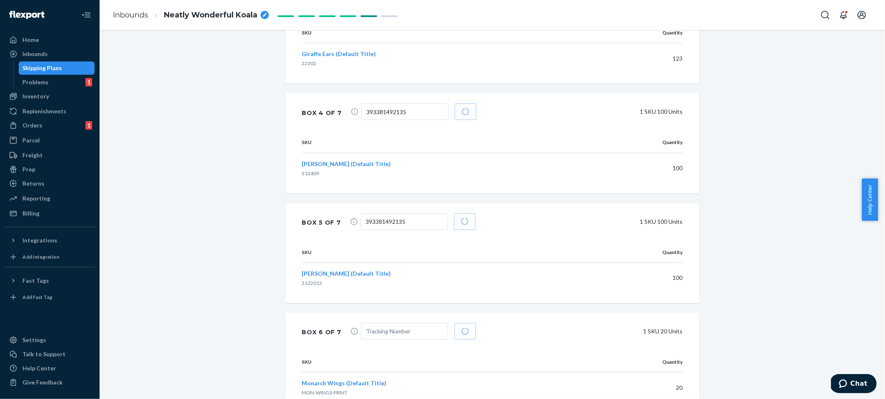
scroll to position [1089, 0]
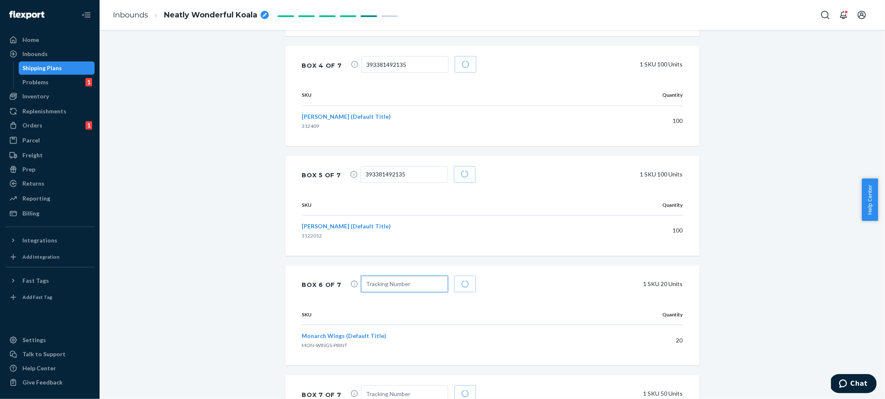
click at [401, 280] on input "text" at bounding box center [404, 284] width 87 height 17
paste input "393381492135"
type input "393381492135"
click at [397, 392] on input "text" at bounding box center [404, 393] width 87 height 17
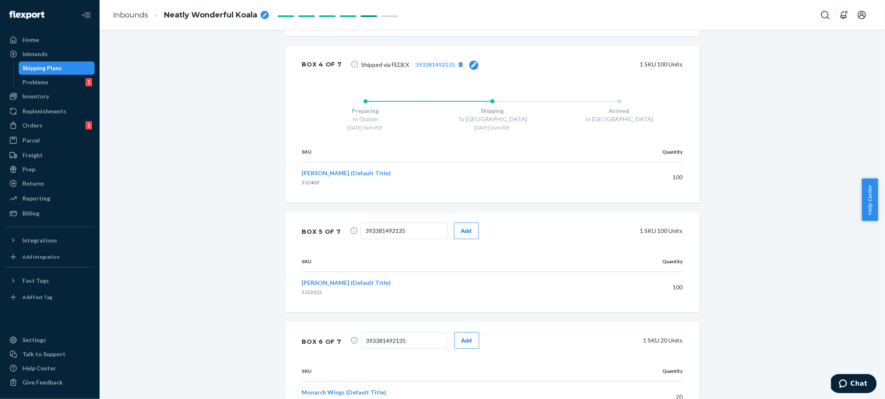
paste input "393381492135"
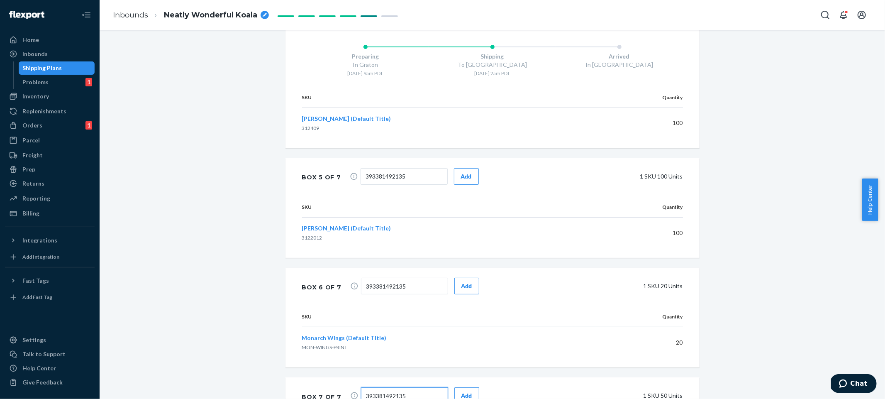
type input "393381492135"
click at [466, 284] on button "Add" at bounding box center [466, 286] width 25 height 17
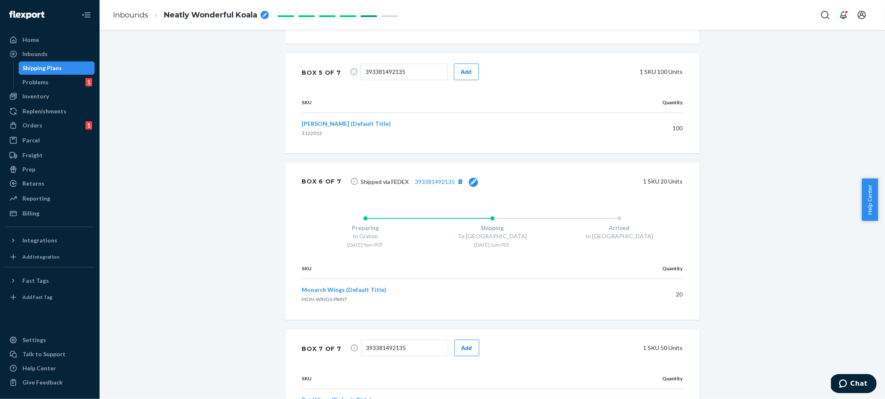
click at [461, 344] on div "Add" at bounding box center [466, 348] width 11 height 8
click at [461, 71] on div "Add" at bounding box center [466, 72] width 11 height 8
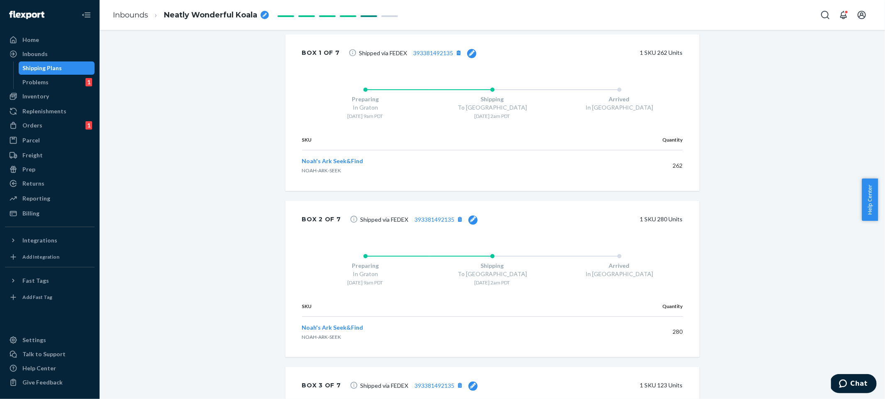
scroll to position [1417, 0]
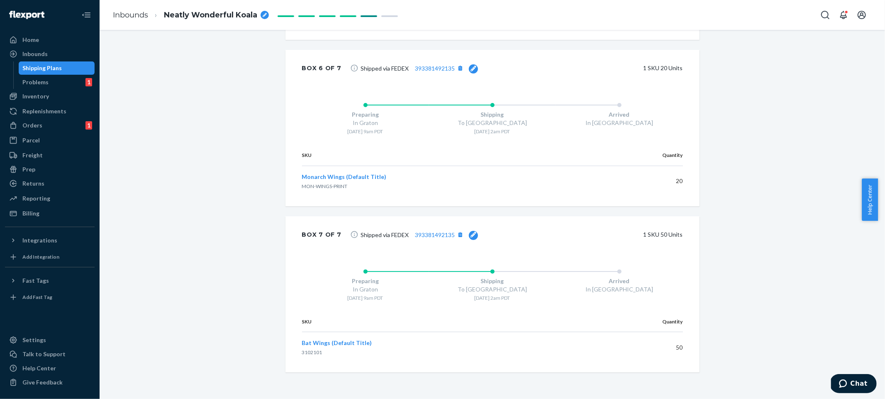
click at [437, 239] on span "Shipped via FEDEX 393381492135" at bounding box center [419, 234] width 117 height 11
click at [559, 286] on div "Arrived" at bounding box center [619, 283] width 127 height 8
click at [455, 238] on button "Update" at bounding box center [471, 234] width 34 height 17
click at [566, 265] on div "Arrived In [GEOGRAPHIC_DATA]" at bounding box center [619, 284] width 127 height 39
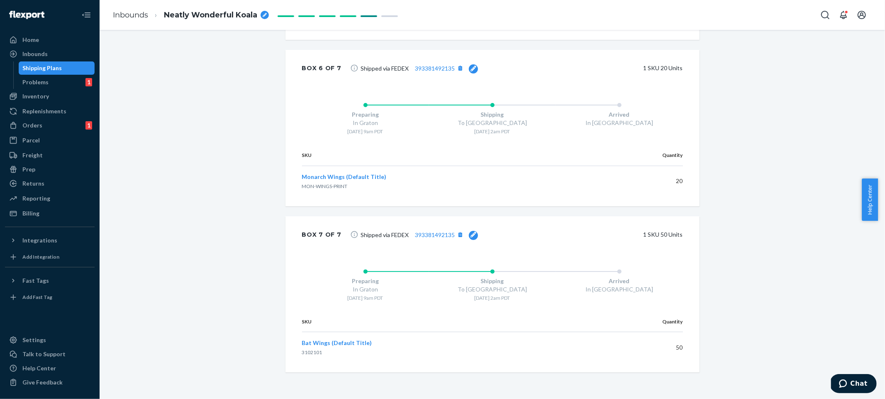
click at [361, 71] on span "Shipped via FEDEX 393381492135" at bounding box center [419, 68] width 117 height 11
click at [361, 71] on input "393381492135" at bounding box center [404, 68] width 87 height 17
click at [638, 136] on div "Arrived In [GEOGRAPHIC_DATA]" at bounding box center [619, 117] width 127 height 39
click at [528, 107] on div "Shipping To [GEOGRAPHIC_DATA] [DATE] 2am PDT" at bounding box center [492, 117] width 127 height 39
click at [456, 237] on button "[object Object]" at bounding box center [460, 236] width 11 height 11
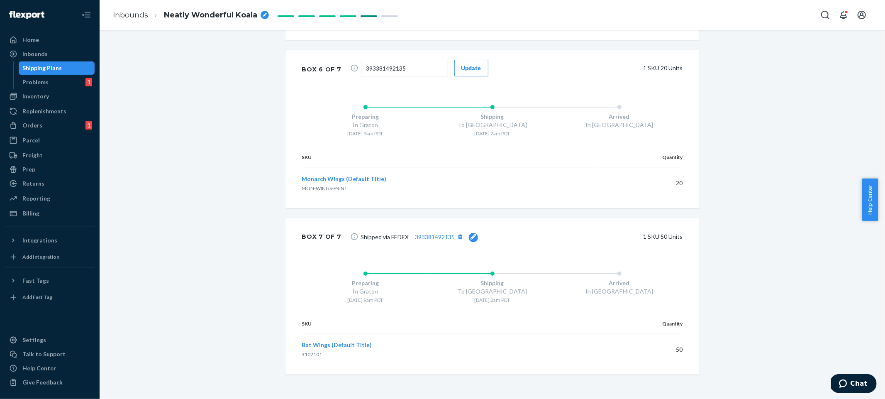
drag, startPoint x: 189, startPoint y: 147, endPoint x: 409, endPoint y: 98, distance: 225.7
click at [454, 73] on button "Update" at bounding box center [471, 68] width 34 height 17
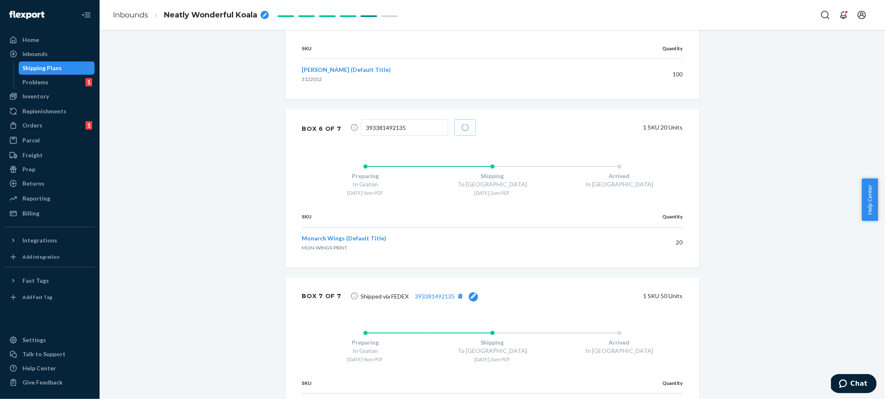
scroll to position [1251, 0]
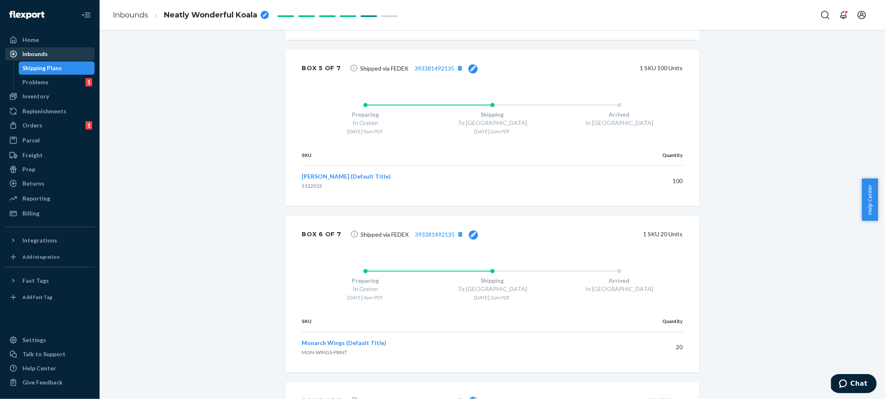
click at [57, 54] on div "Inbounds" at bounding box center [50, 54] width 88 height 12
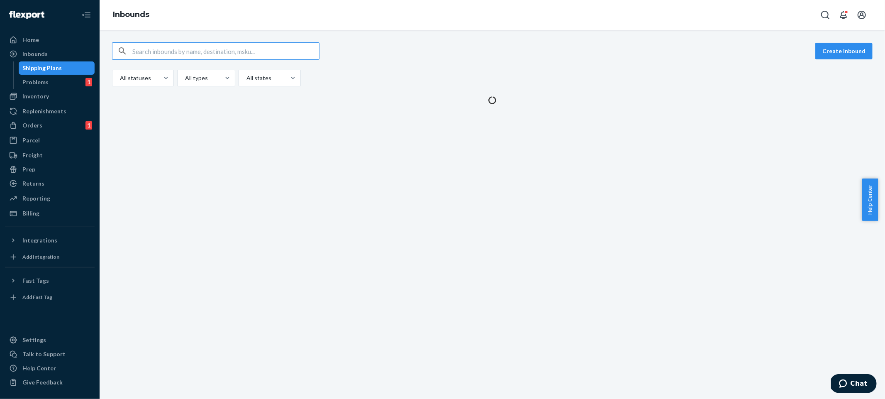
click at [808, 70] on div "All statuses All types All states" at bounding box center [492, 78] width 761 height 17
click at [830, 56] on button "Create inbound" at bounding box center [843, 51] width 57 height 17
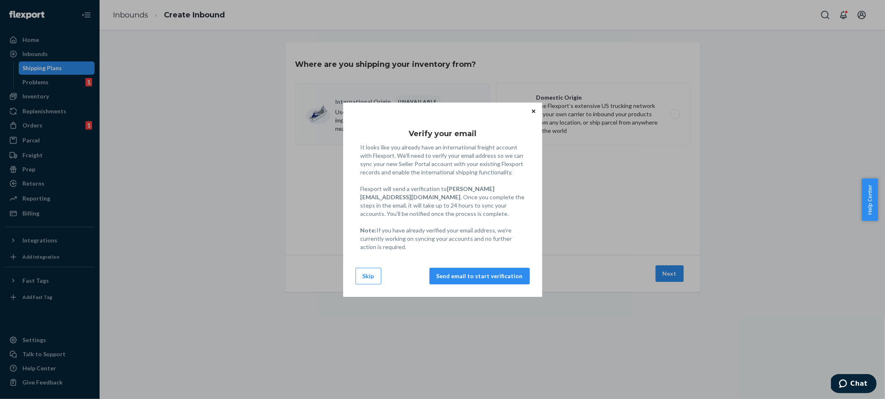
click at [533, 109] on icon "Close" at bounding box center [533, 111] width 3 height 5
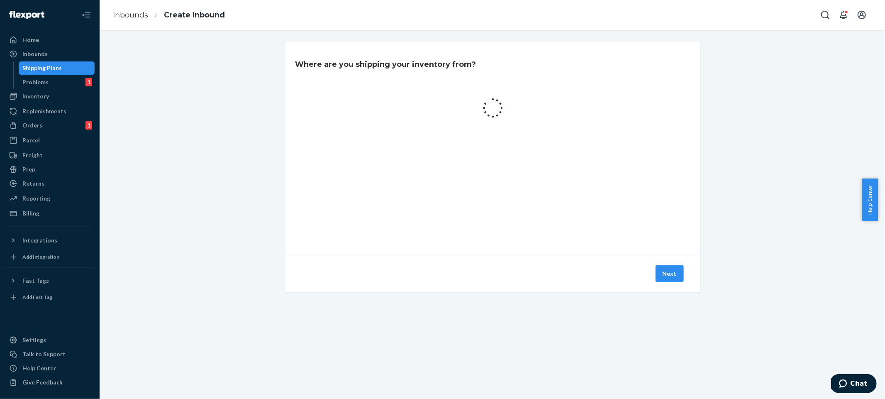
click at [552, 110] on div at bounding box center [492, 108] width 395 height 30
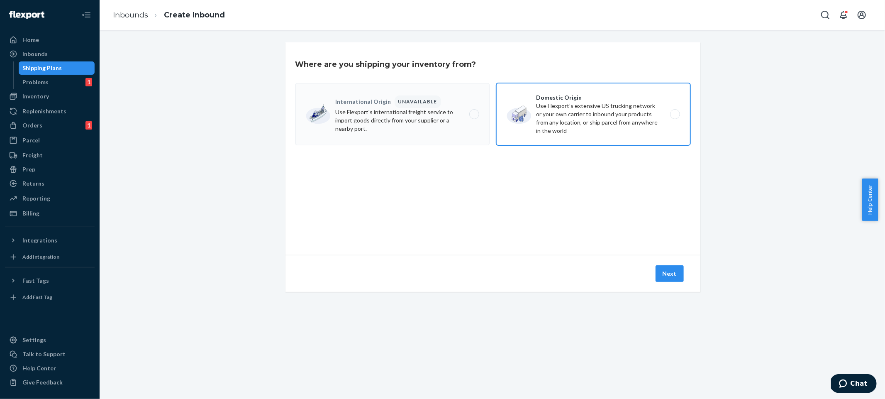
click at [571, 122] on label "Domestic Origin Use Flexport’s extensive US trucking network or your own carrie…" at bounding box center [593, 114] width 194 height 62
click at [675, 117] on input "Domestic Origin Use Flexport’s extensive US trucking network or your own carrie…" at bounding box center [677, 114] width 5 height 5
radio input "true"
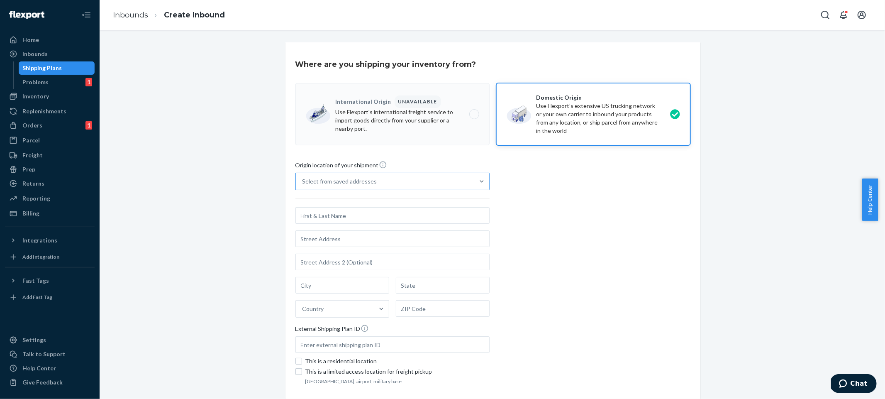
click at [415, 174] on div "Select from saved addresses" at bounding box center [385, 181] width 178 height 17
click at [303, 177] on input "Select from saved addresses" at bounding box center [302, 181] width 1 height 8
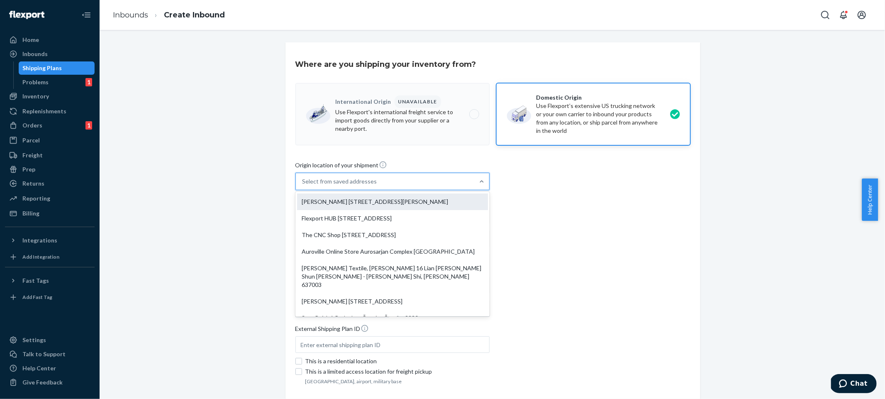
click at [359, 202] on div "[PERSON_NAME] [STREET_ADDRESS][PERSON_NAME]" at bounding box center [392, 201] width 191 height 17
click at [303, 185] on input "option [PERSON_NAME] [STREET_ADDRESS][PERSON_NAME] focused, 1 of 10. 10 results…" at bounding box center [302, 181] width 1 height 8
type input "[PERSON_NAME]"
type input "[STREET_ADDRESS][PERSON_NAME]"
type input "Suite 101"
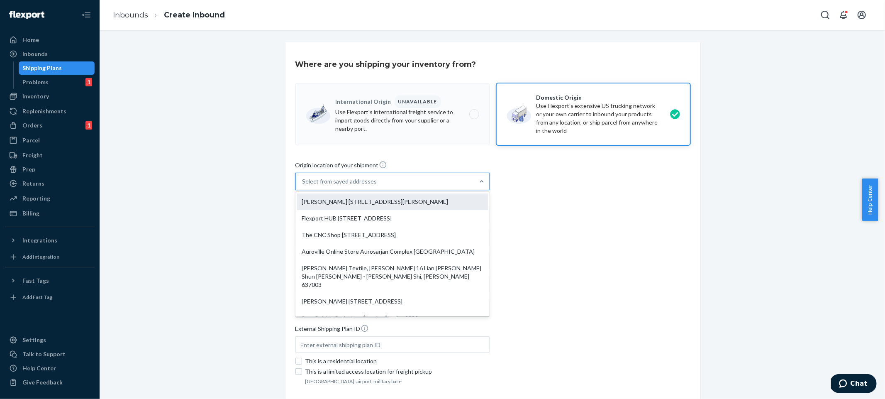
type input "Graton"
type input "CA"
type input "95444"
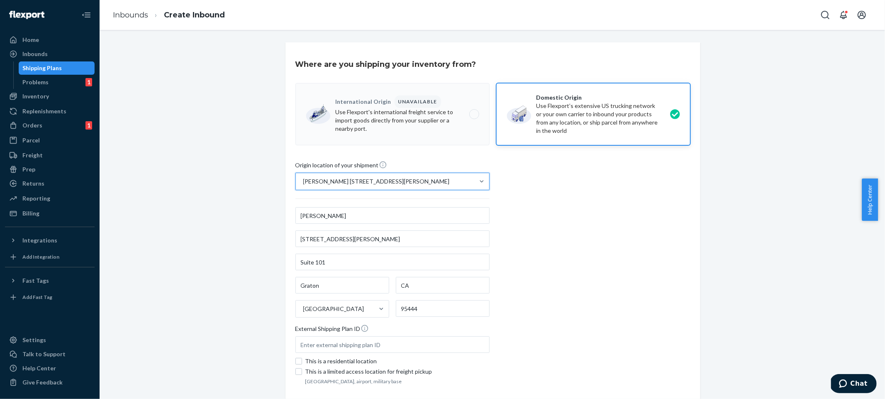
click at [574, 214] on div "Origin location of your shipment option [PERSON_NAME] [STREET_ADDRESS][PERSON_N…" at bounding box center [492, 274] width 395 height 226
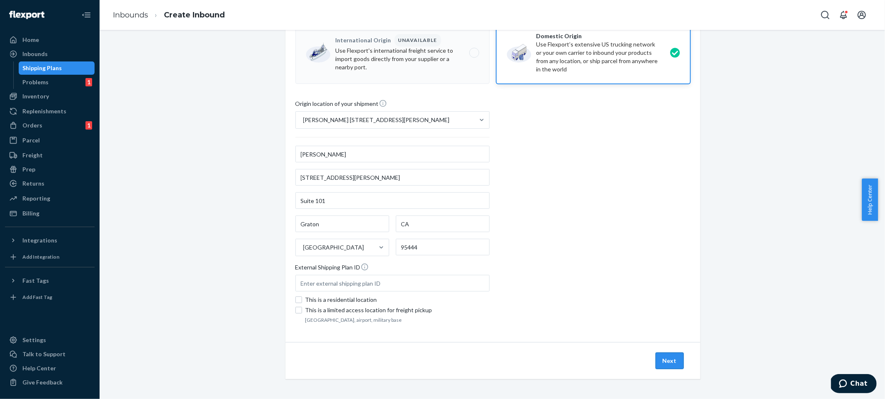
click at [656, 357] on button "Next" at bounding box center [670, 360] width 28 height 17
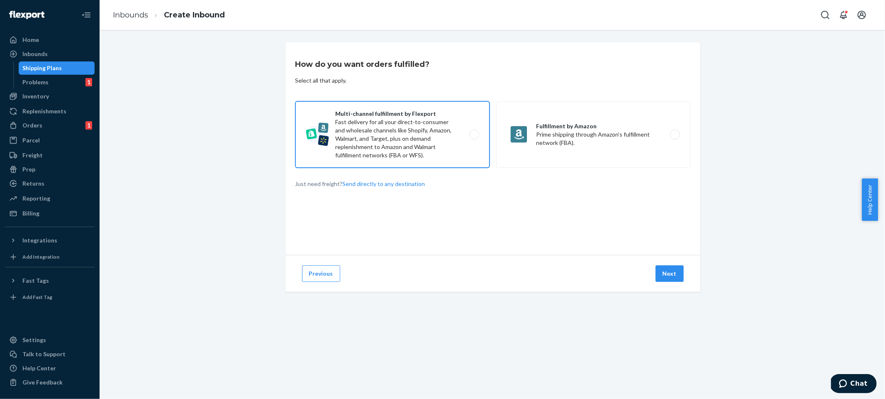
click at [385, 136] on label "Multi-channel fulfillment by Flexport Fast delivery for all your direct-to-cons…" at bounding box center [392, 134] width 194 height 66
click at [474, 136] on input "Multi-channel fulfillment by Flexport Fast delivery for all your direct-to-cons…" at bounding box center [476, 134] width 5 height 5
radio input "true"
click at [665, 279] on button "Next" at bounding box center [670, 273] width 28 height 17
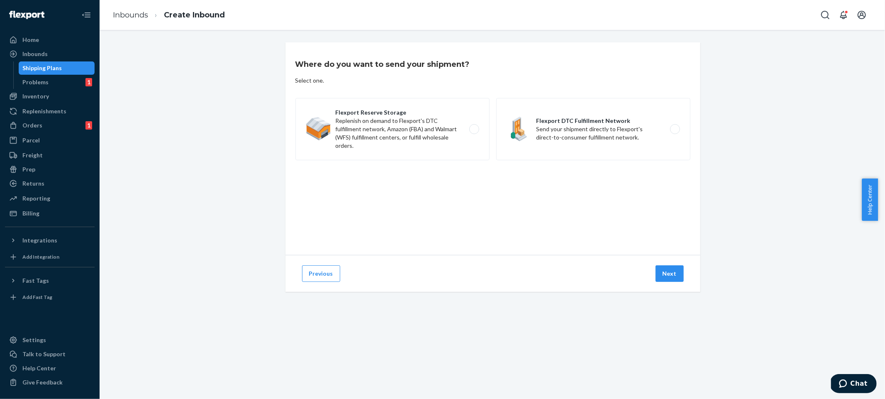
click at [352, 274] on div "Previous Next" at bounding box center [492, 273] width 415 height 37
click at [439, 179] on div "Where do you want to send your shipment? Select one. Flexport Reserve Storage R…" at bounding box center [492, 148] width 415 height 212
click at [51, 41] on div "Home" at bounding box center [50, 40] width 88 height 12
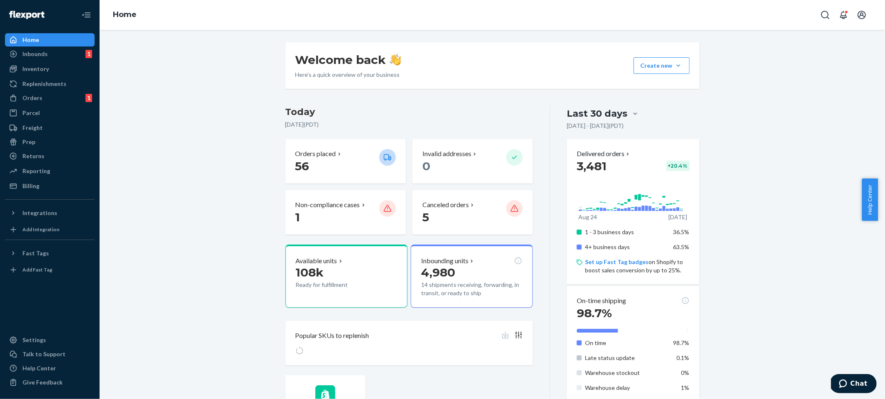
click at [220, 208] on div "Welcome back Here’s a quick overview of your business Create new Create new inb…" at bounding box center [492, 393] width 773 height 702
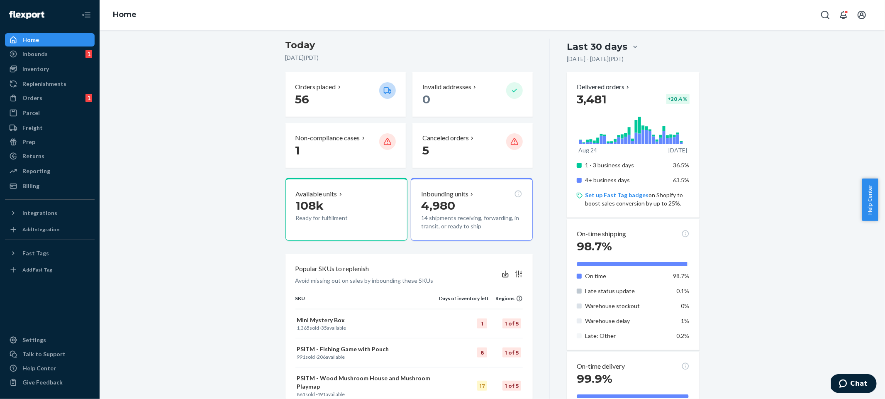
scroll to position [20, 0]
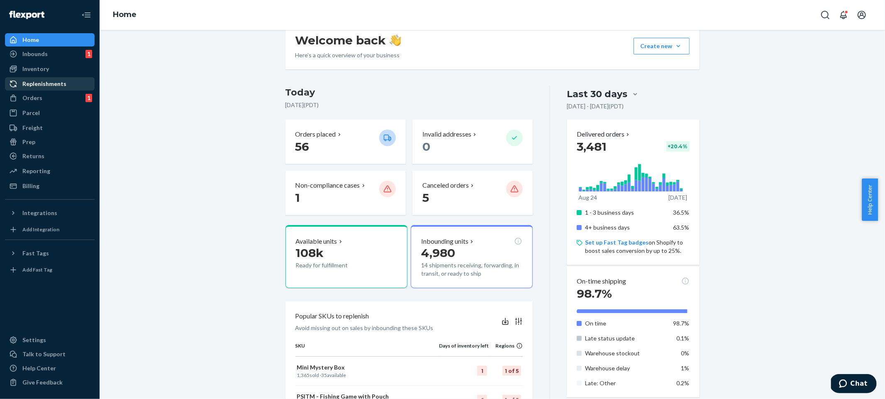
click at [57, 89] on div "Replenishments" at bounding box center [50, 84] width 88 height 12
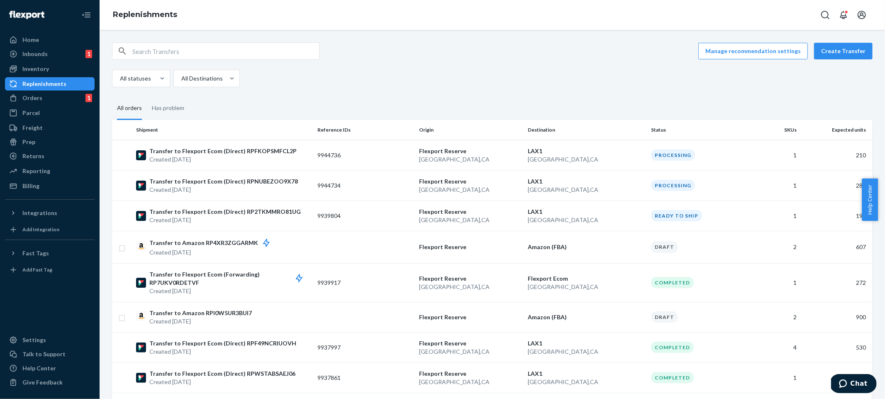
click at [649, 104] on fieldset "All orders Has problem" at bounding box center [492, 108] width 761 height 23
click at [763, 105] on fieldset "All orders Has problem" at bounding box center [492, 108] width 761 height 23
click at [838, 60] on div "Manage recommendation settings Create Transfer All statuses All Destinations" at bounding box center [492, 64] width 761 height 45
click at [836, 57] on button "Create Transfer" at bounding box center [843, 51] width 59 height 17
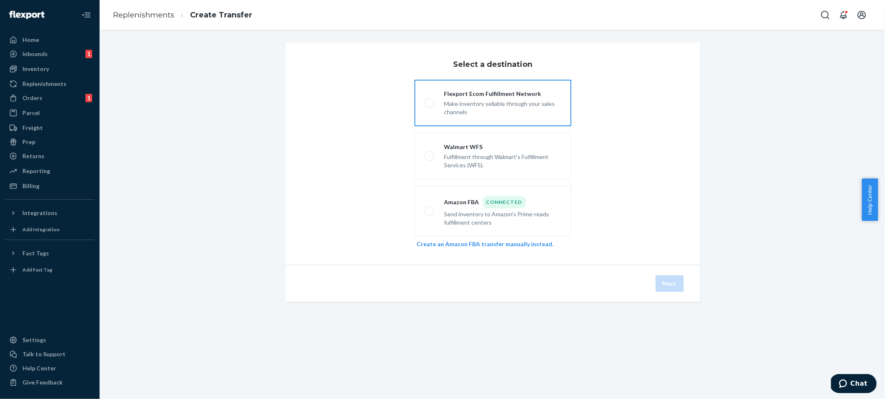
click at [488, 122] on label "Flexport Ecom Fulfillment Network Make inventory sellable through your sales ch…" at bounding box center [493, 103] width 157 height 46
click at [430, 106] on input "Flexport Ecom Fulfillment Network Make inventory sellable through your sales ch…" at bounding box center [426, 102] width 5 height 5
radio input "true"
click at [667, 282] on button "Next" at bounding box center [670, 283] width 28 height 17
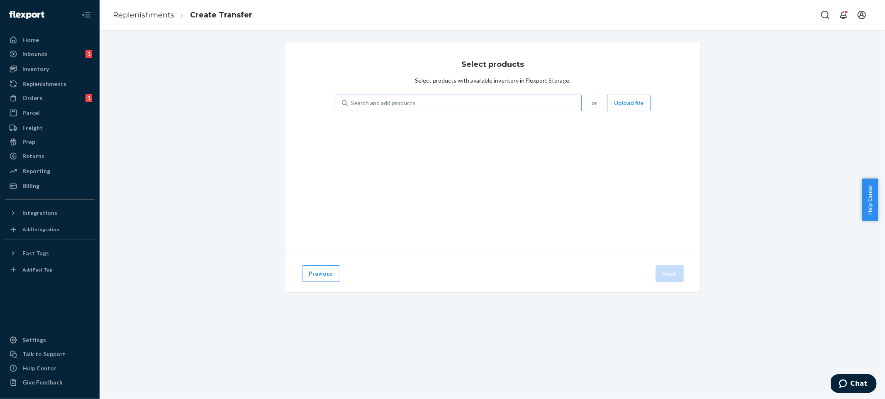
click at [436, 105] on div "Search and add products" at bounding box center [465, 102] width 234 height 15
click at [352, 105] on input "Search and add products" at bounding box center [351, 103] width 1 height 8
type input "rainbow playsilk display"
type input "rainbow display"
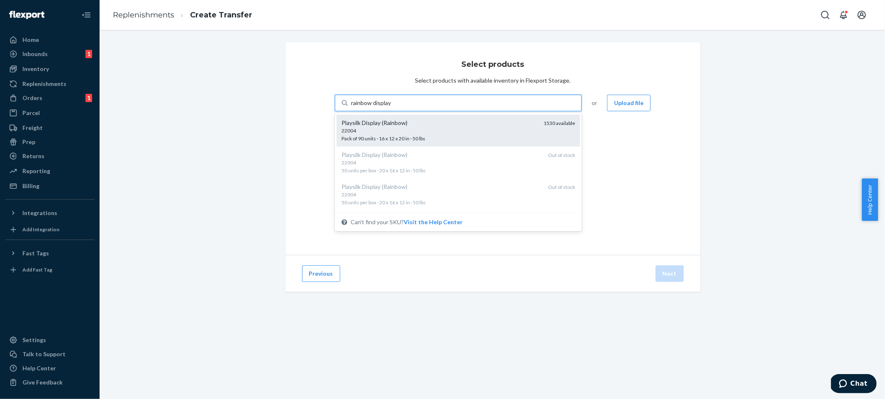
click at [474, 138] on div "22004 Pack of 90 units · 16 x 12 x 20 in · 50 lbs" at bounding box center [439, 134] width 196 height 15
click at [392, 107] on input "rainbow display" at bounding box center [371, 103] width 41 height 8
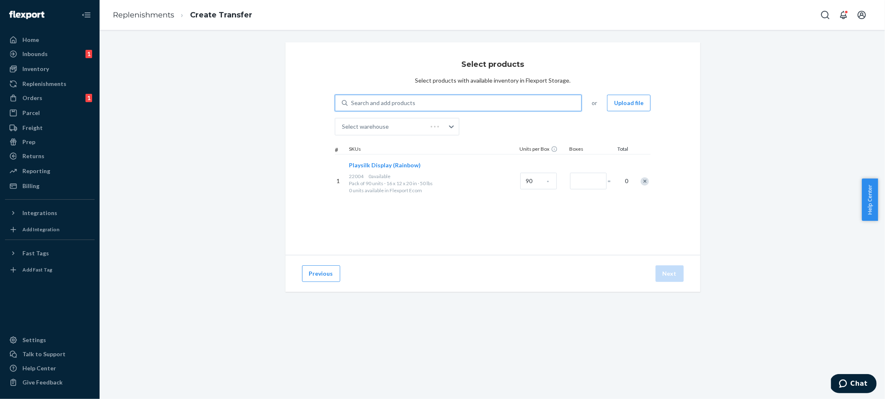
click at [850, 156] on div "Select products Select products with available inventory in Flexport Storage. 0…" at bounding box center [492, 176] width 773 height 269
click at [744, 144] on div "Select products Select products with available inventory in Flexport Storage. S…" at bounding box center [492, 176] width 773 height 269
click at [738, 159] on div "Select products Select products with available inventory in Flexport Storage. S…" at bounding box center [492, 176] width 773 height 269
click at [578, 180] on input "Number of boxes" at bounding box center [588, 181] width 37 height 17
type input "10"
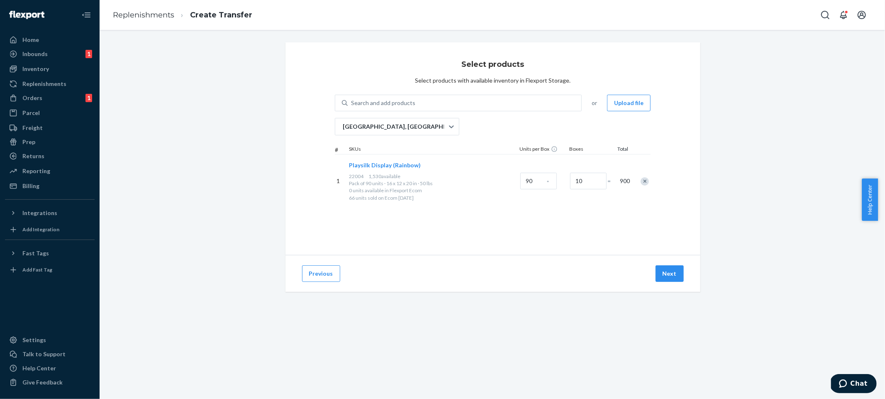
click at [734, 168] on div "Select products Select products with available inventory in Flexport Storage. S…" at bounding box center [492, 176] width 773 height 269
click at [671, 274] on button "Next" at bounding box center [670, 273] width 28 height 17
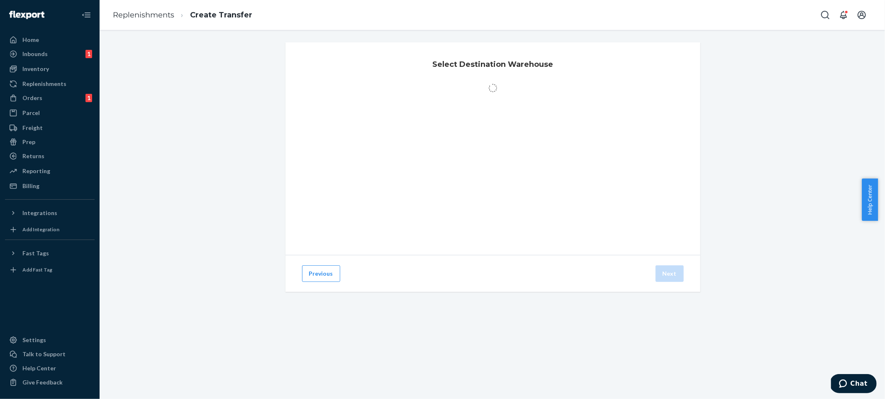
click at [337, 278] on div "Previous Next" at bounding box center [492, 273] width 415 height 37
click at [313, 276] on button "Previous" at bounding box center [321, 273] width 38 height 17
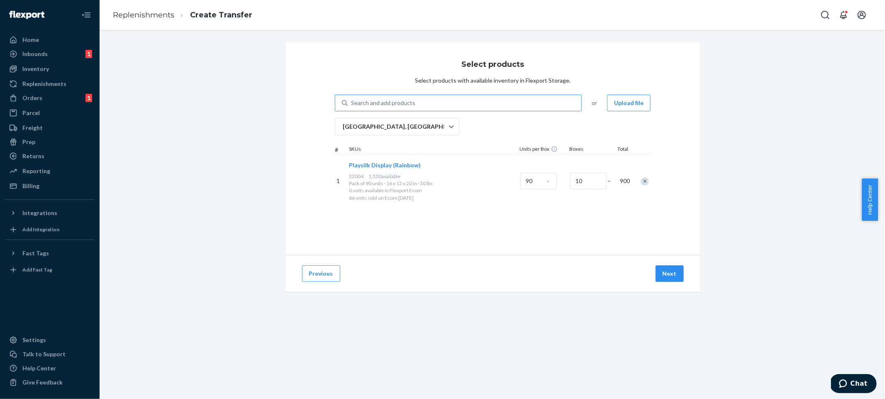
click at [441, 104] on div "Search and add products" at bounding box center [465, 102] width 234 height 15
click at [352, 104] on input "Search and add products" at bounding box center [351, 103] width 1 height 8
type input "display"
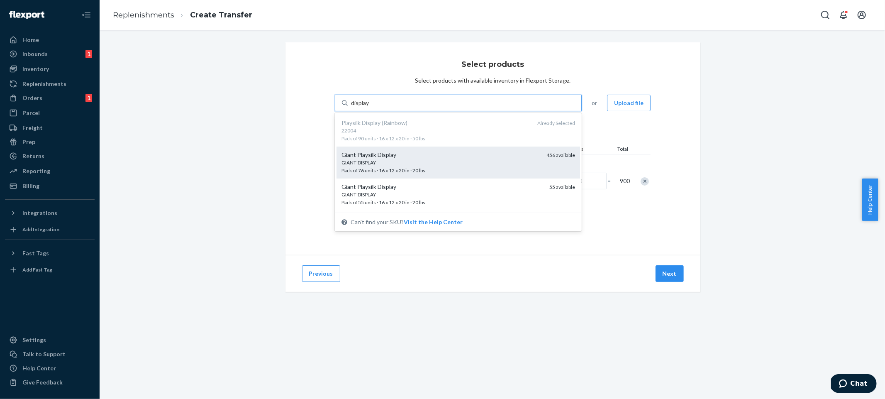
click at [450, 157] on div "Giant Playsilk Display" at bounding box center [440, 155] width 199 height 8
click at [370, 107] on input "display" at bounding box center [360, 103] width 19 height 8
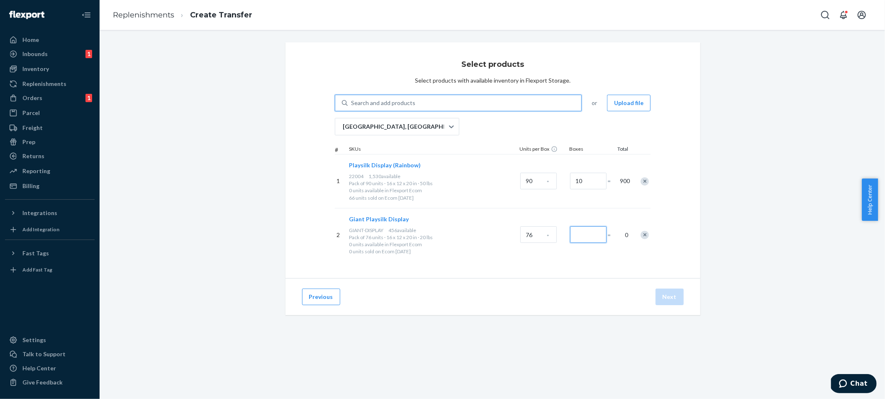
click at [580, 237] on input "Number of boxes" at bounding box center [588, 234] width 37 height 17
type input "3"
click at [597, 280] on div "Previous Next" at bounding box center [492, 296] width 415 height 37
click at [443, 106] on div "Search and add products" at bounding box center [465, 102] width 234 height 15
click at [352, 106] on input "Search and add products" at bounding box center [351, 103] width 1 height 8
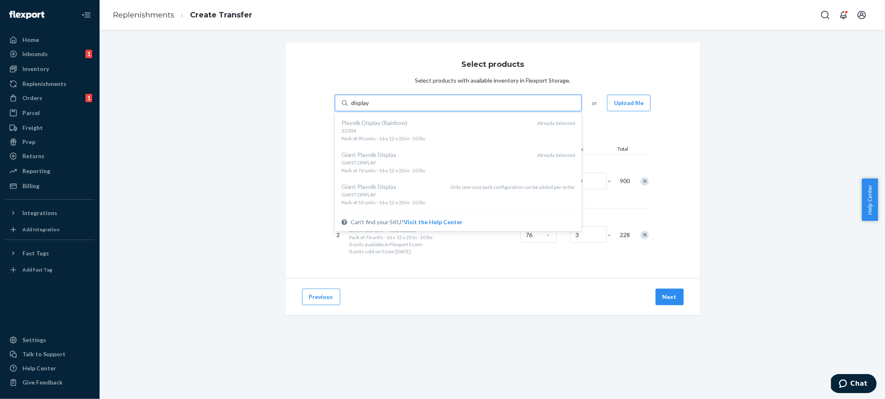
type input "display"
click at [763, 175] on div "Select products Select products with available inventory in Flexport Storage. o…" at bounding box center [492, 188] width 773 height 293
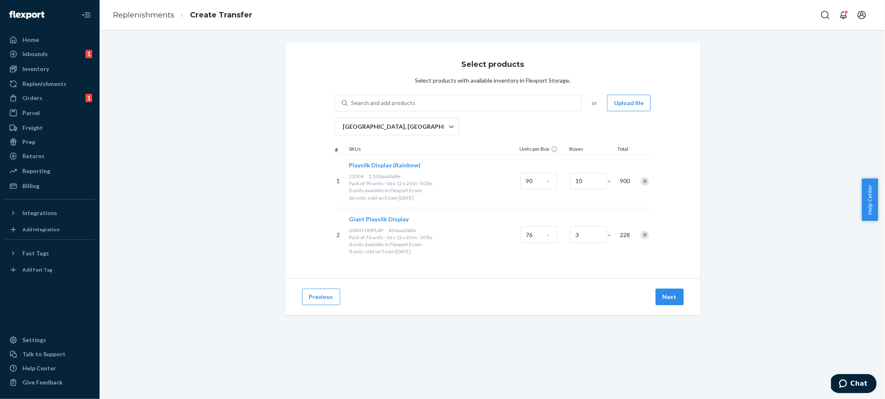
click at [715, 255] on div "Select products Select products with available inventory in Flexport Storage. S…" at bounding box center [492, 188] width 773 height 293
click at [663, 297] on button "Next" at bounding box center [670, 296] width 28 height 17
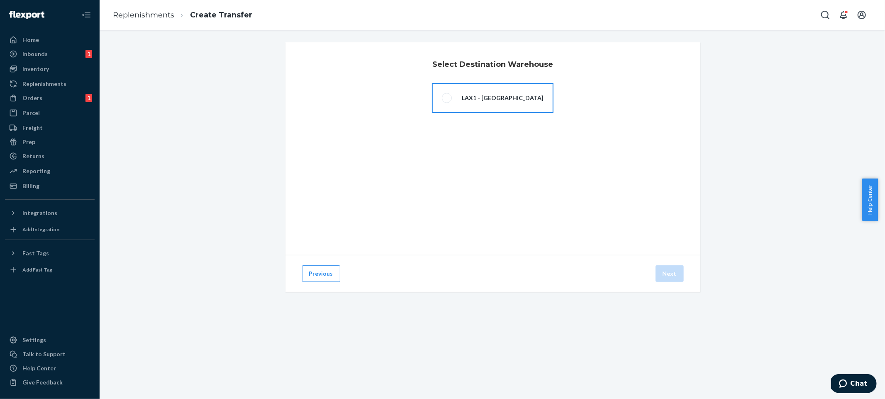
click at [524, 91] on label "LAX1 - [GEOGRAPHIC_DATA]" at bounding box center [493, 98] width 122 height 30
click at [447, 95] on input "LAX1 - [GEOGRAPHIC_DATA]" at bounding box center [444, 97] width 5 height 5
radio input "true"
click at [687, 160] on div "Select Destination Warehouse LAX1 - [GEOGRAPHIC_DATA]" at bounding box center [492, 148] width 415 height 212
click at [672, 274] on button "Next" at bounding box center [670, 273] width 28 height 17
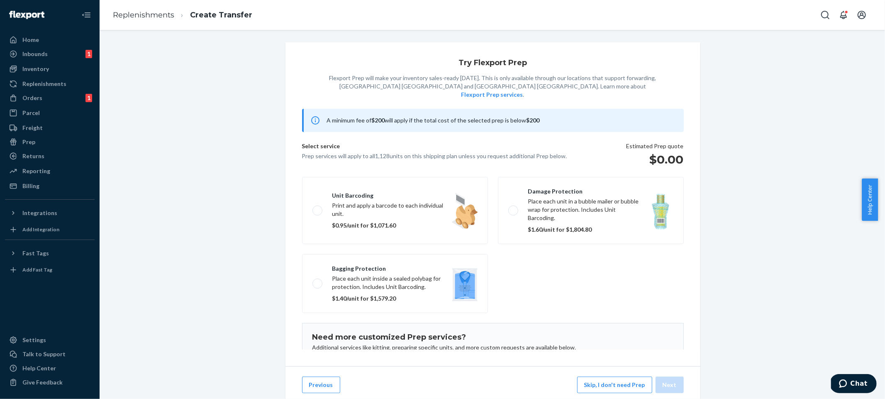
click at [486, 117] on span "A minimum fee of $200 will apply if the total cost of the selected prep is belo…" at bounding box center [433, 120] width 213 height 7
click at [775, 162] on div "Try Flexport Prep Flexport Prep will make your inventory sales-ready [DATE]. Th…" at bounding box center [492, 232] width 773 height 381
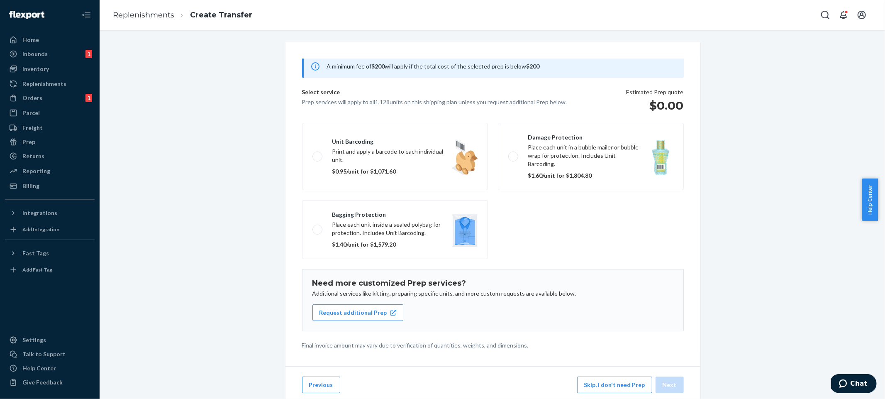
scroll to position [31, 0]
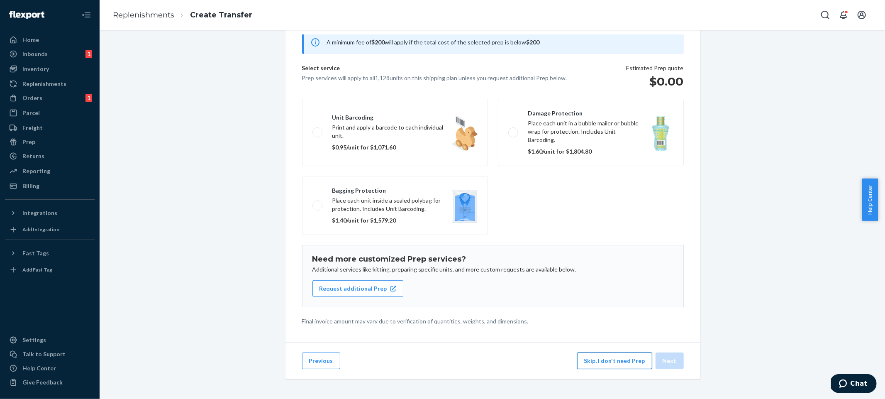
click at [617, 359] on button "Skip, I don't need Prep" at bounding box center [614, 360] width 75 height 17
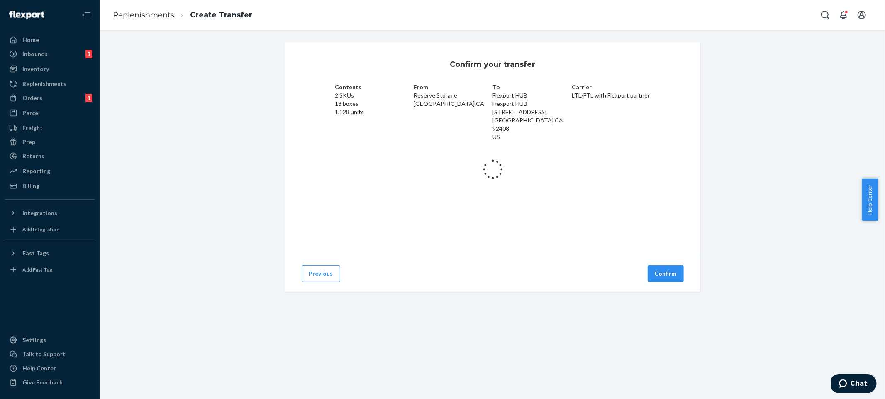
scroll to position [0, 0]
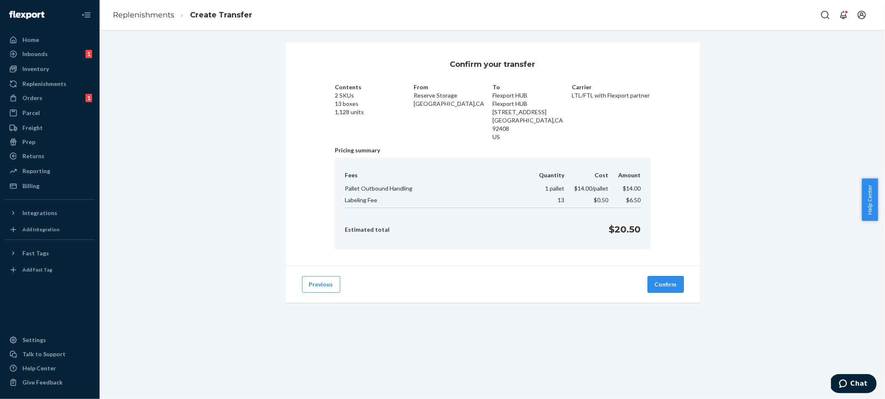
click at [668, 276] on button "Confirm" at bounding box center [666, 284] width 36 height 17
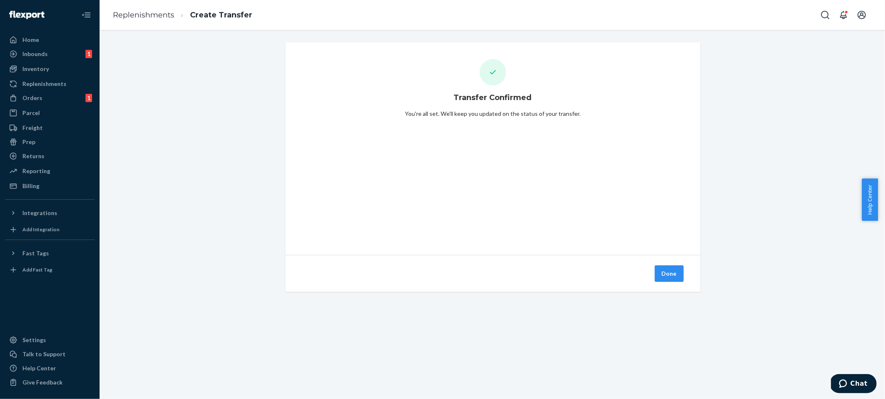
click at [678, 275] on button "Done" at bounding box center [669, 273] width 29 height 17
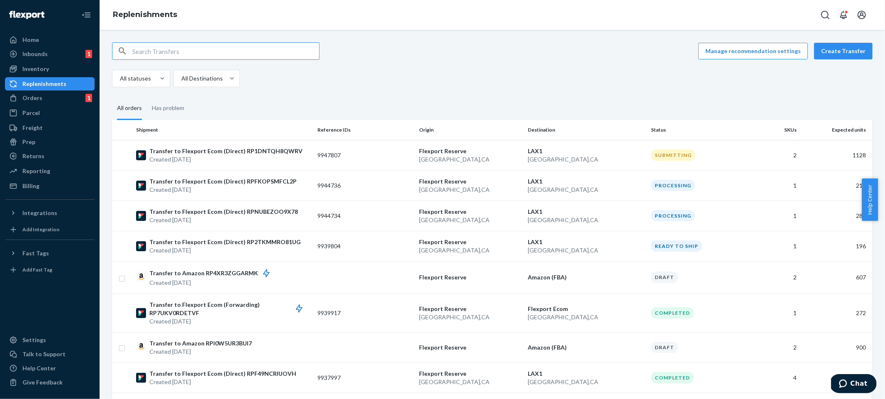
click at [583, 66] on div "Manage recommendation settings Create Transfer All statuses All Destinations" at bounding box center [492, 64] width 761 height 45
click at [60, 71] on div "Inventory" at bounding box center [50, 69] width 88 height 12
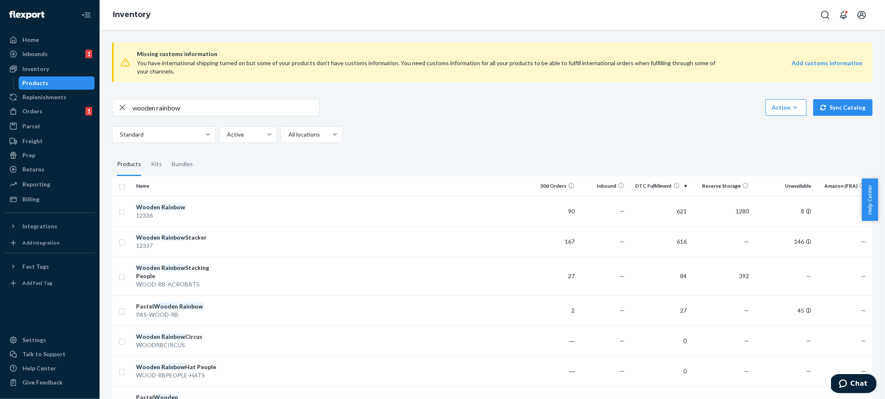
click at [564, 118] on div "wooden rainbow Action Create product Create kit or bundle Bulk create products …" at bounding box center [492, 121] width 761 height 44
click at [678, 112] on div "wooden rainbow Action Create product Create kit or bundle Bulk create products …" at bounding box center [492, 107] width 761 height 17
click at [206, 107] on input "wooden rainbow" at bounding box center [225, 107] width 187 height 17
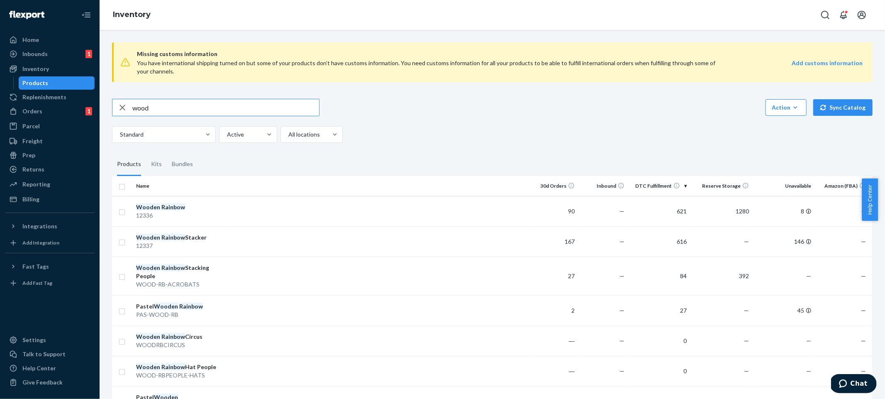
type input "wood"
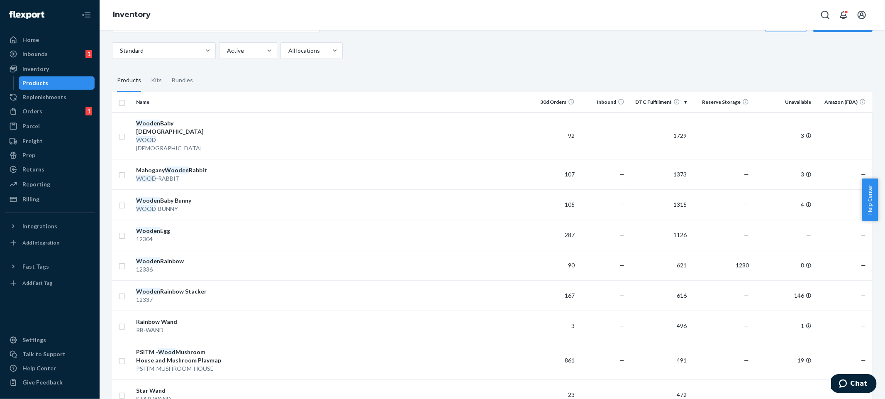
click at [653, 69] on fieldset "Products Kits Bundles" at bounding box center [492, 80] width 761 height 23
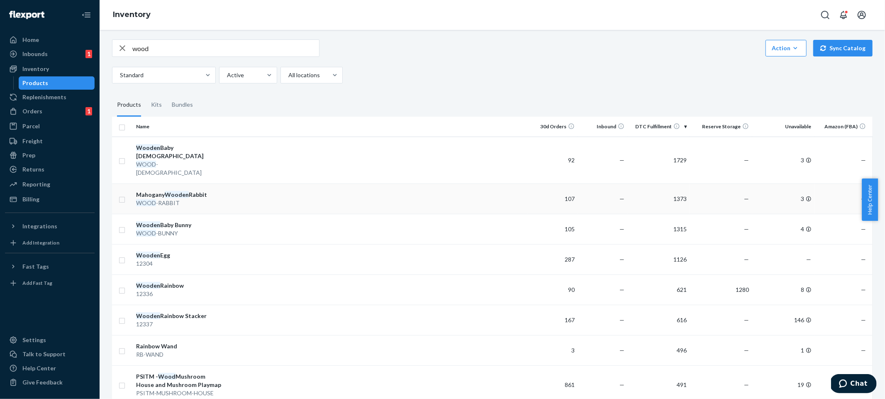
scroll to position [0, 0]
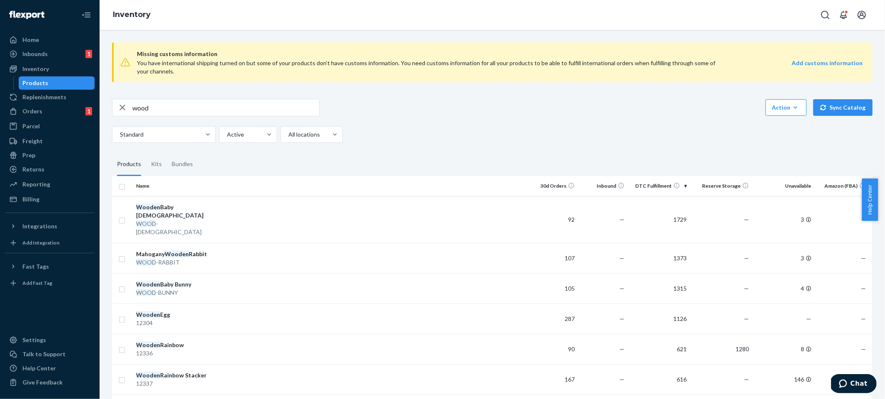
click at [401, 109] on div "wood Action Create product Create kit or bundle Bulk create products Bulk updat…" at bounding box center [492, 107] width 761 height 17
drag, startPoint x: 530, startPoint y: 29, endPoint x: 519, endPoint y: 0, distance: 30.5
click at [530, 28] on div "Inventory" at bounding box center [492, 15] width 785 height 30
